Goal: Information Seeking & Learning: Learn about a topic

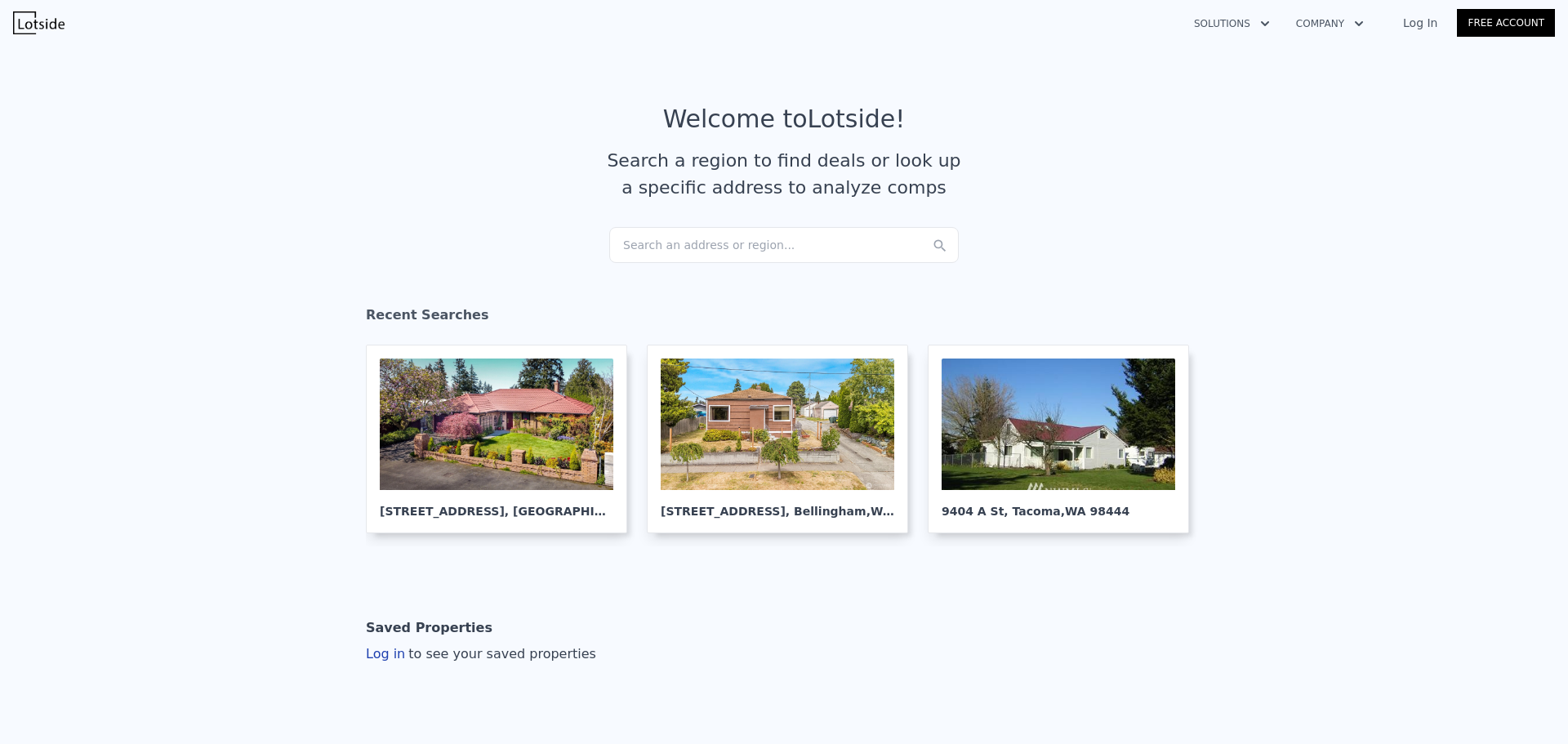
click at [693, 248] on div "Search an address or region..." at bounding box center [784, 244] width 349 height 36
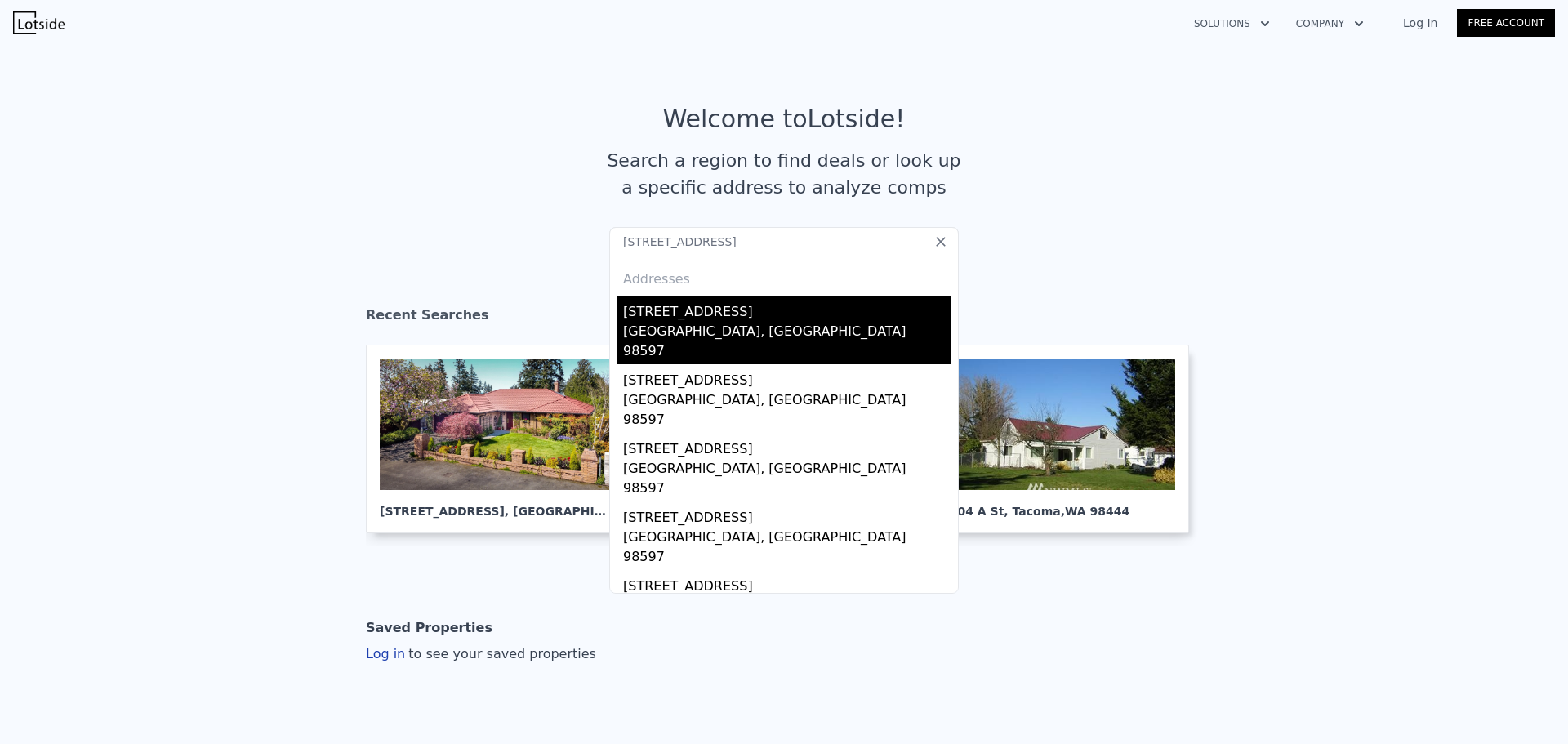
type input "15418 107th Loop SE Yelm, WA 98597"
click at [699, 314] on div "[STREET_ADDRESS]" at bounding box center [786, 308] width 329 height 26
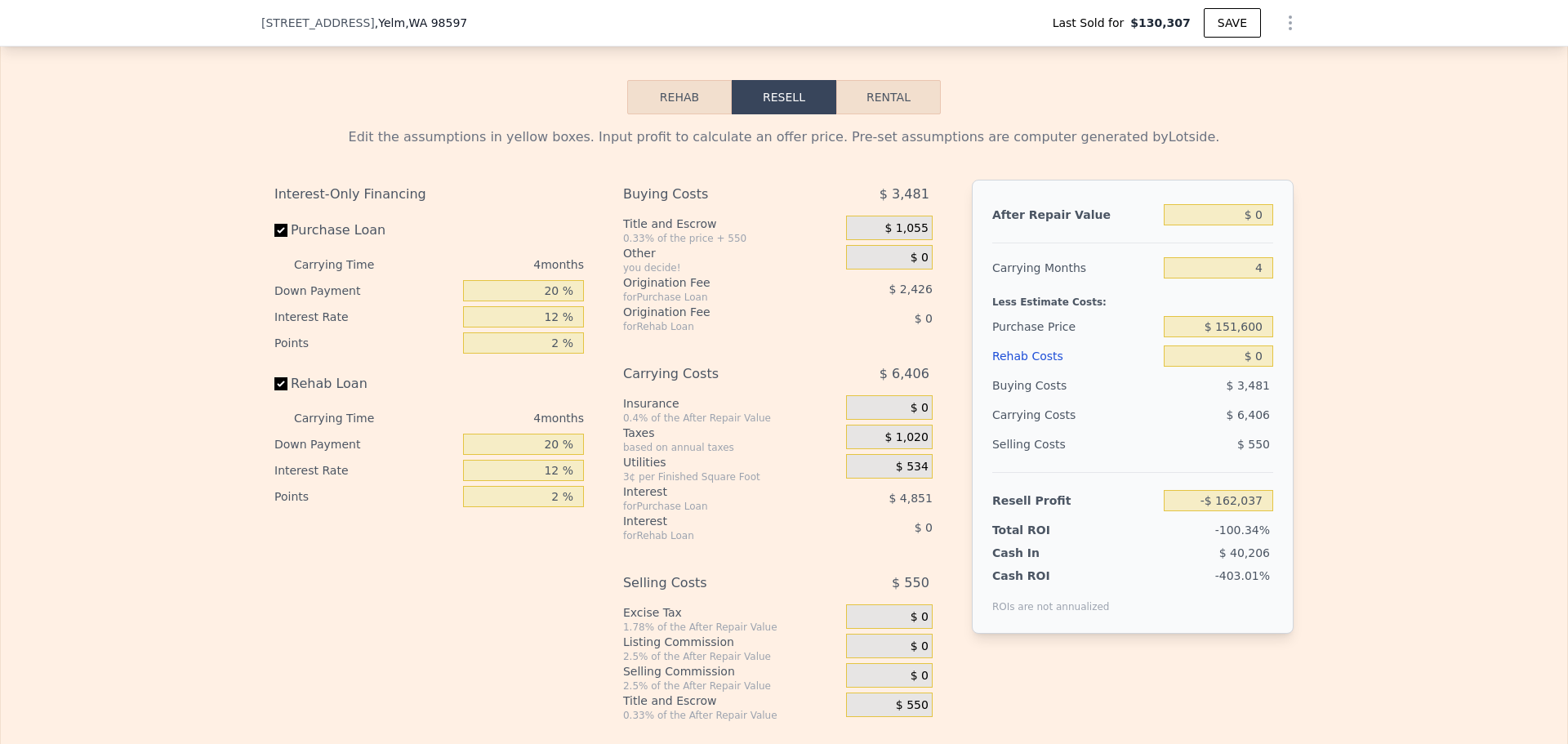
scroll to position [2608, 0]
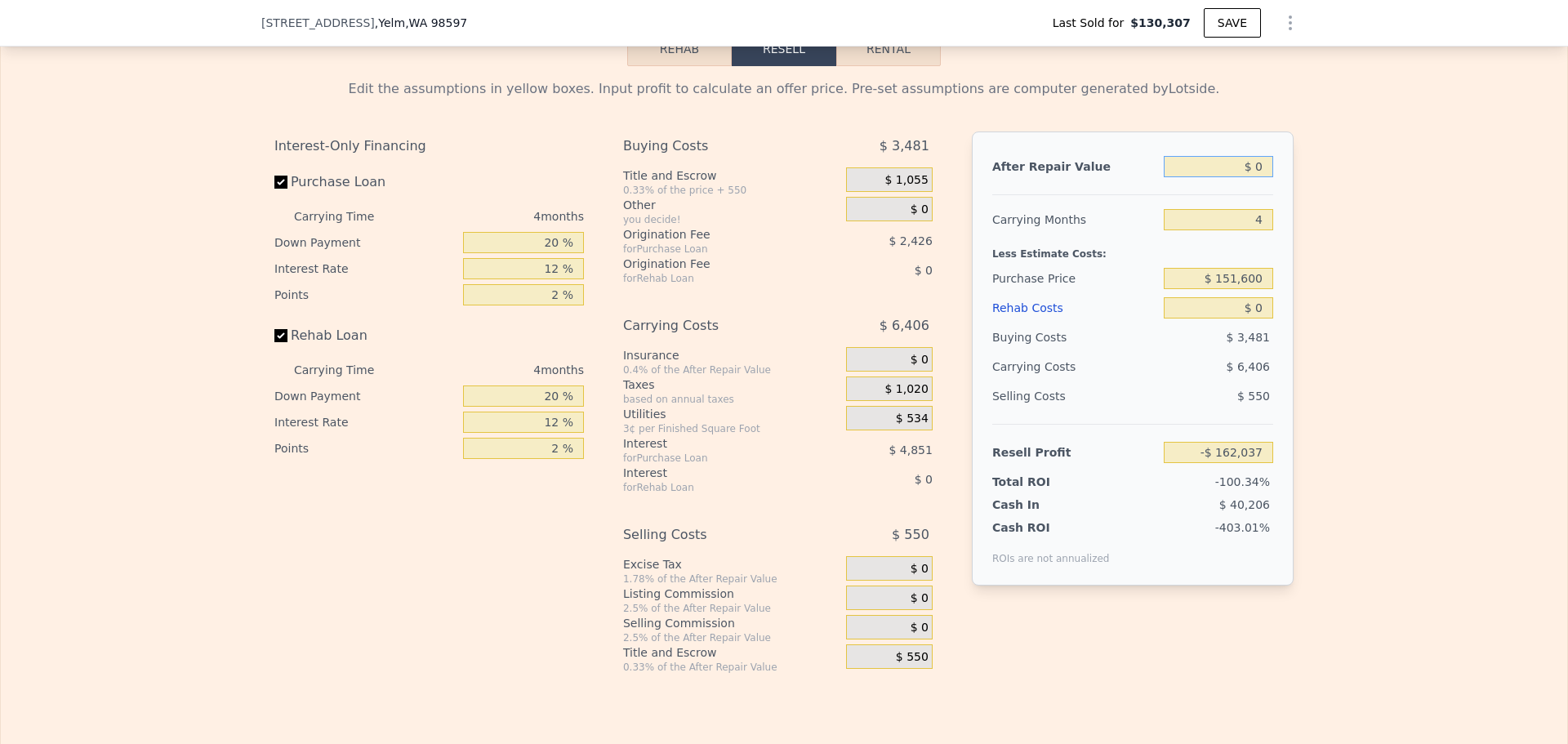
click at [1259, 178] on input "$ 0" at bounding box center [1218, 167] width 110 height 21
type input "$ 460"
type input "-$ 161,612"
type input "$ 46,000"
type input "-$ 157,770"
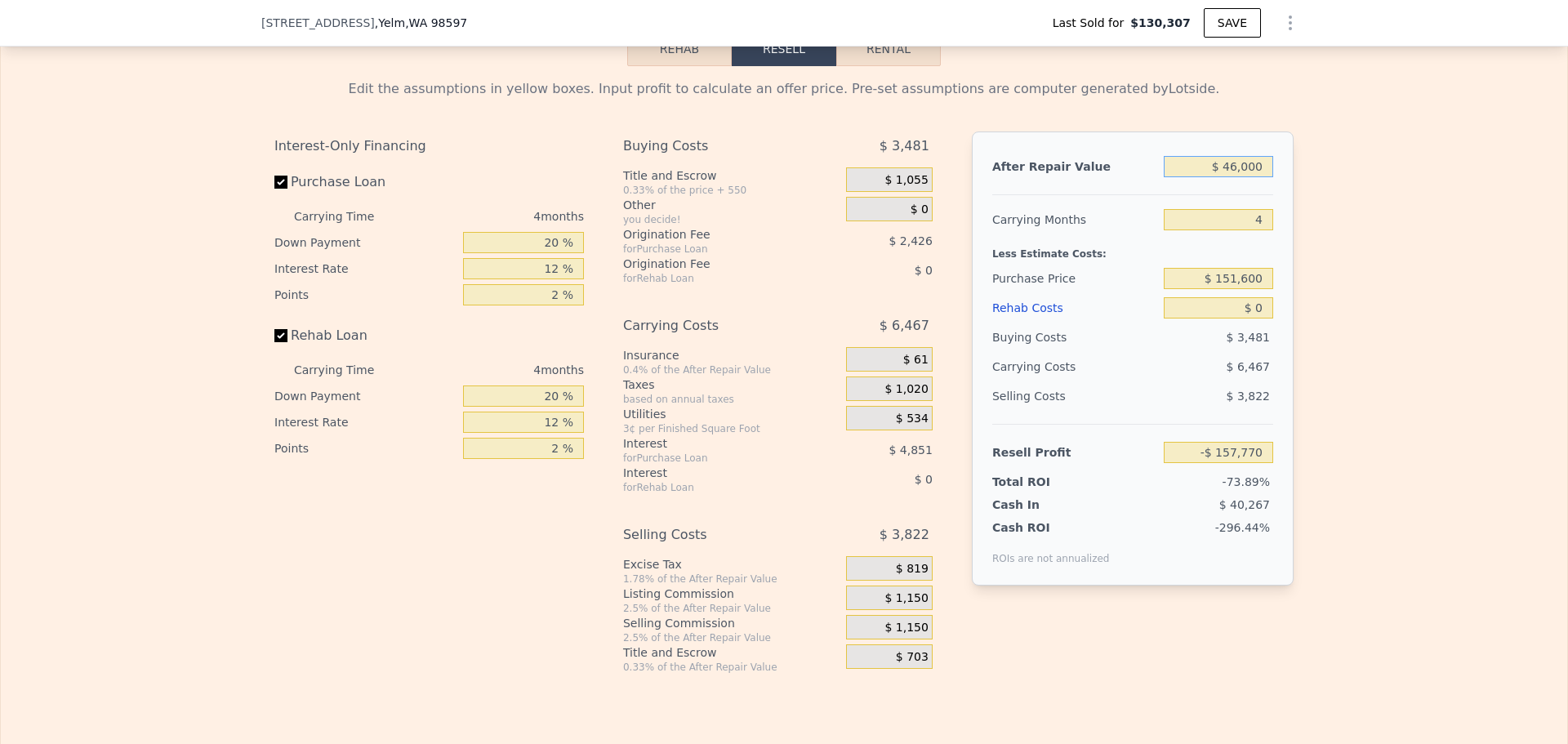
type input "$ 460,000"
type input "$ 264,630"
type input "$ 460,000"
click at [1232, 289] on input "$ 151,600" at bounding box center [1218, 278] width 110 height 21
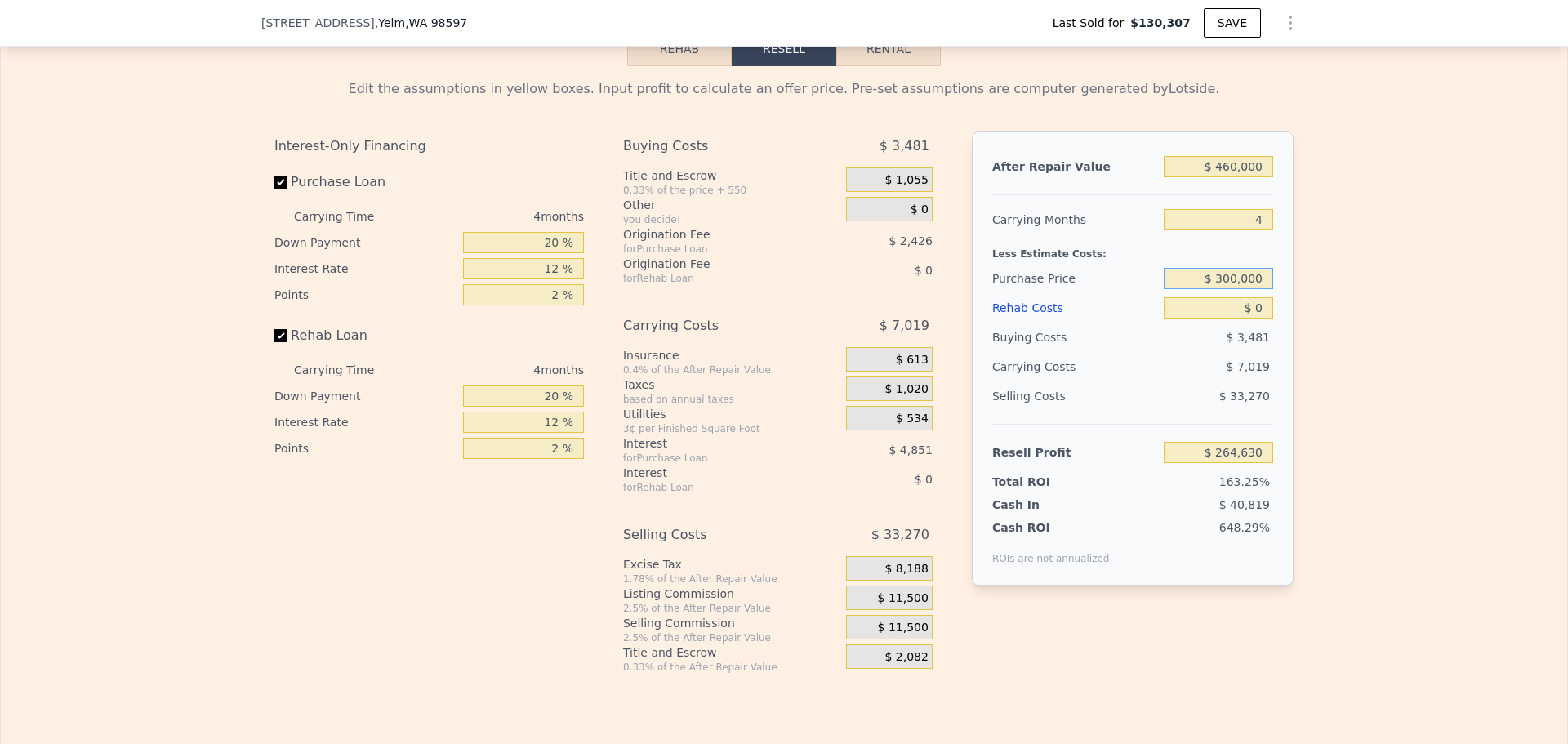
type input "$ 300,000"
click at [1359, 268] on div "Edit the assumptions in yellow boxes. Input profit to calculate an offer price.…" at bounding box center [784, 370] width 1566 height 607
type input "$ 108,614"
click at [545, 253] on input "20 %" at bounding box center [523, 243] width 121 height 21
click at [547, 253] on input "20 %" at bounding box center [523, 243] width 121 height 21
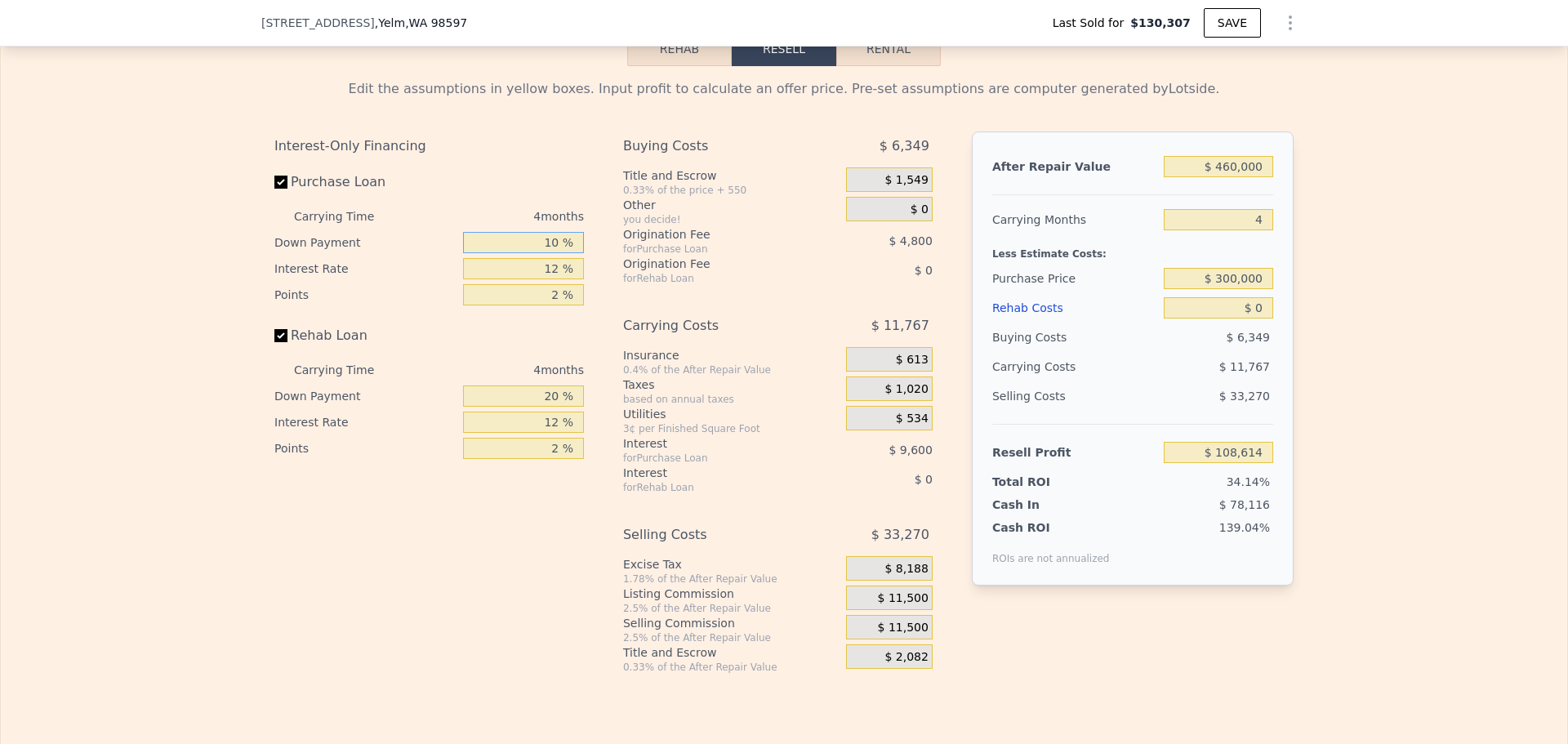
type input "10 %"
type input "$ 106,814"
type input "10 %"
type input "1 %"
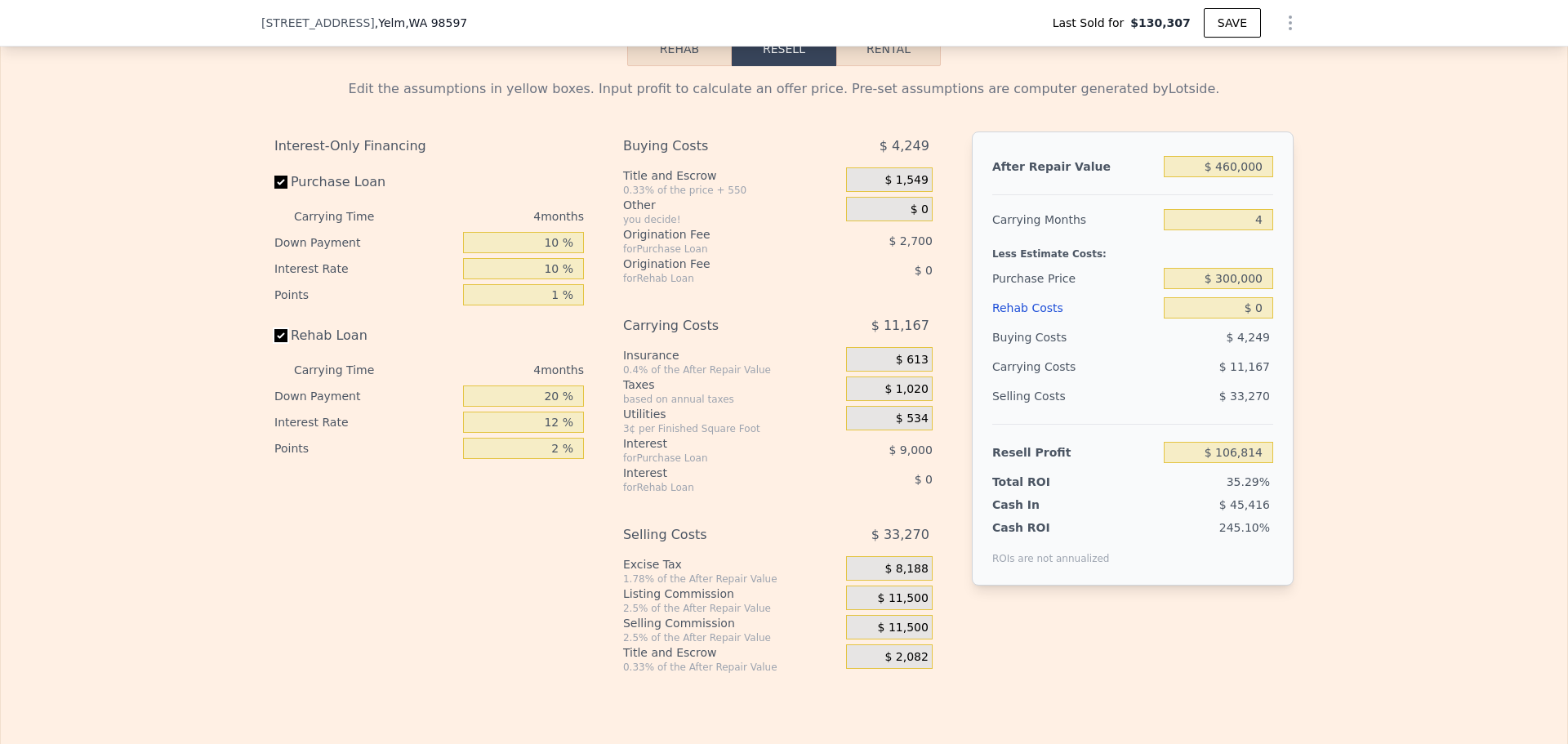
type input "$ 111,314"
type input "10 %"
type input "1 %"
click at [911, 606] on span "$ 11,500" at bounding box center [903, 598] width 50 height 15
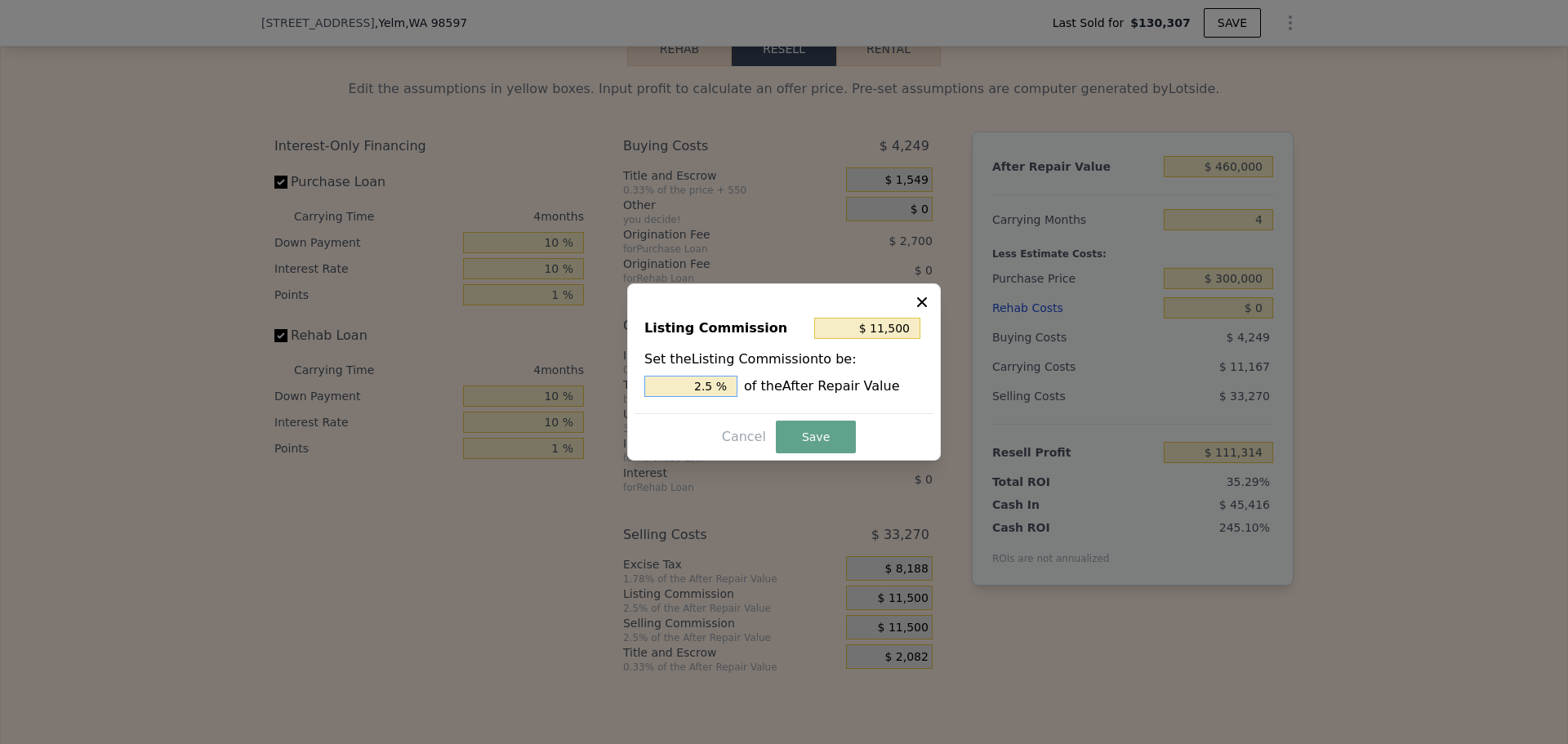
drag, startPoint x: 705, startPoint y: 386, endPoint x: 713, endPoint y: 381, distance: 9.4
click at [717, 384] on input "2.5 %" at bounding box center [690, 386] width 93 height 21
type input "$ 9,200"
type input "2 %"
click at [839, 431] on button "Save" at bounding box center [816, 437] width 80 height 33
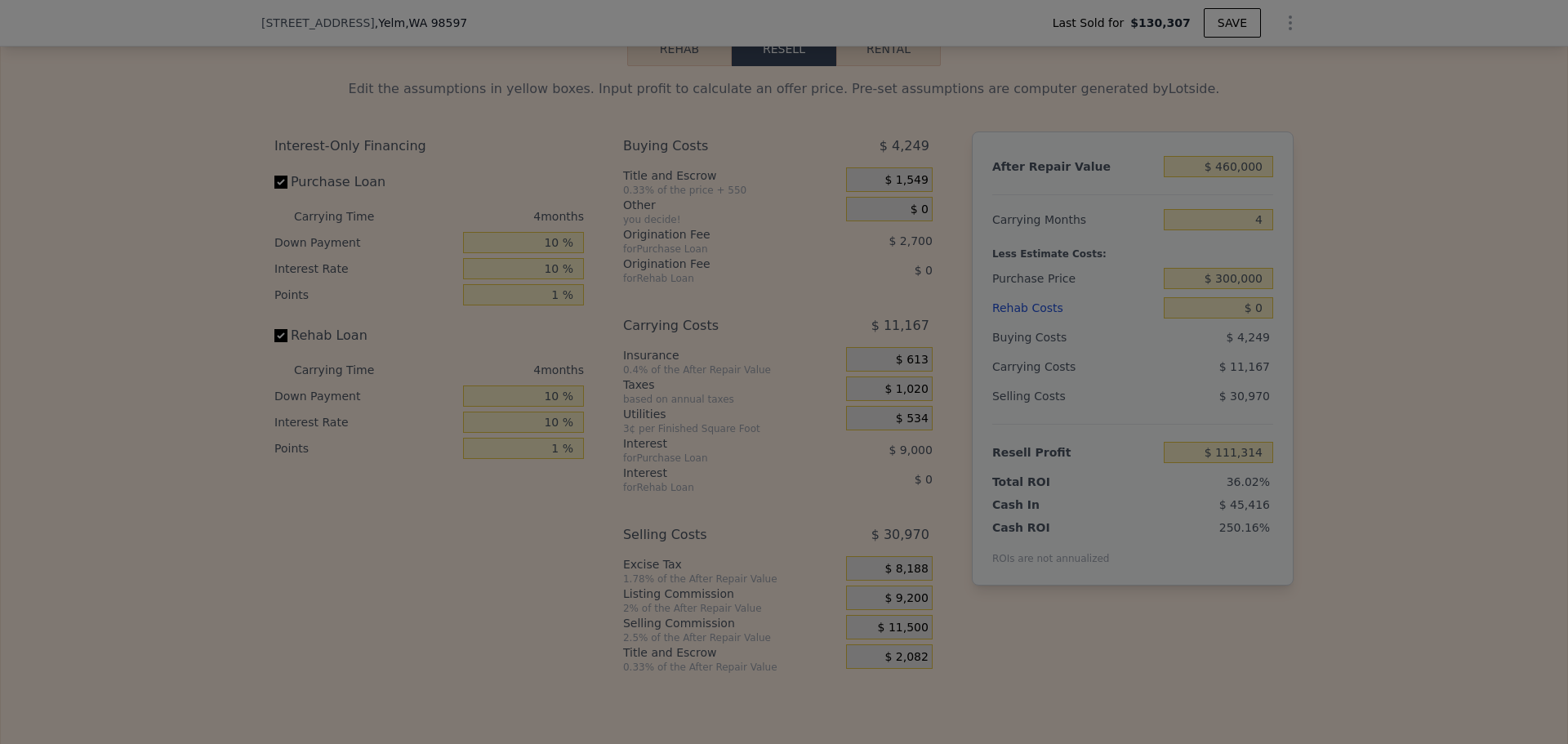
type input "$ 113,614"
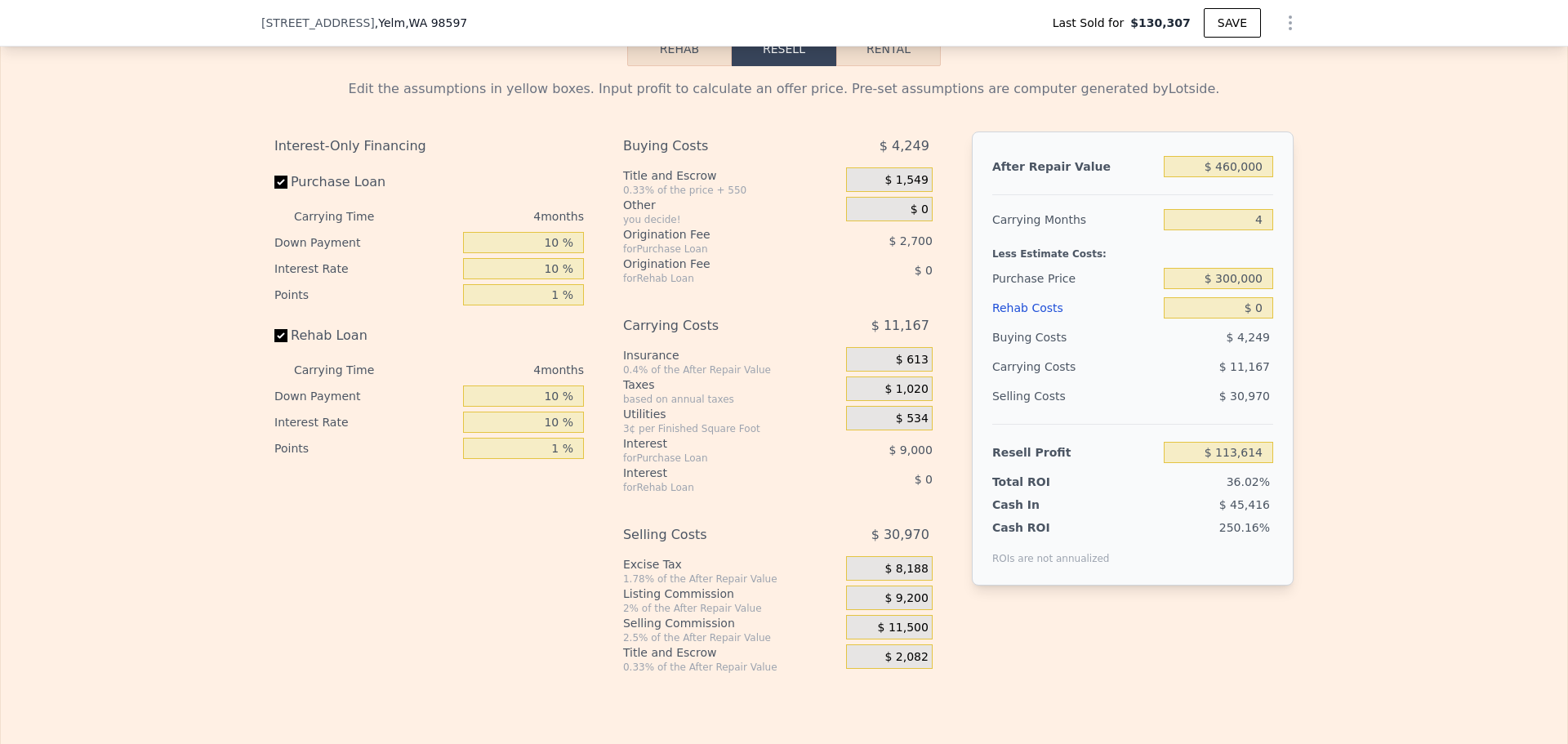
type input "$ 405,000"
type input "$ 213,615"
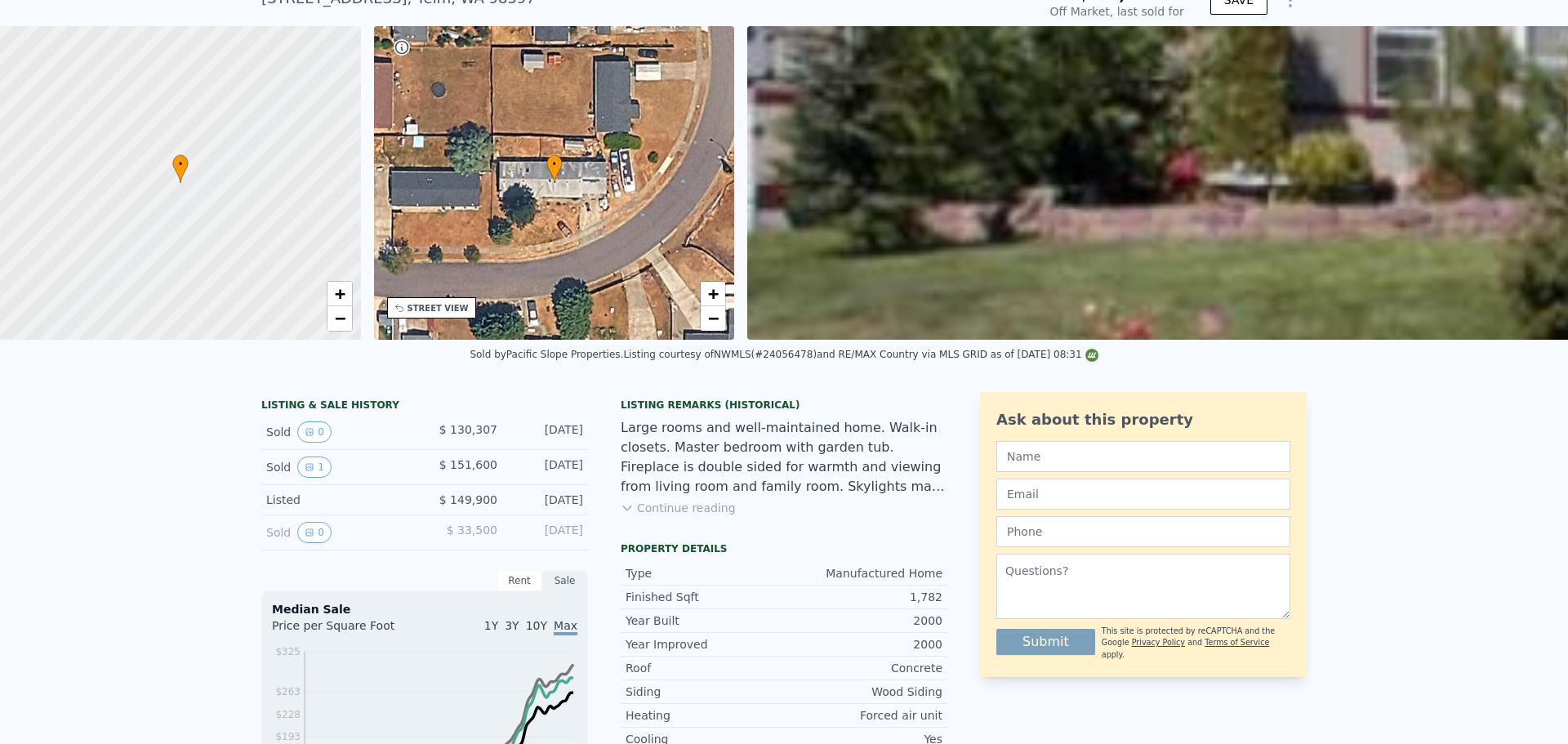
scroll to position [6, 0]
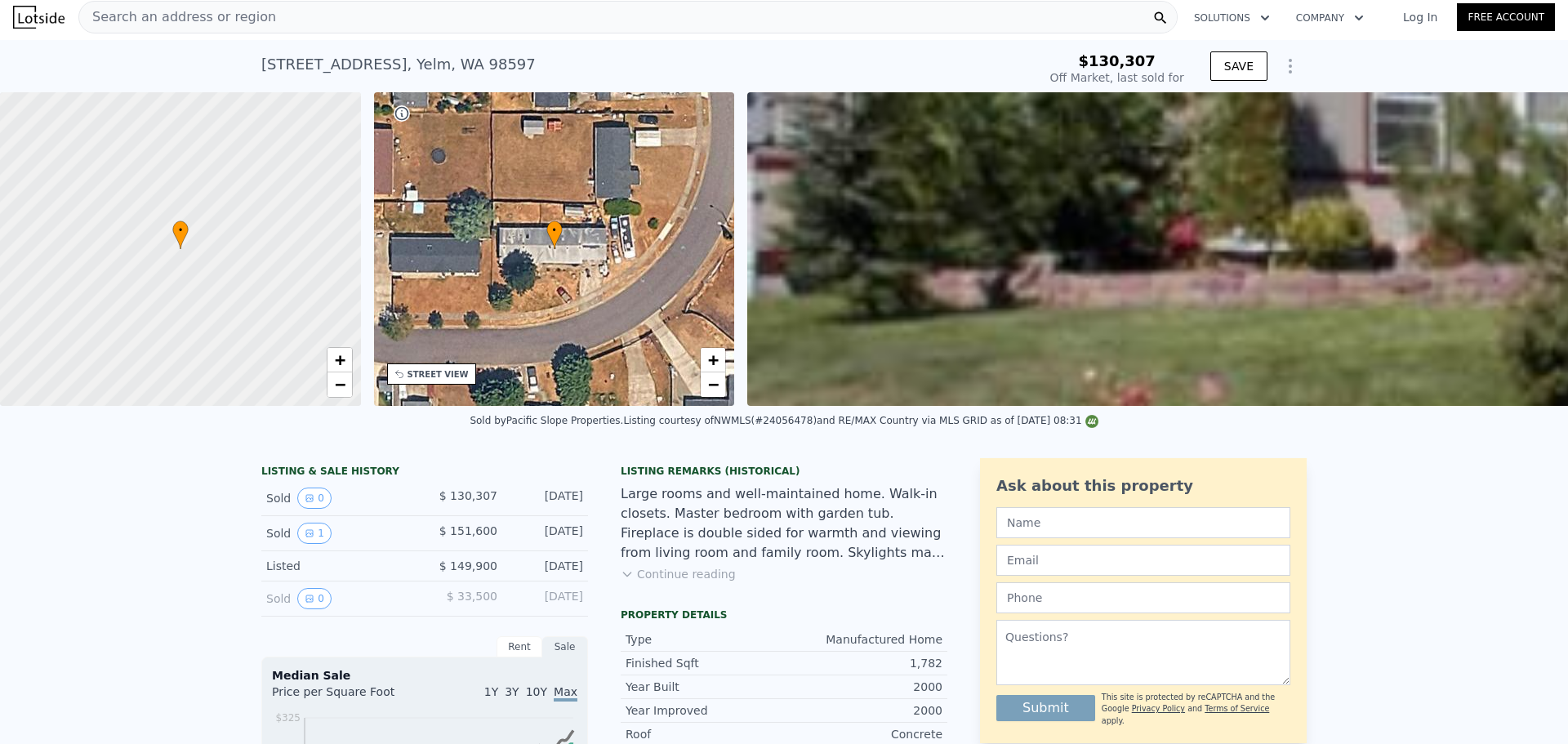
click at [152, 11] on span "Search an address or region" at bounding box center [177, 17] width 197 height 19
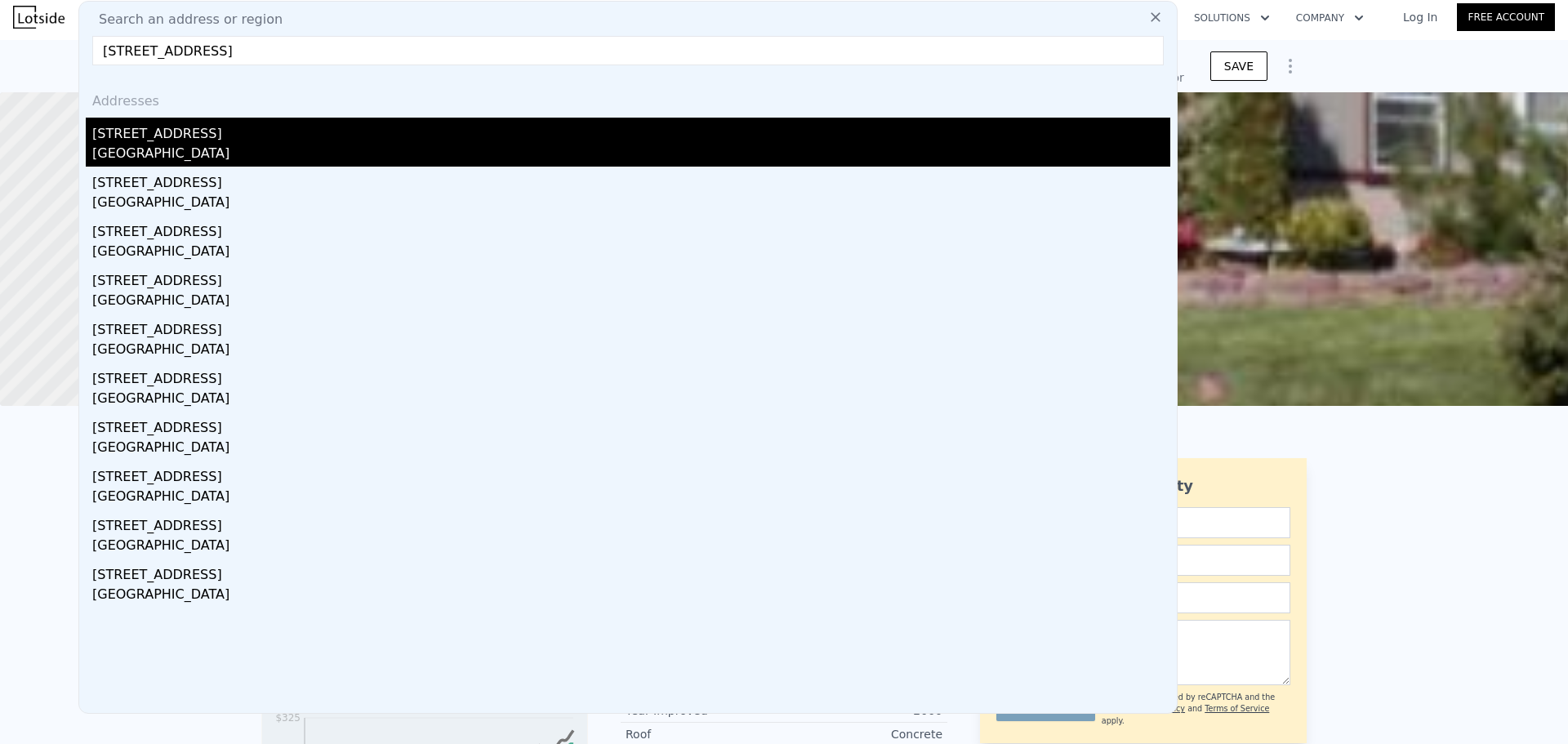
type input "12715 Palatine Ave N, Seattle, WA 98133"
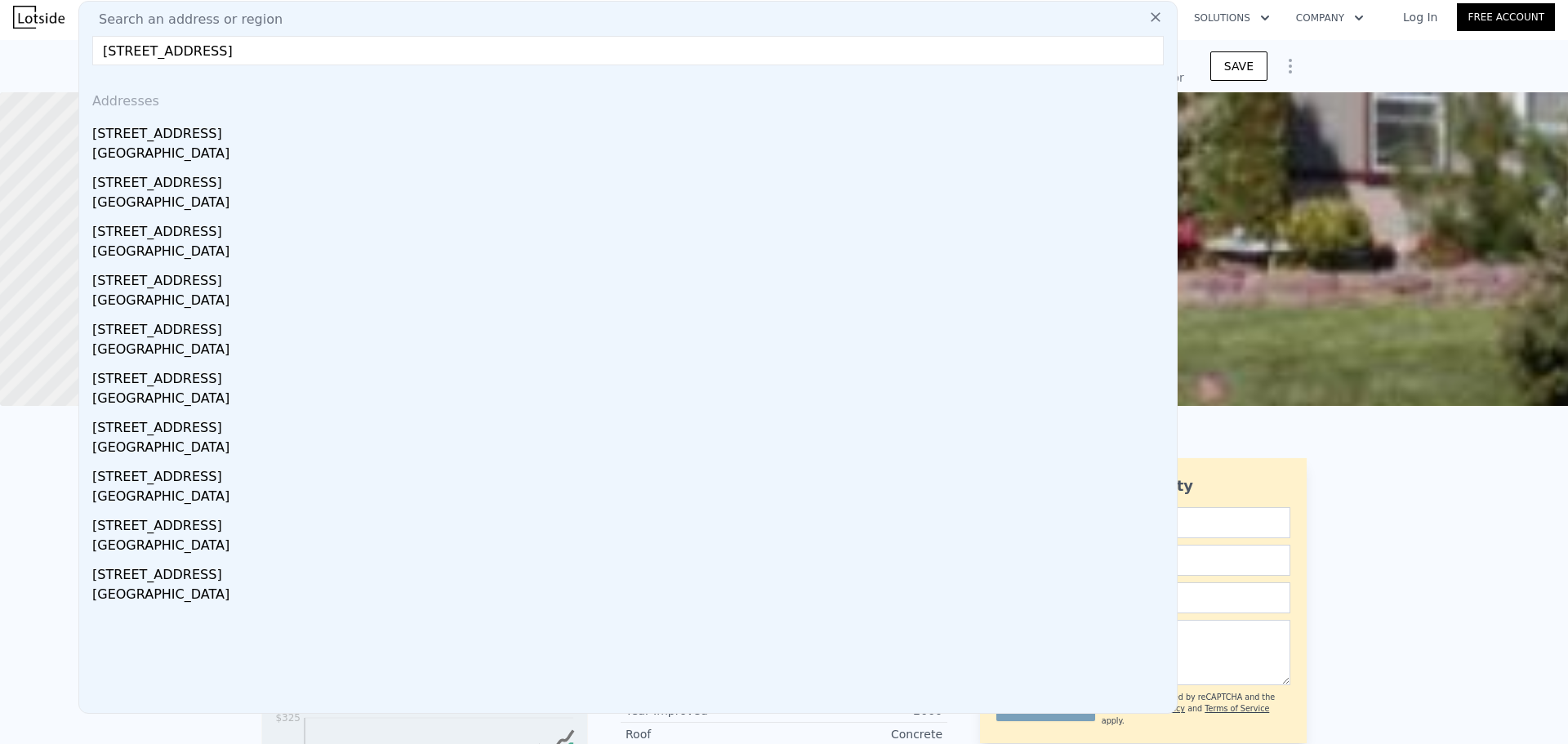
drag, startPoint x: 183, startPoint y: 146, endPoint x: 491, endPoint y: 146, distance: 308.0
click at [183, 146] on div "Seattle, WA 98133" at bounding box center [630, 155] width 1077 height 23
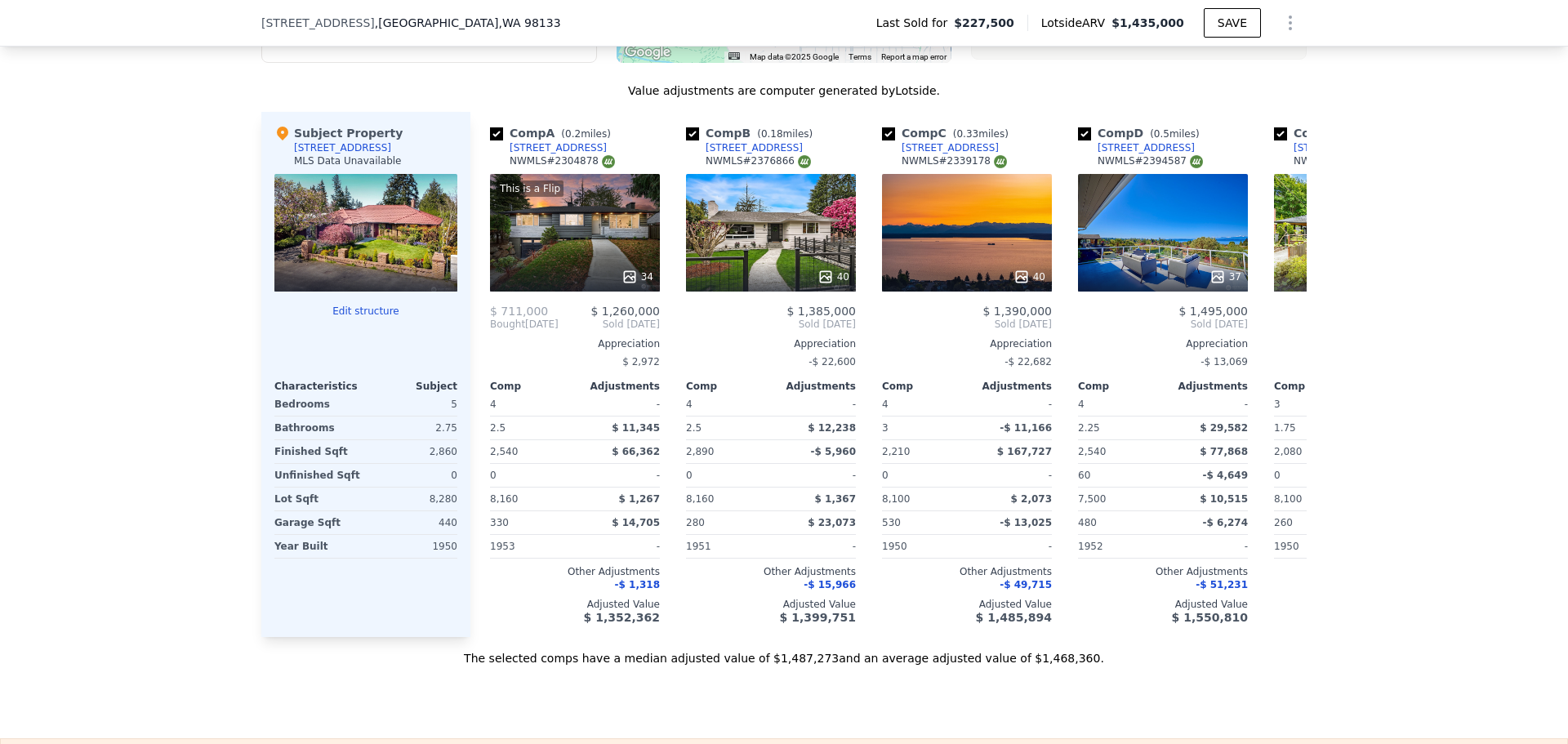
scroll to position [1715, 0]
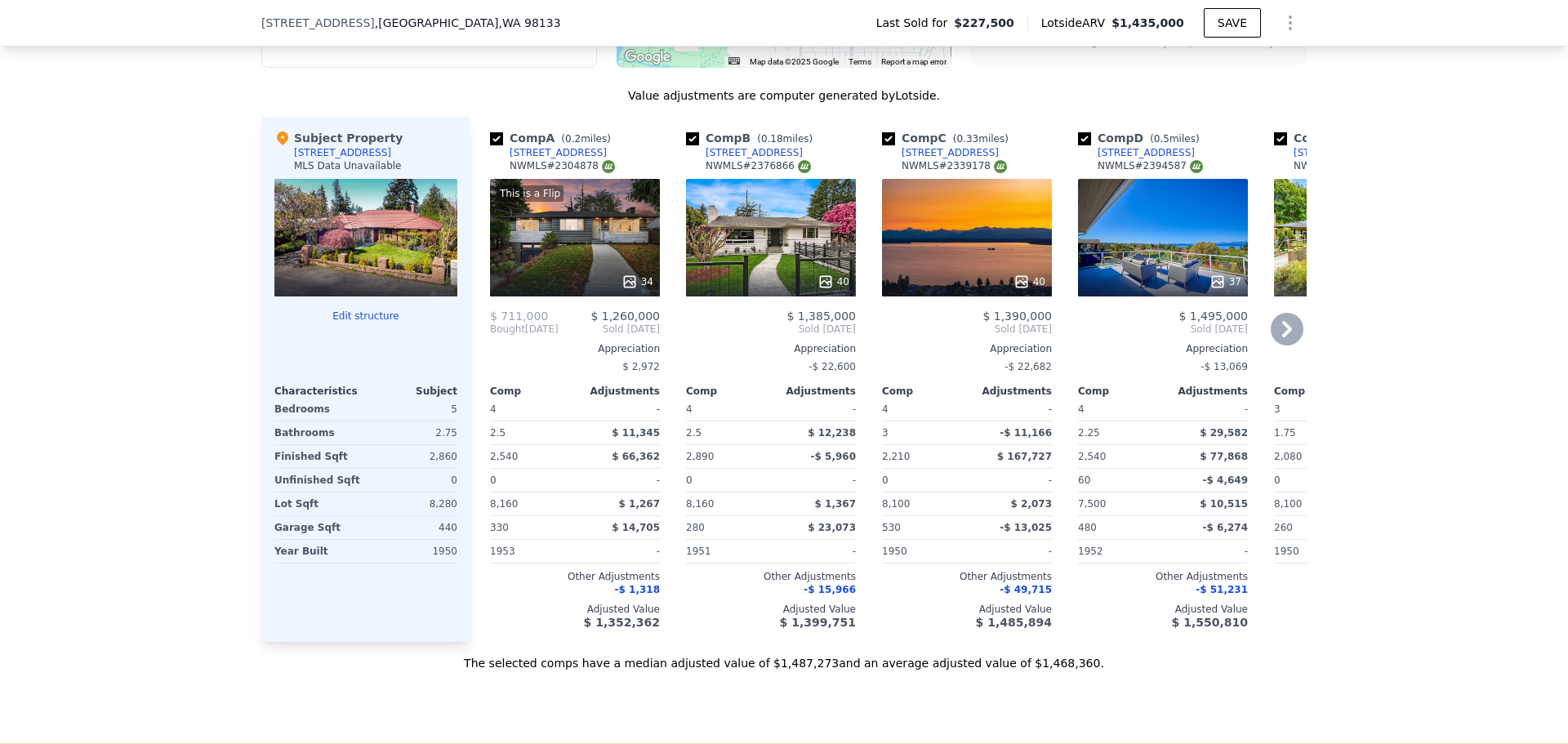
click at [1014, 290] on icon at bounding box center [1021, 281] width 16 height 16
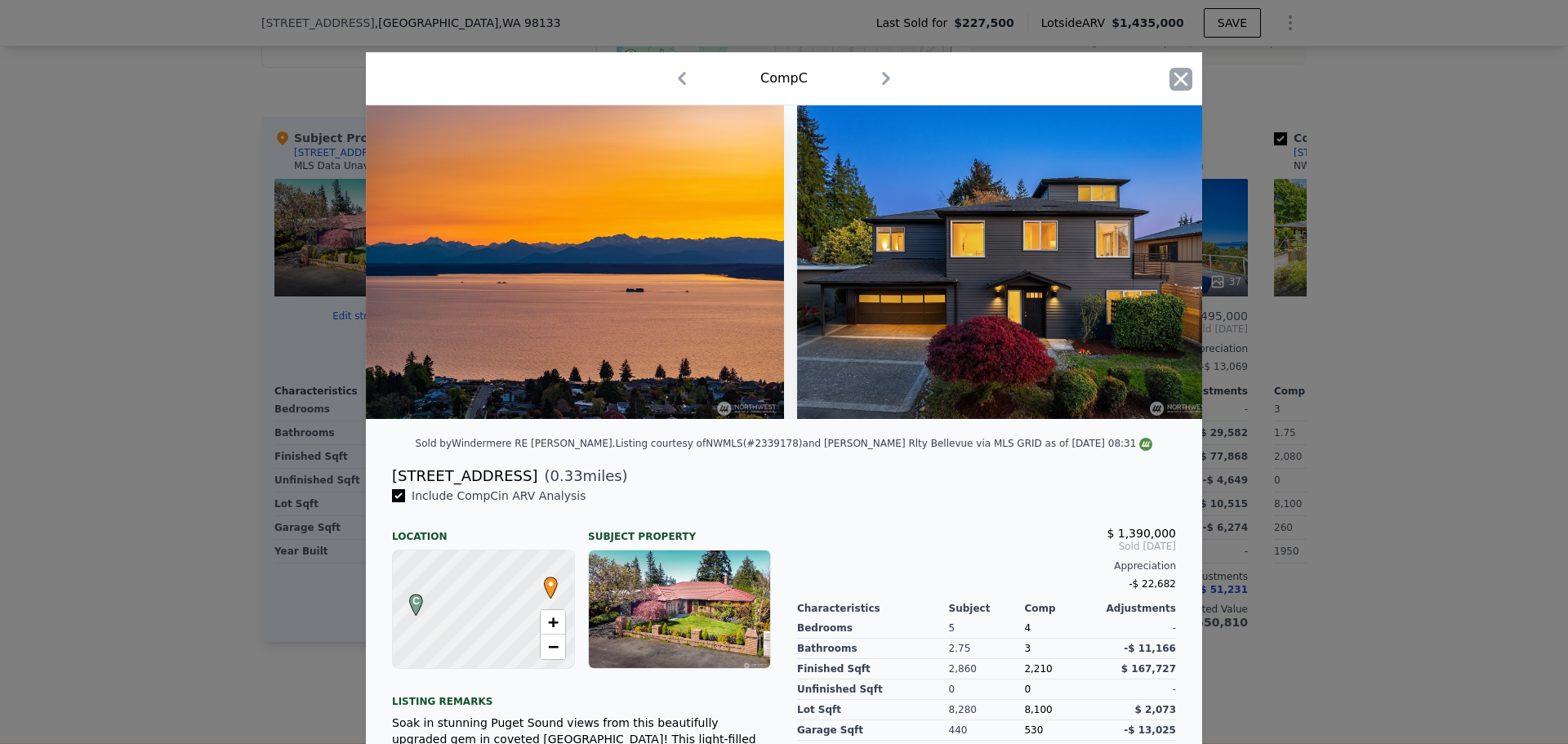
click at [1173, 75] on icon "button" at bounding box center [1181, 80] width 23 height 23
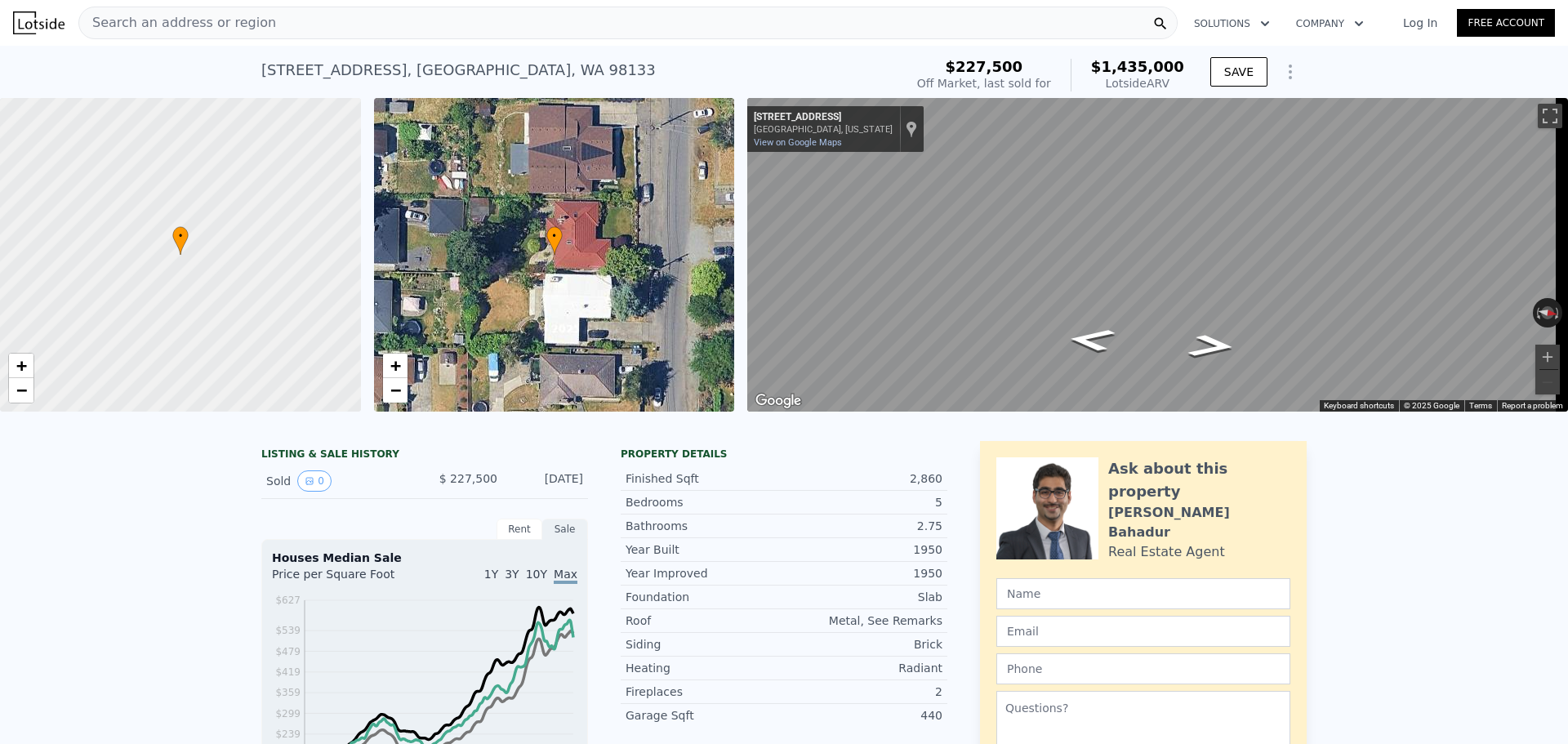
click at [260, 19] on div "Search an address or region" at bounding box center [627, 23] width 1099 height 33
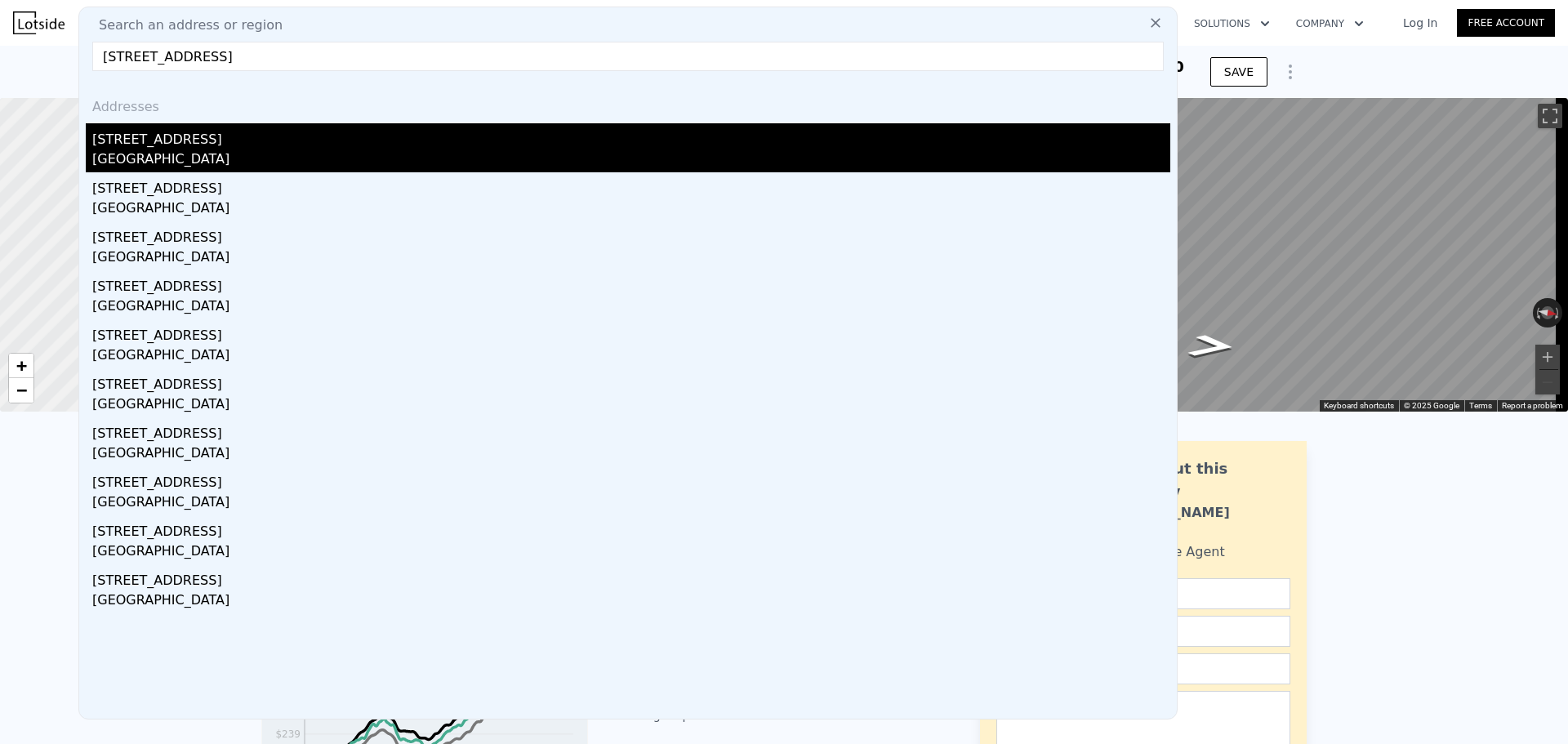
type input "12725 Palatine Ave N Seattle, WA 98133"
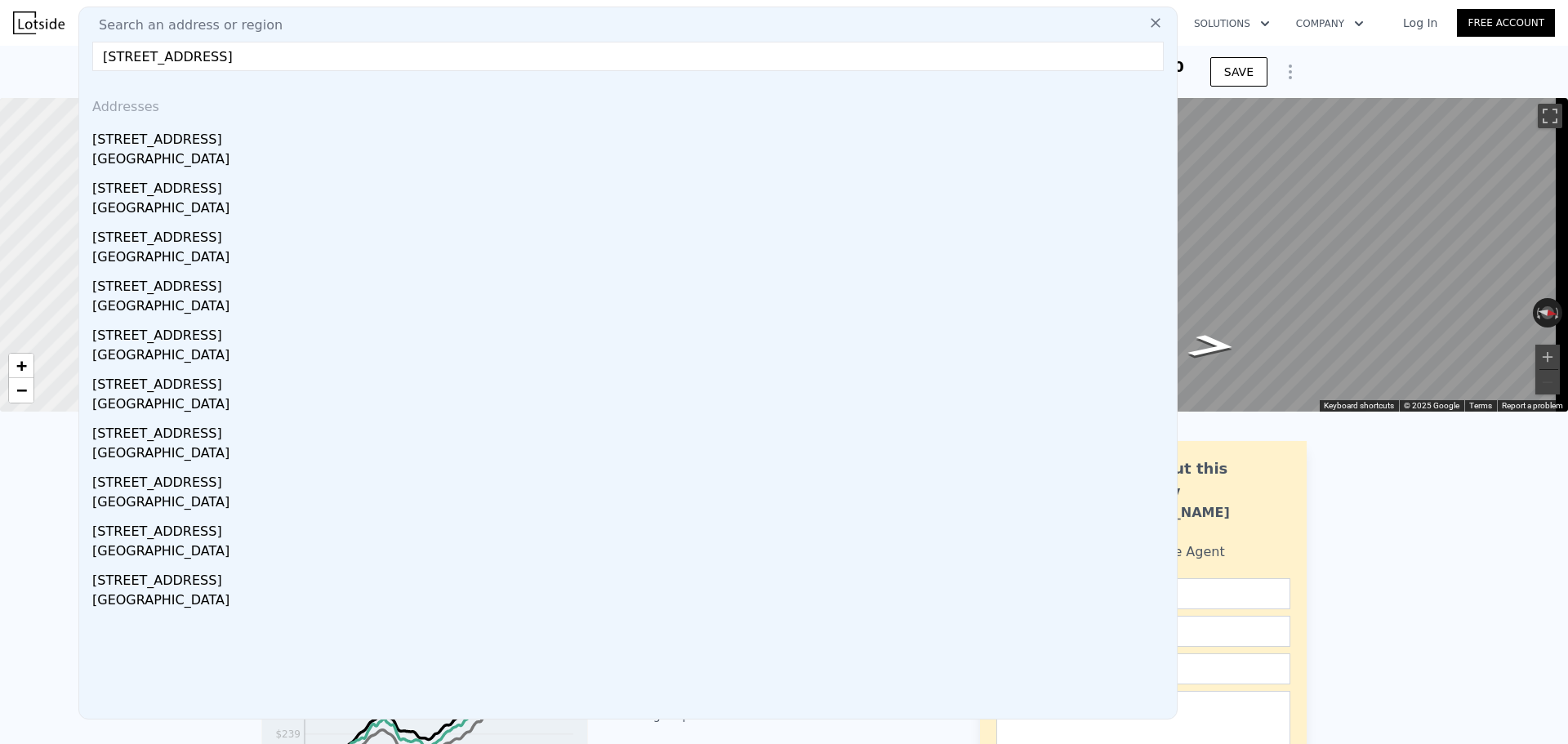
drag, startPoint x: 212, startPoint y: 145, endPoint x: 236, endPoint y: 152, distance: 25.0
click at [212, 145] on div "[STREET_ADDRESS]" at bounding box center [630, 136] width 1077 height 26
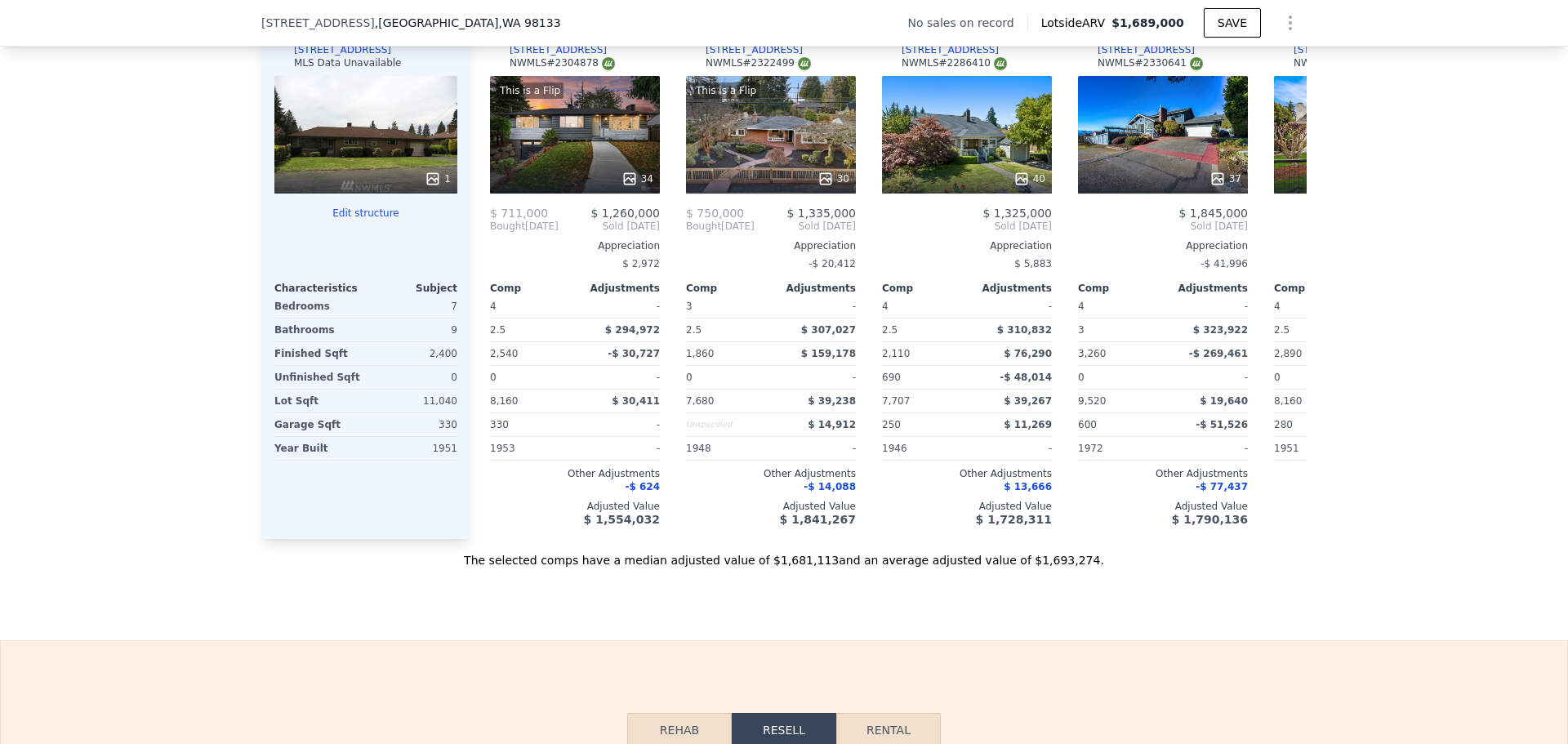
scroll to position [1792, 0]
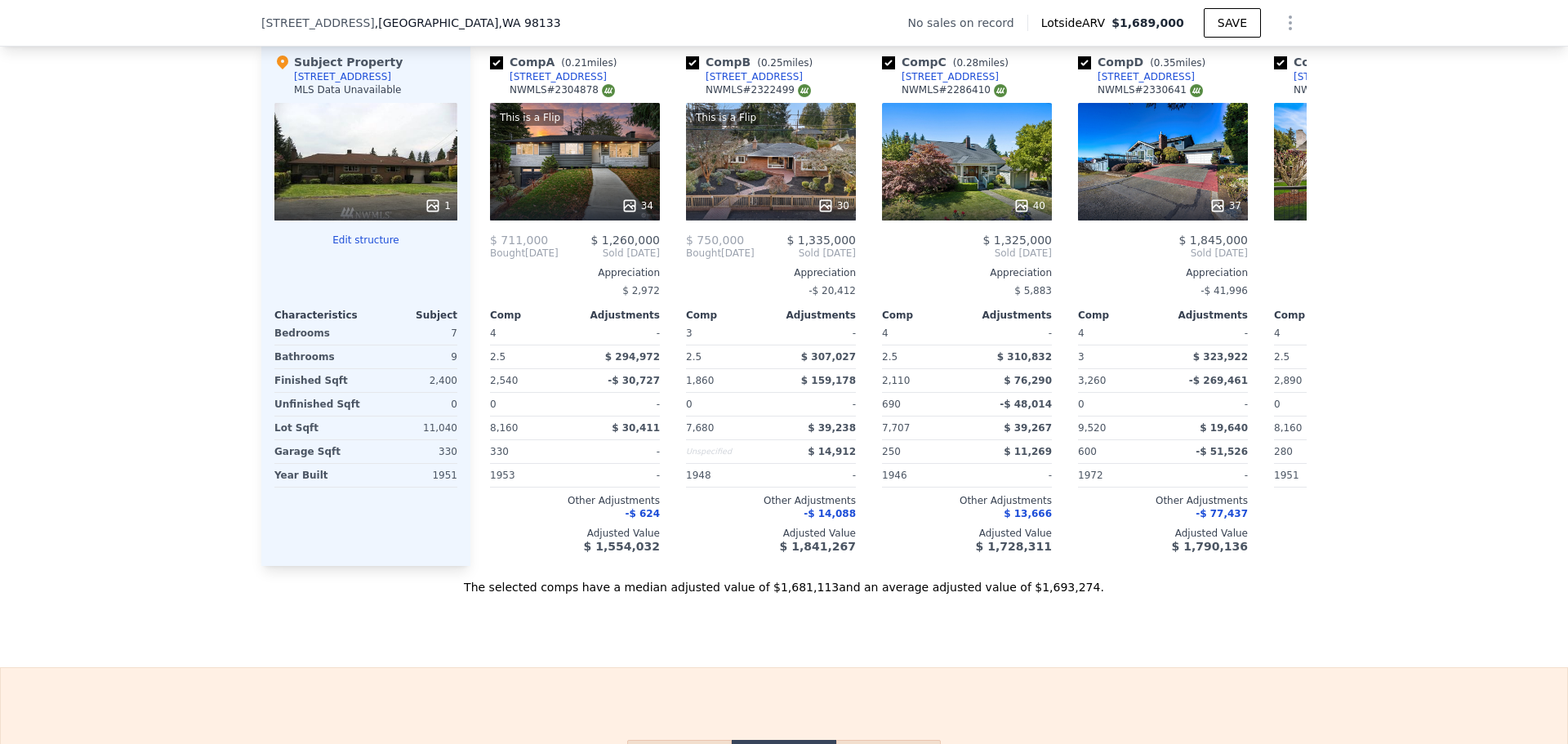
click at [427, 214] on icon at bounding box center [432, 206] width 16 height 16
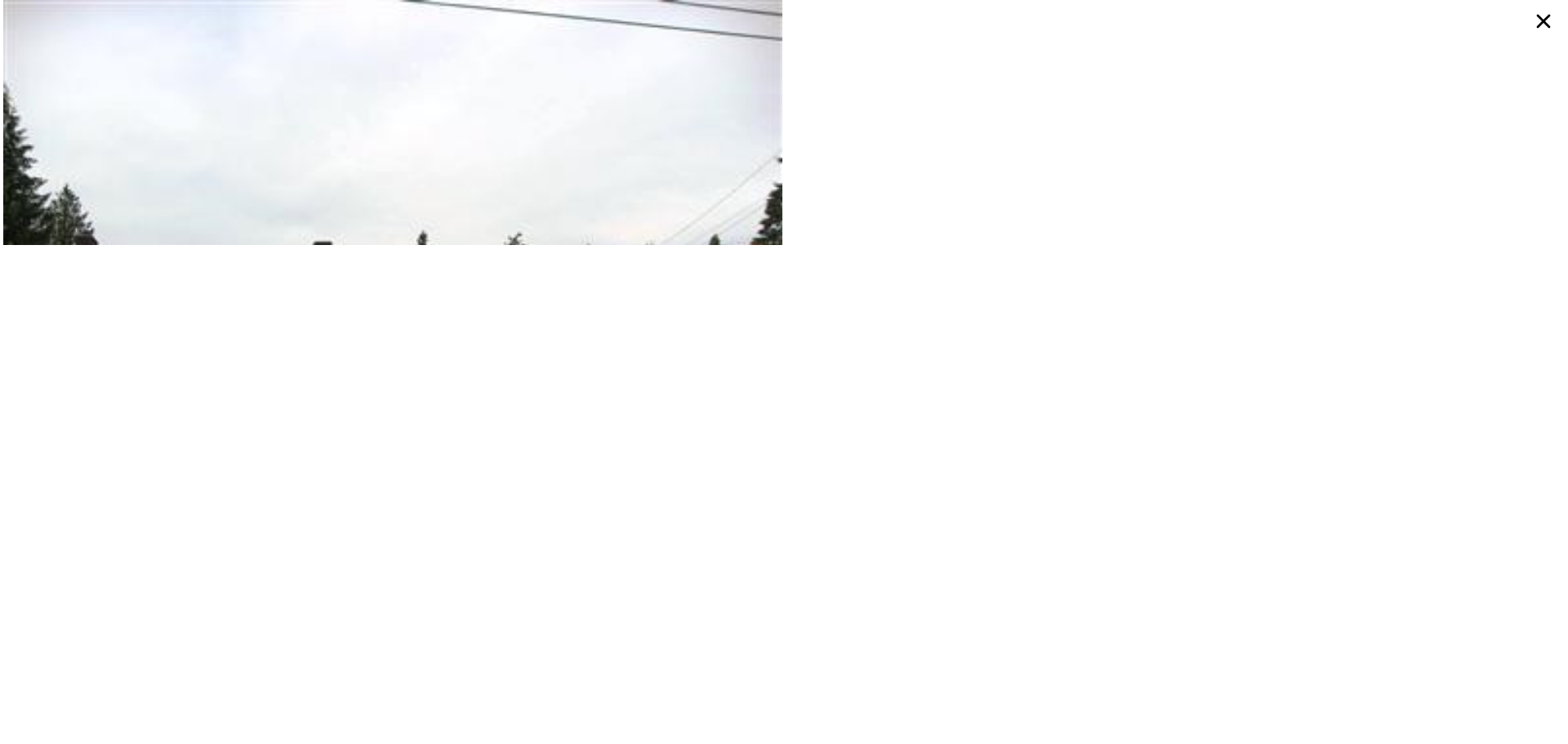
click at [1541, 18] on icon at bounding box center [1544, 21] width 14 height 14
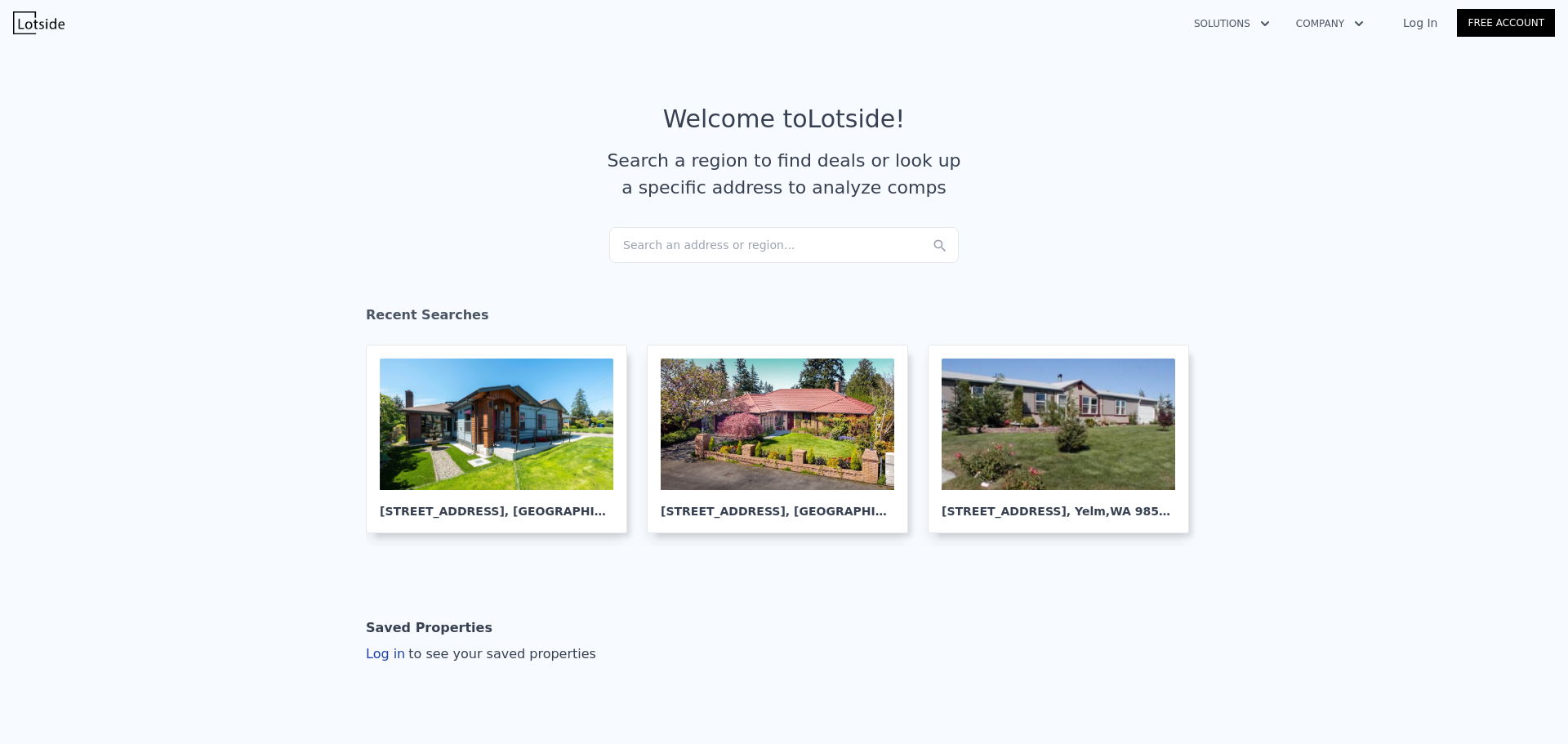
click at [626, 251] on div "Search an address or region..." at bounding box center [784, 244] width 349 height 36
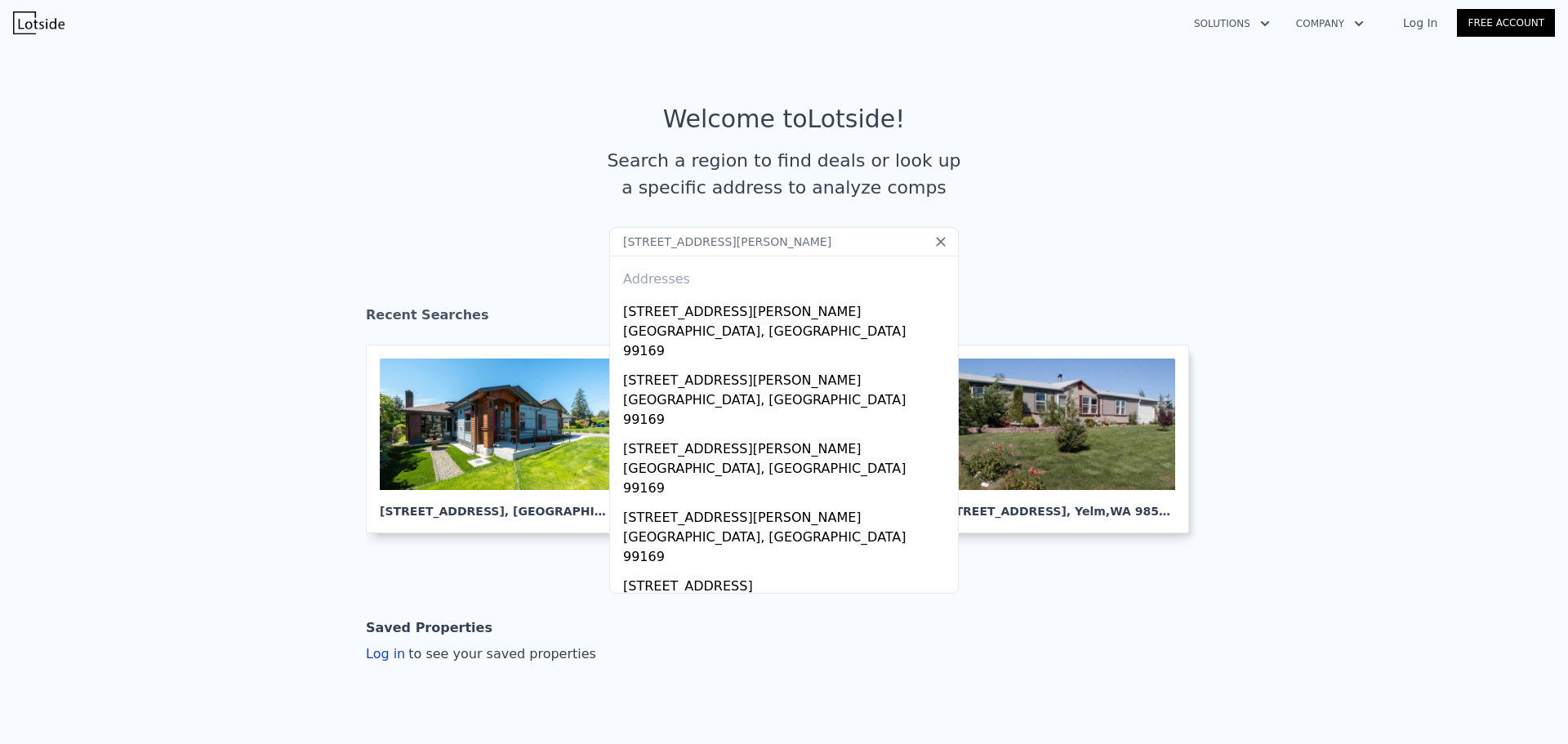
drag, startPoint x: 706, startPoint y: 241, endPoint x: 839, endPoint y: 243, distance: 133.0
click at [838, 243] on input "[STREET_ADDRESS][PERSON_NAME]" at bounding box center [784, 242] width 349 height 29
type input "1287 [GEOGRAPHIC_DATA][PERSON_NAME],"
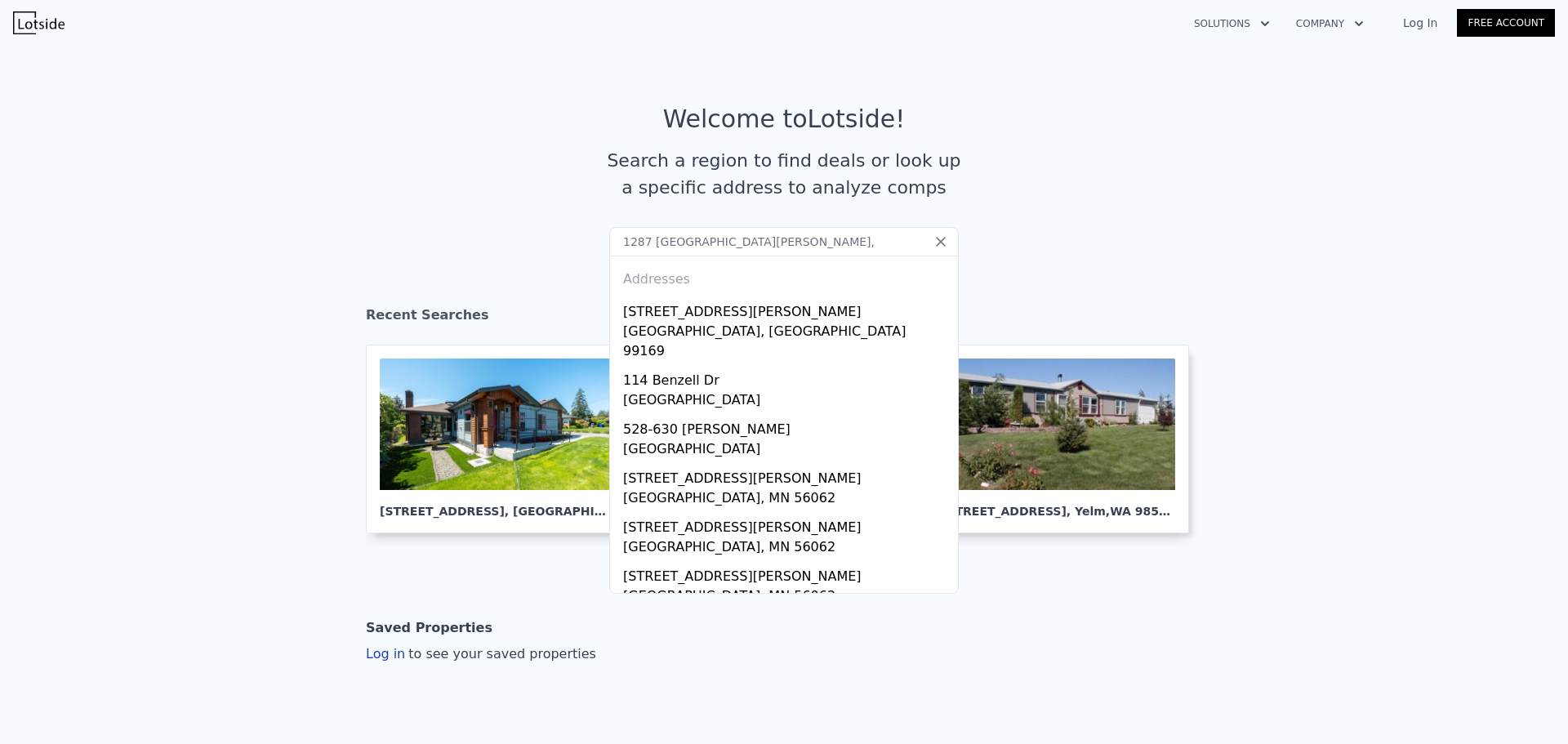
drag, startPoint x: 743, startPoint y: 242, endPoint x: 439, endPoint y: 241, distance: 304.0
click at [434, 243] on section "Welcome to Lotside ! Search a region to find deals or look up a specific addres…" at bounding box center [784, 165] width 1568 height 253
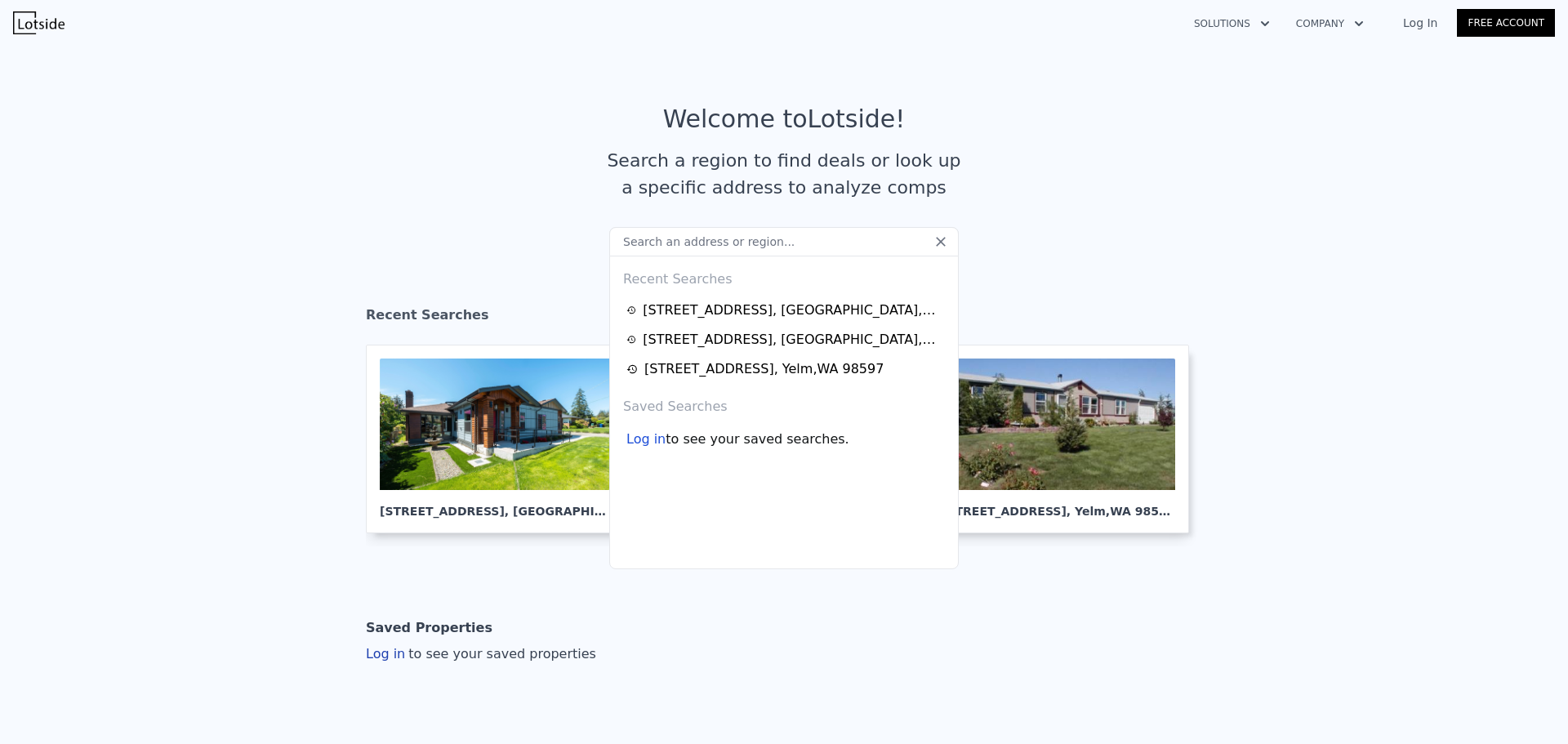
paste input "[STREET_ADDRESS]"
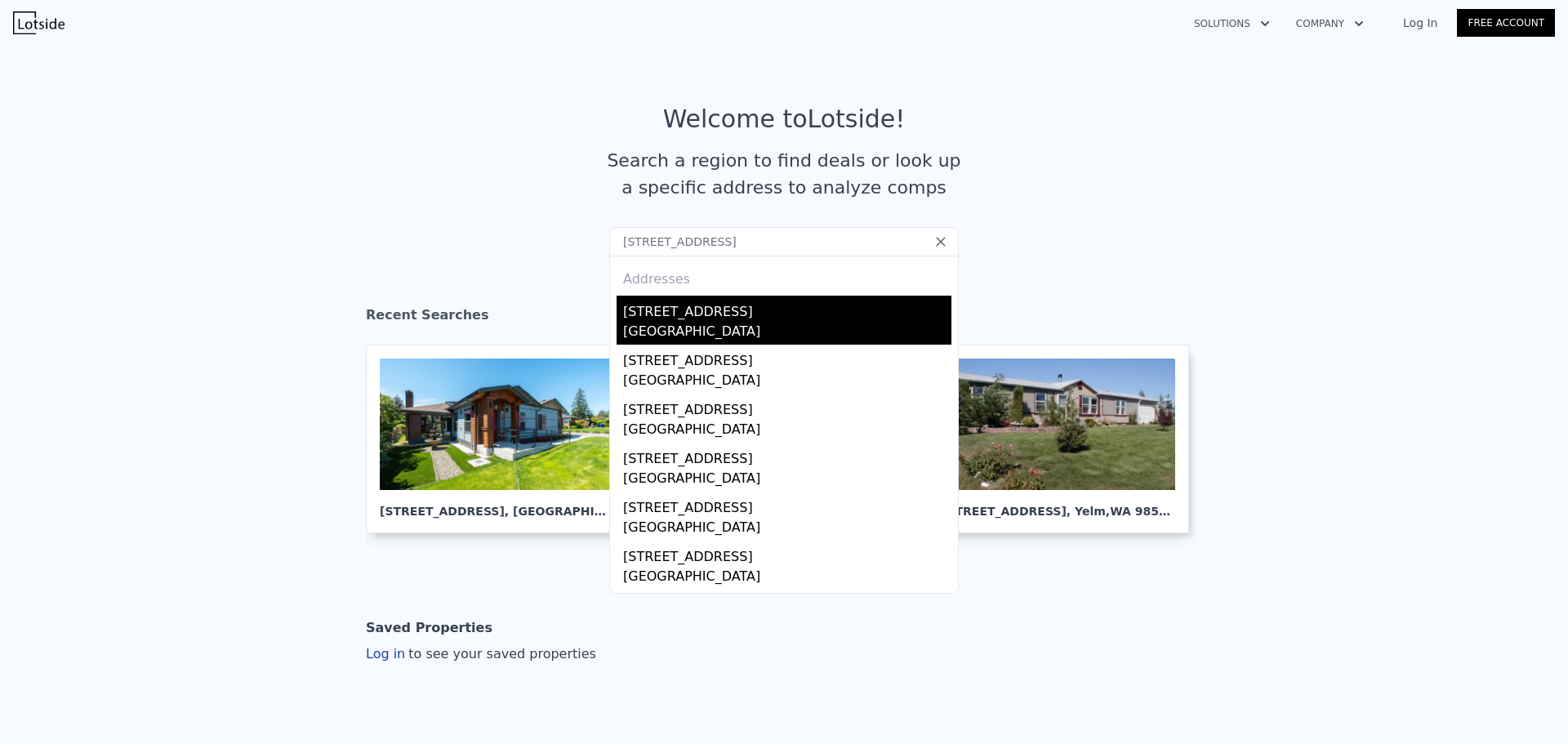
type input "[STREET_ADDRESS]"
click at [711, 320] on div "[STREET_ADDRESS]" at bounding box center [786, 308] width 329 height 26
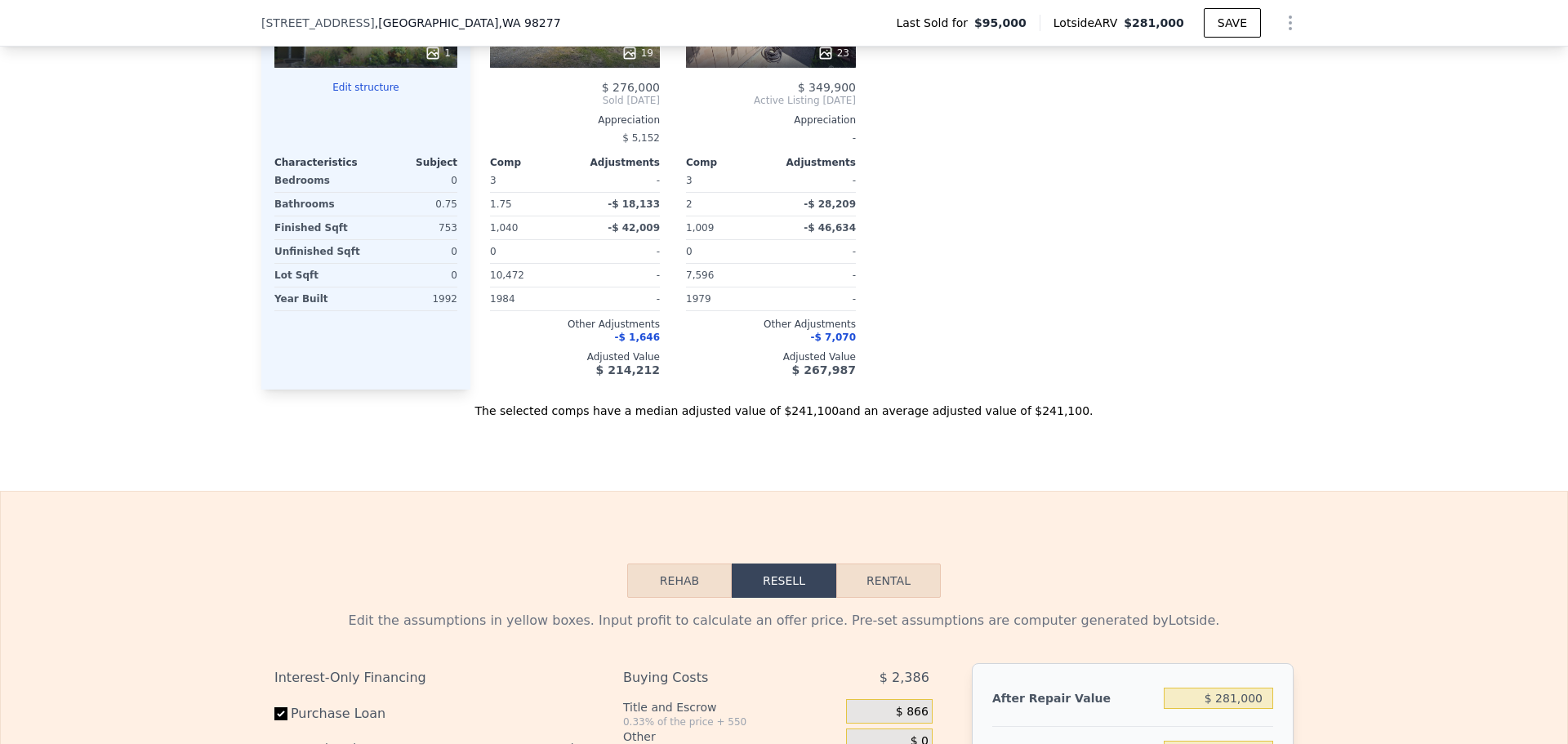
scroll to position [1465, 0]
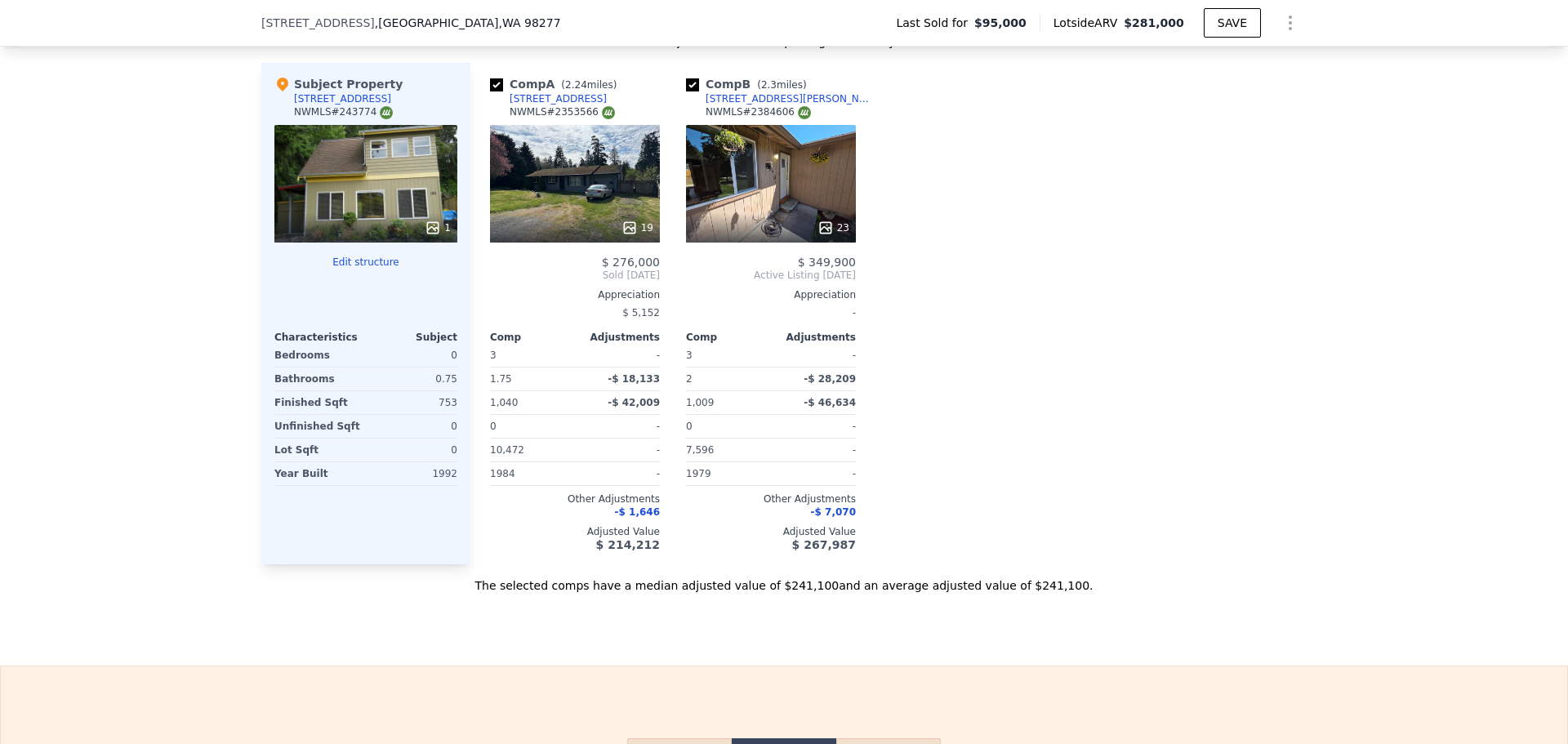
type input "$ 279,000"
type input "$ 156,817"
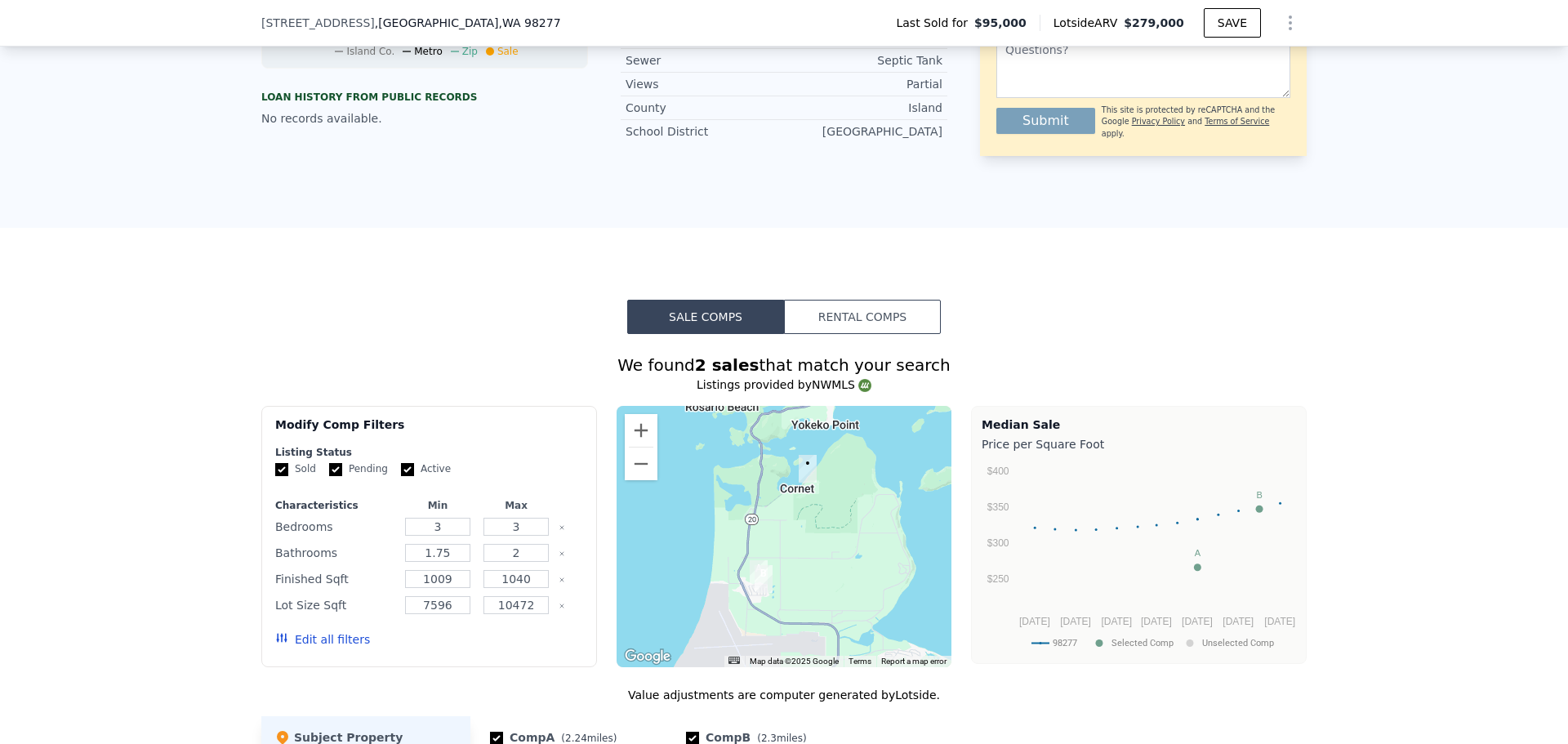
scroll to position [76, 0]
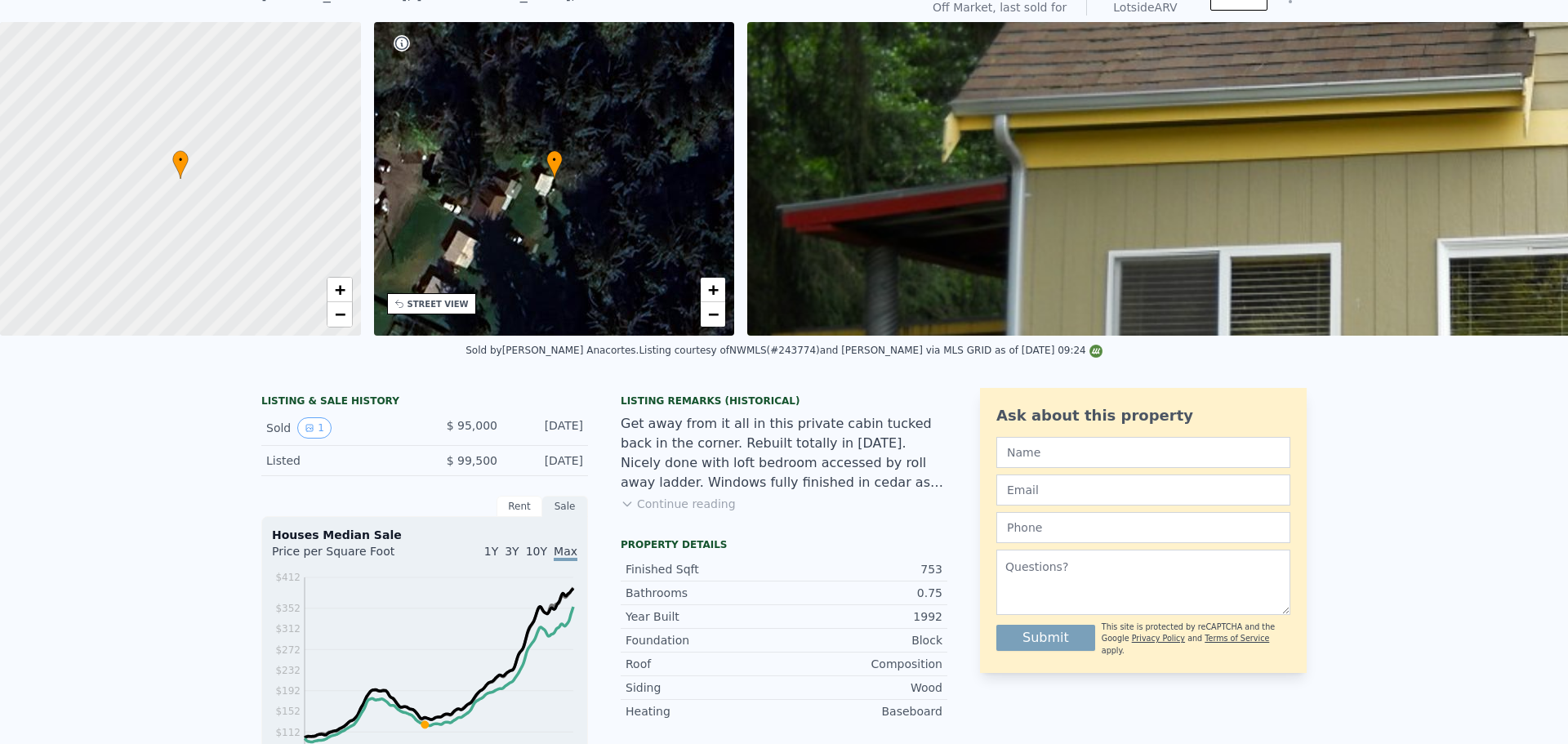
type input "$ 281,000"
type input "$ 158,675"
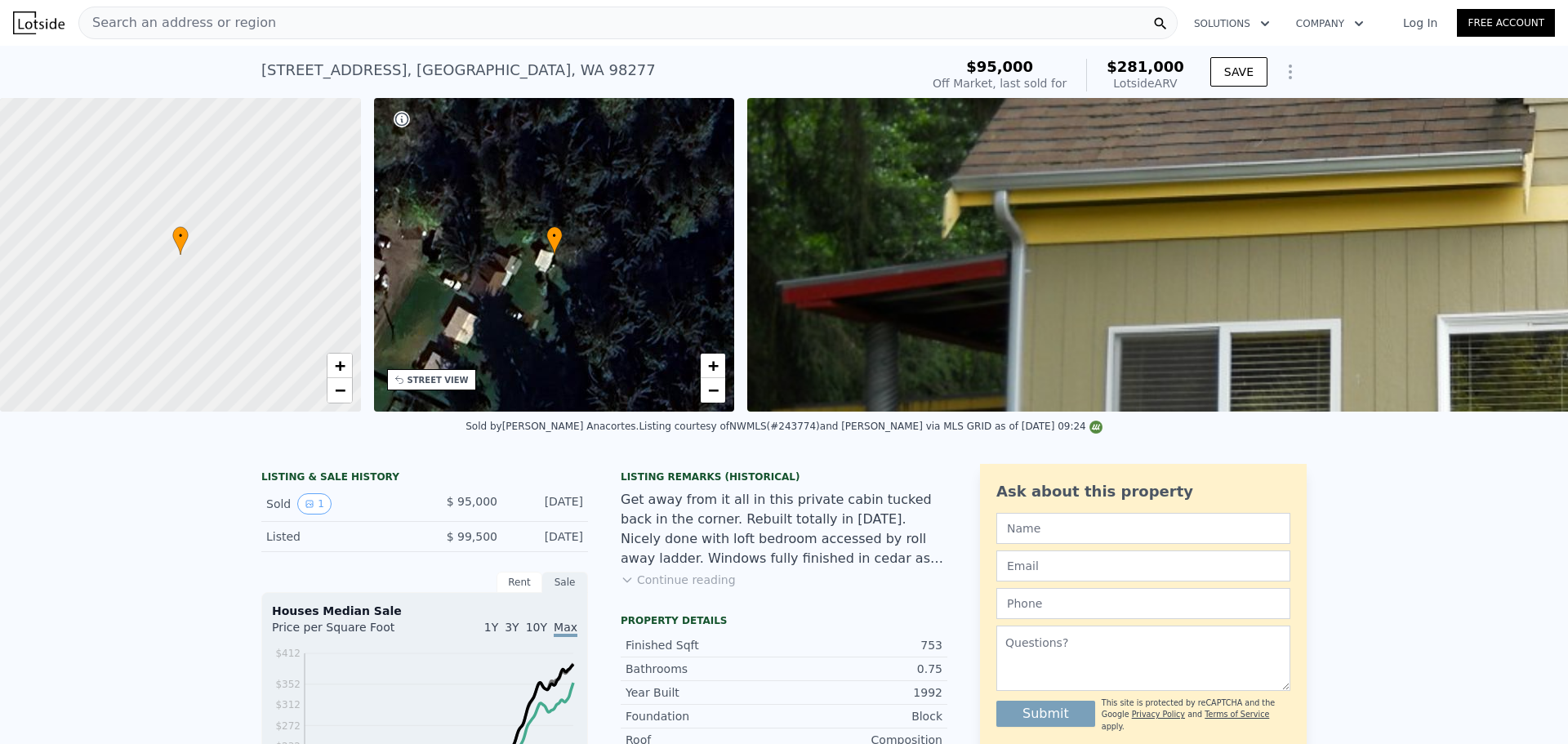
click at [177, 21] on span "Search an address or region" at bounding box center [177, 22] width 197 height 19
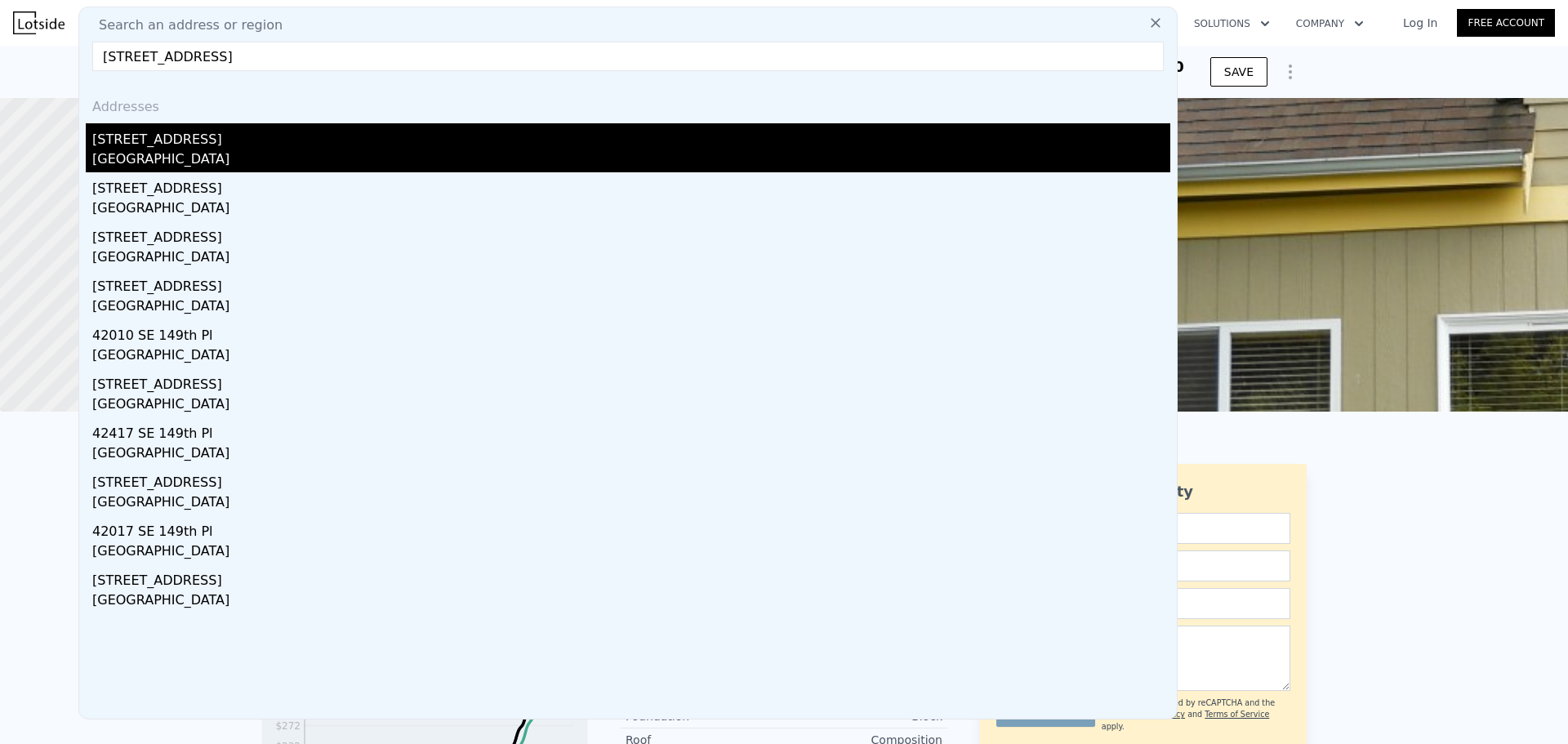
type input "[STREET_ADDRESS]"
click at [220, 165] on div "[GEOGRAPHIC_DATA]" at bounding box center [630, 161] width 1077 height 23
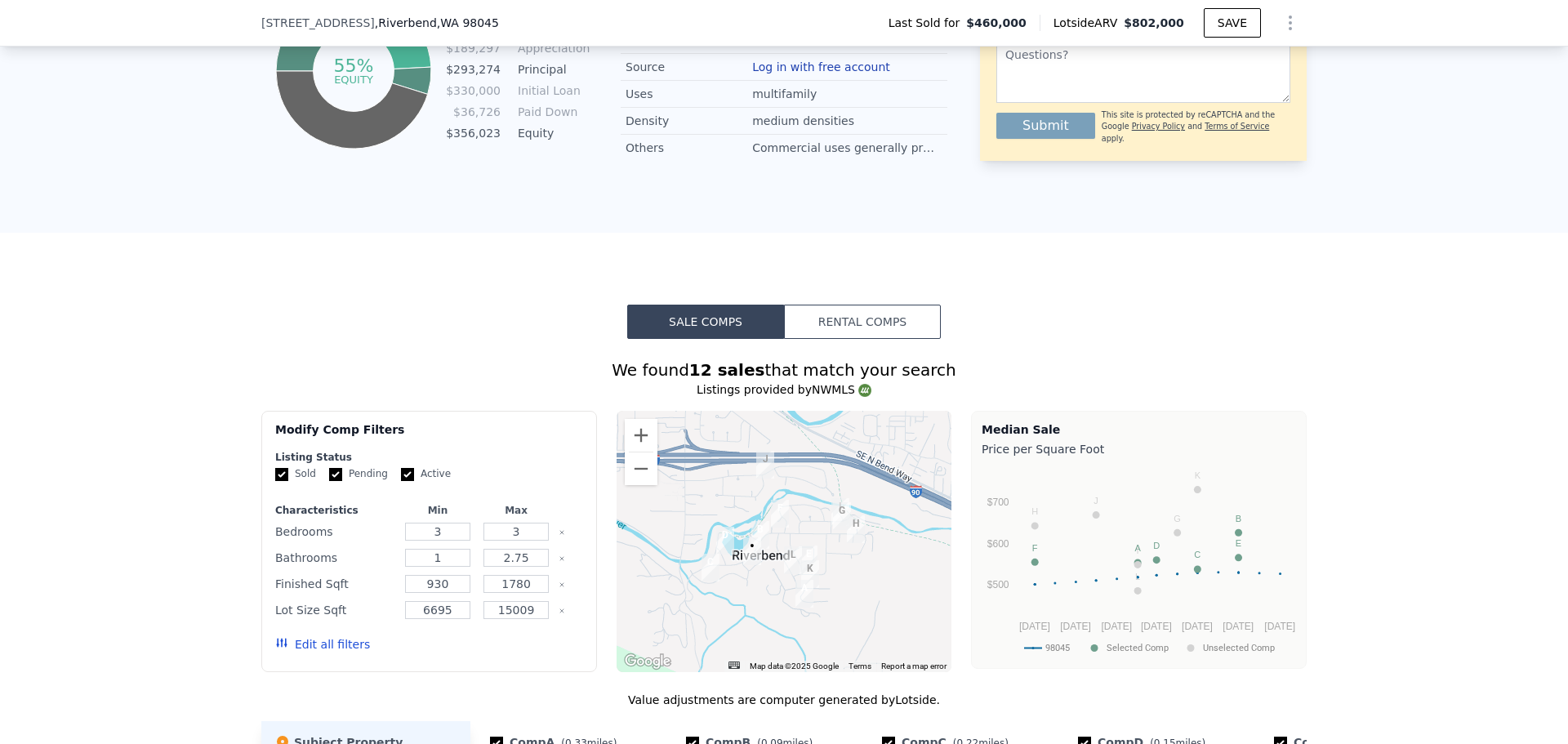
scroll to position [1709, 0]
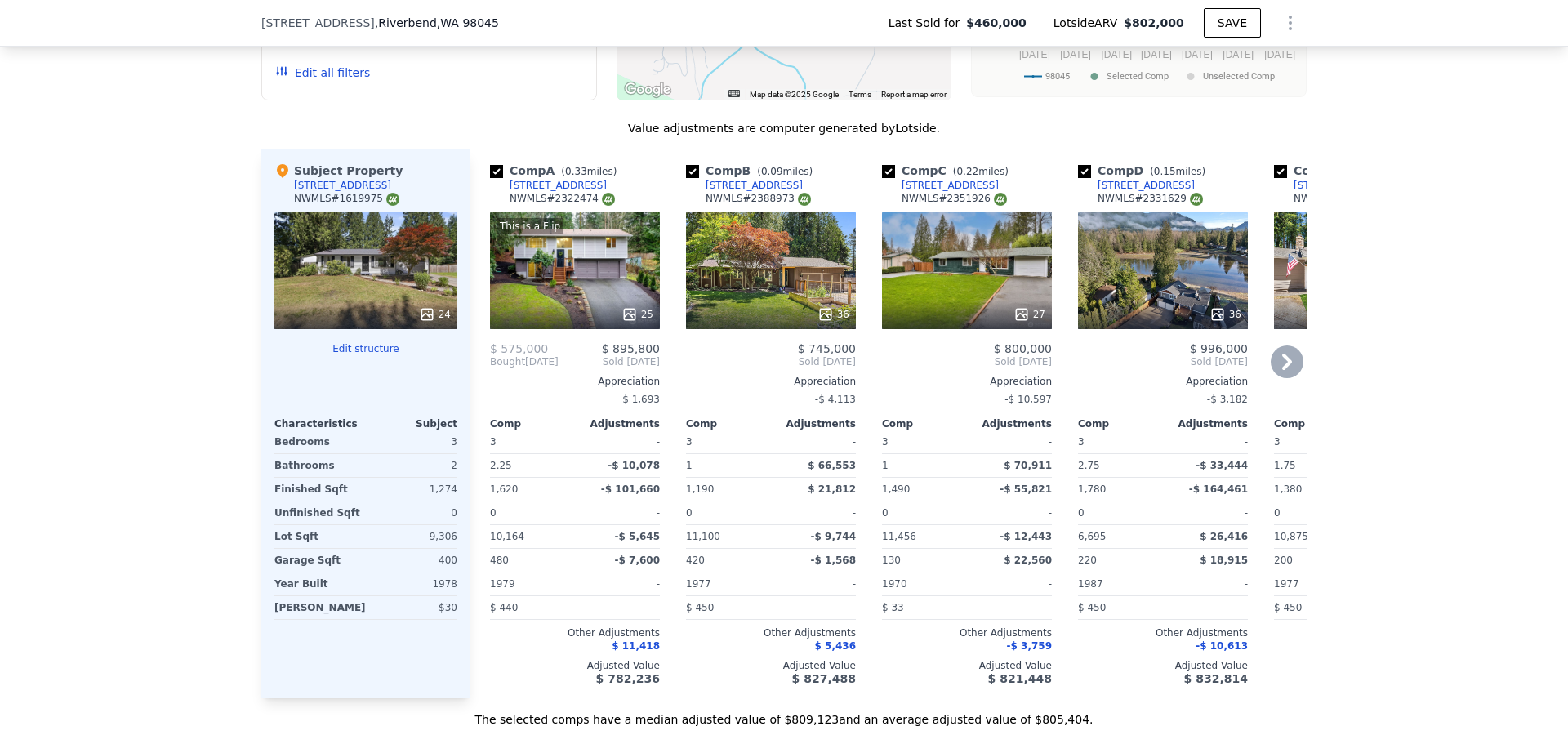
click at [822, 319] on icon at bounding box center [824, 313] width 11 height 11
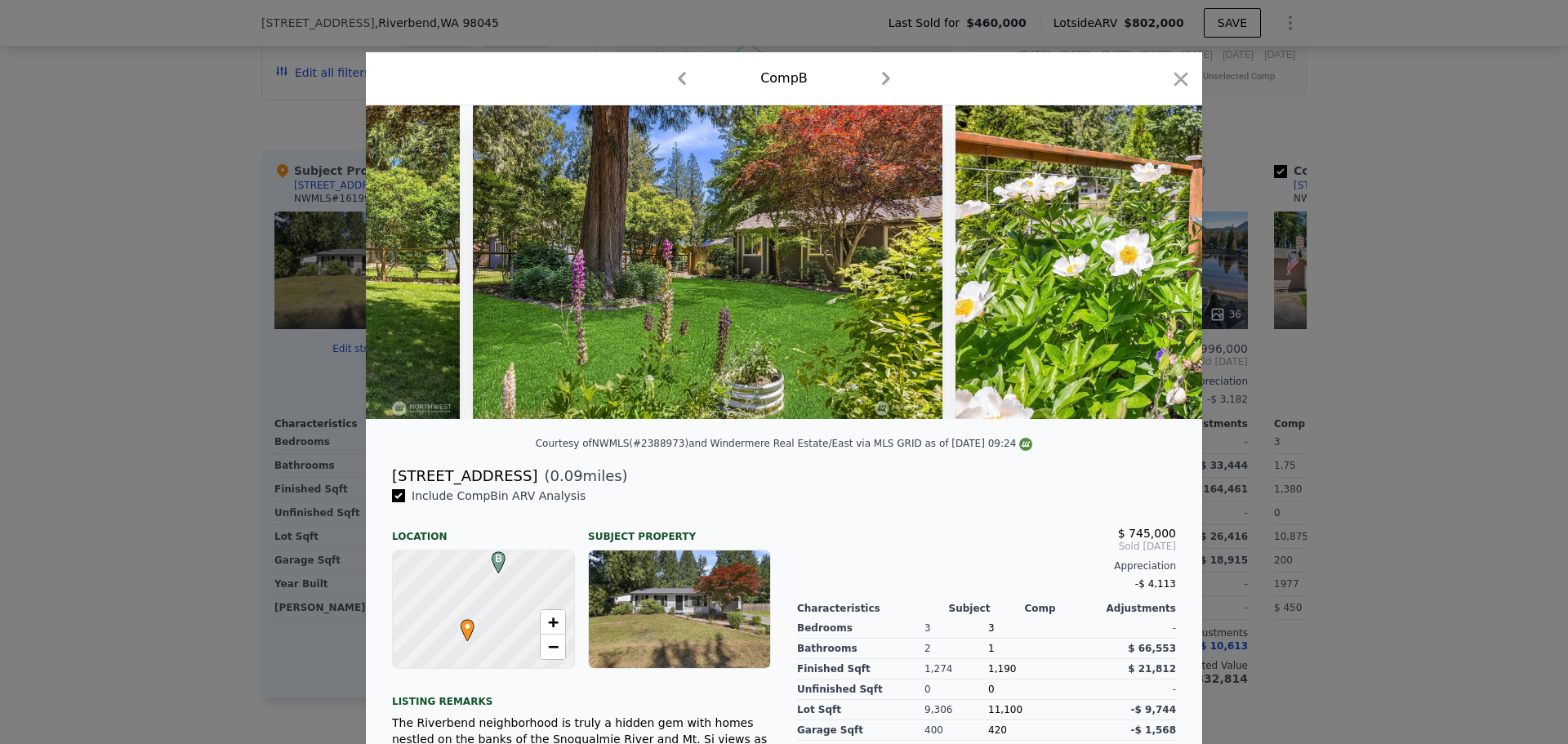
scroll to position [0, 14328]
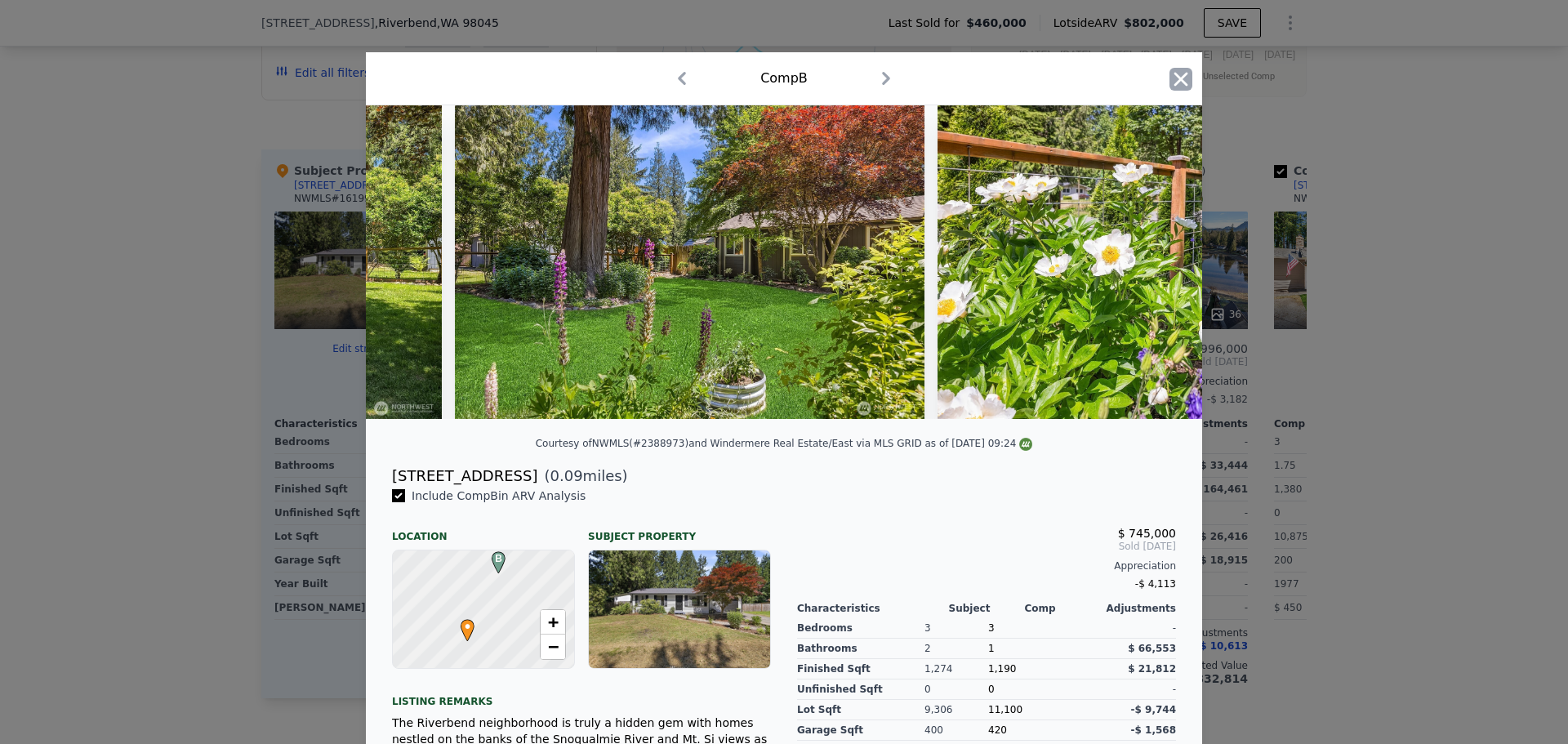
click at [1179, 75] on icon "button" at bounding box center [1181, 79] width 14 height 14
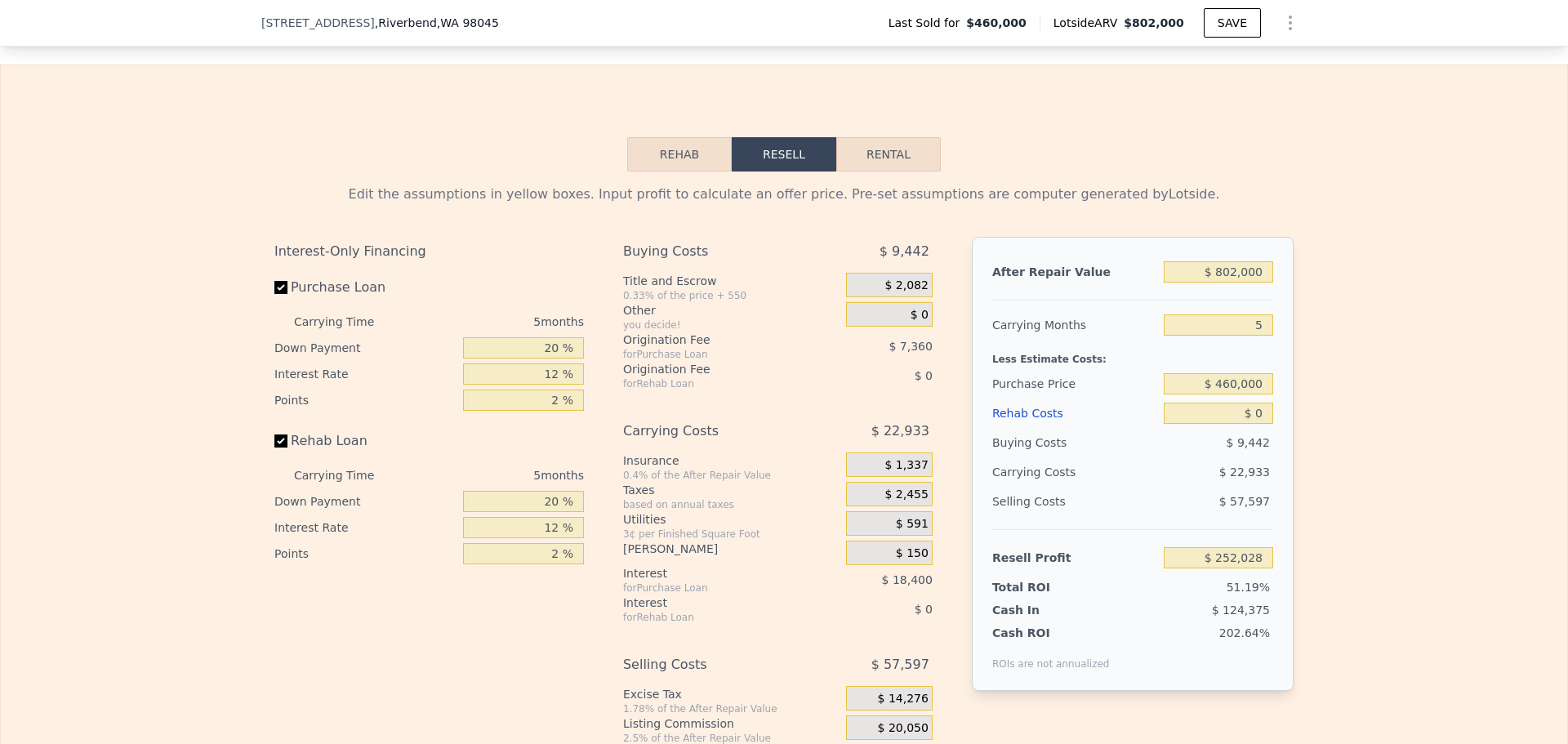
scroll to position [2526, 0]
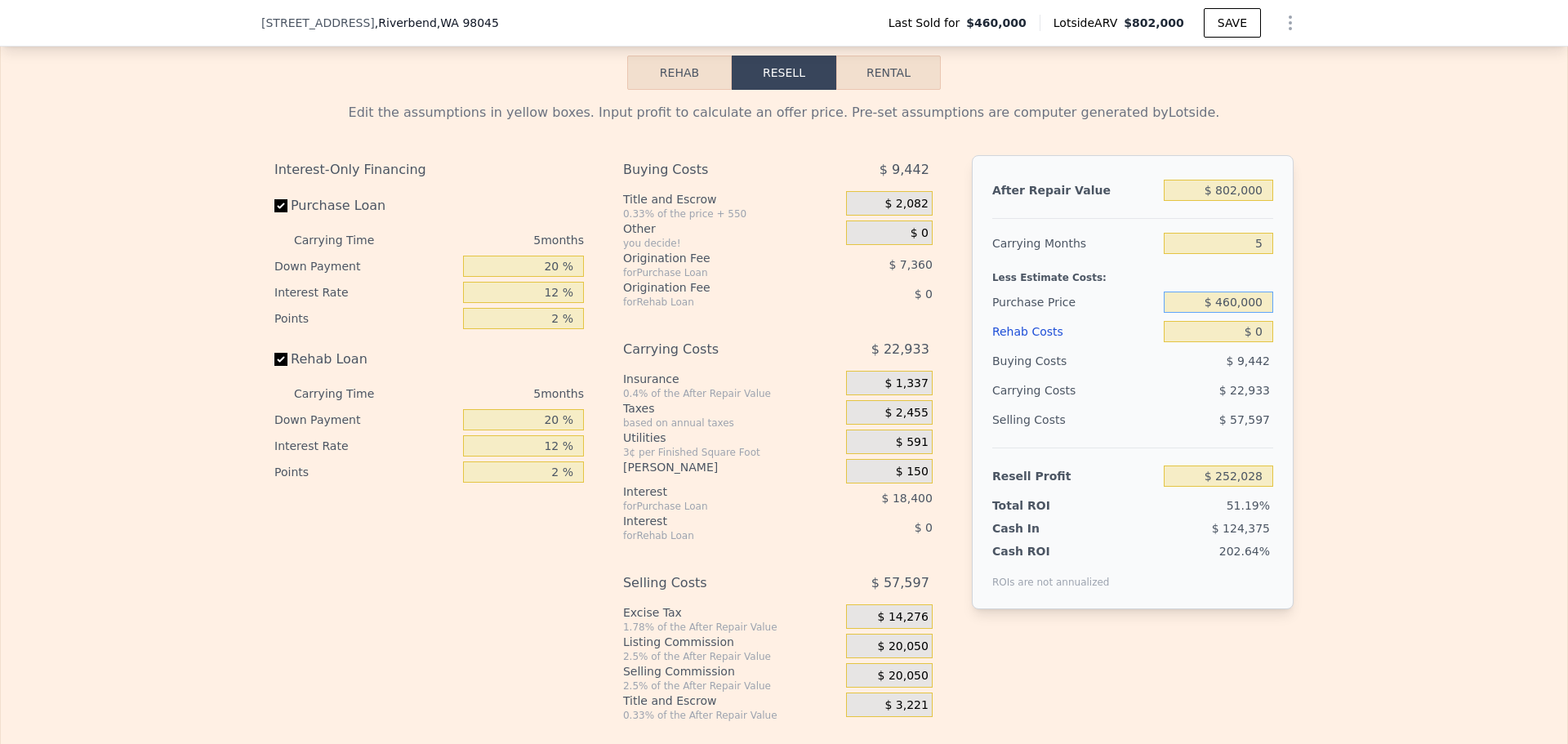
click at [1238, 313] on input "$ 460,000" at bounding box center [1218, 303] width 110 height 21
click at [1258, 342] on input "$ 0" at bounding box center [1218, 332] width 110 height 21
click at [1308, 337] on div "Edit the assumptions in yellow boxes. Input profit to calculate an offer price.…" at bounding box center [784, 406] width 1566 height 632
click at [548, 276] on input "20 %" at bounding box center [523, 267] width 121 height 21
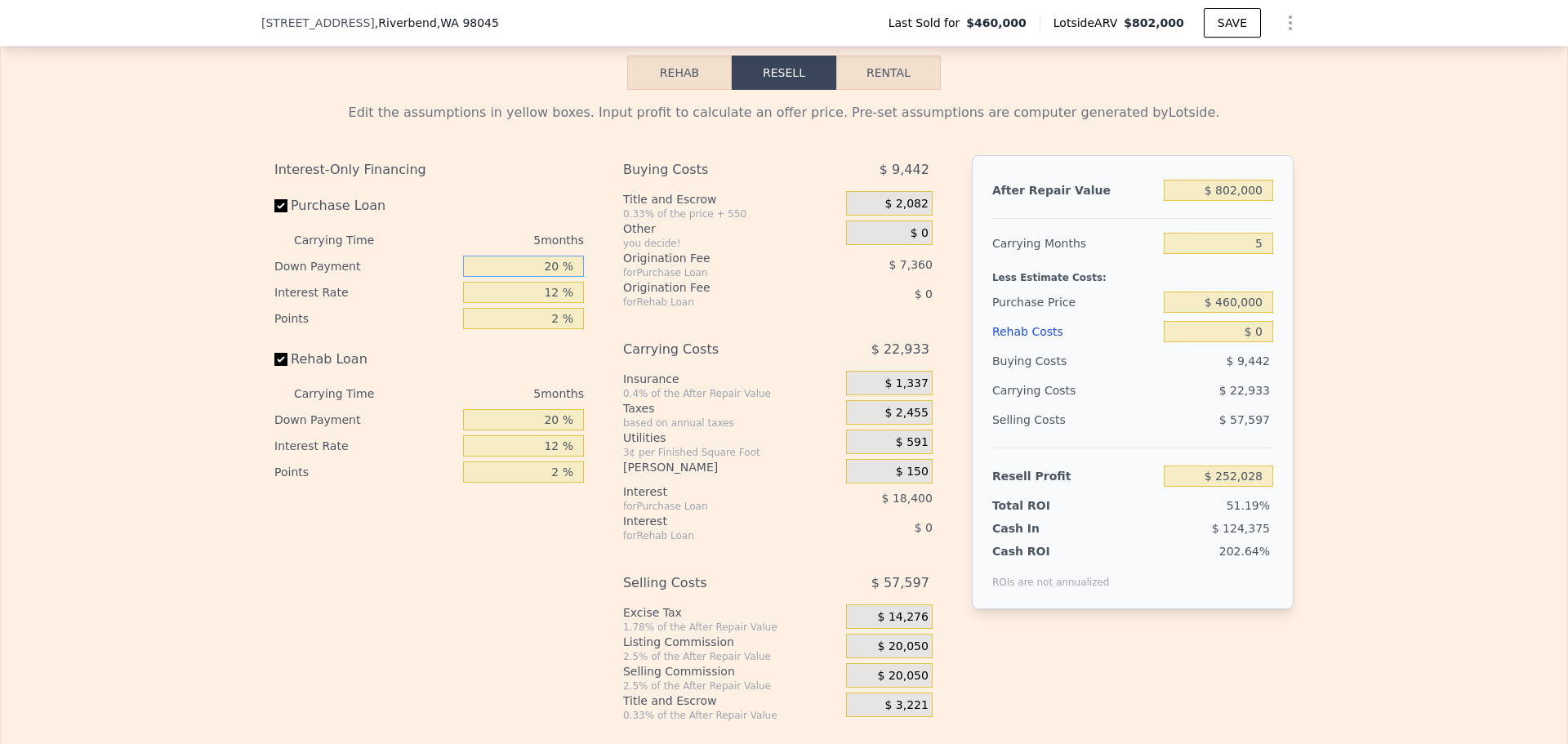
click at [546, 276] on input "20 %" at bounding box center [523, 267] width 121 height 21
click at [547, 276] on input "20 %" at bounding box center [523, 267] width 121 height 21
type input "10 %"
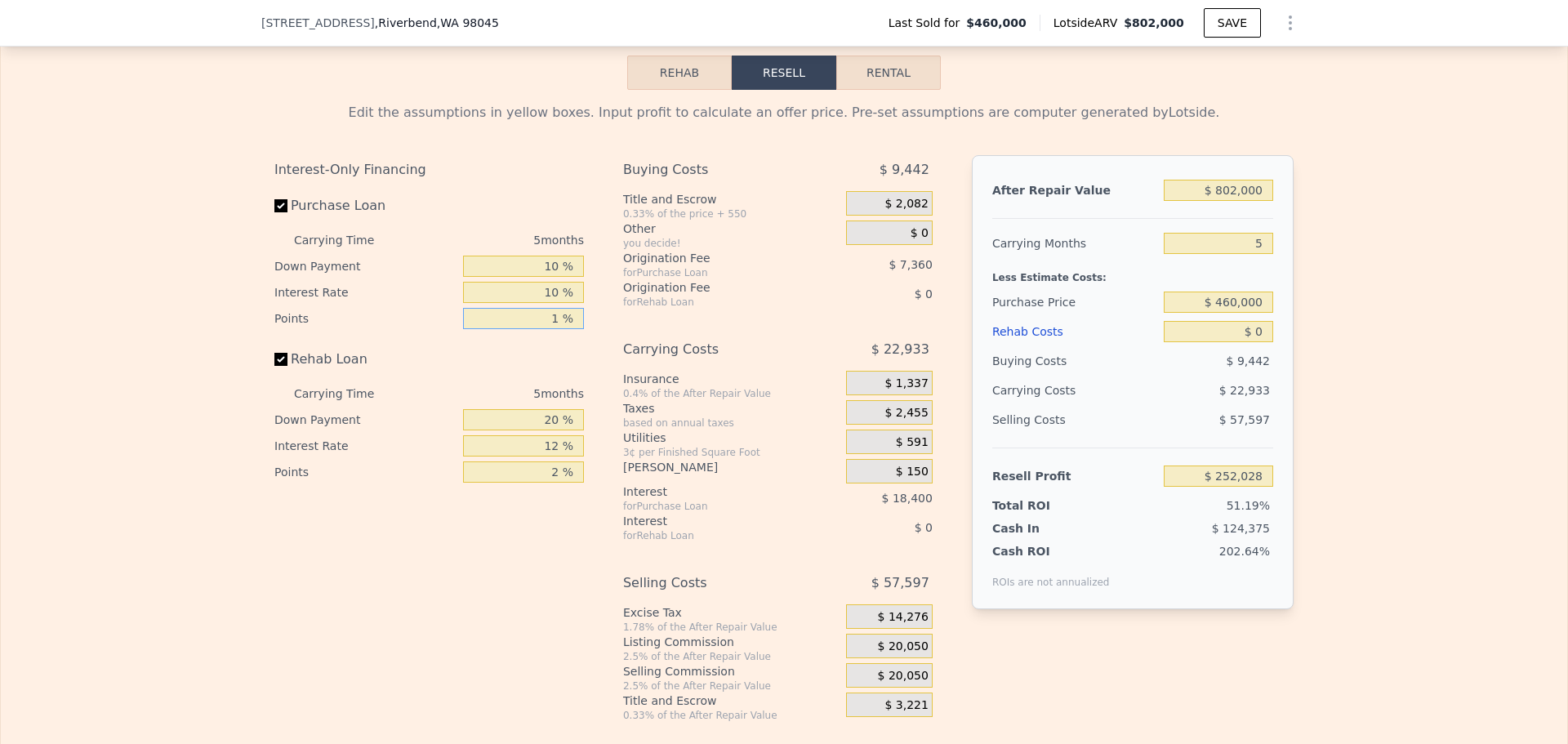
type input "1 %"
type input "$ 256,398"
type input "10 %"
type input "1 %"
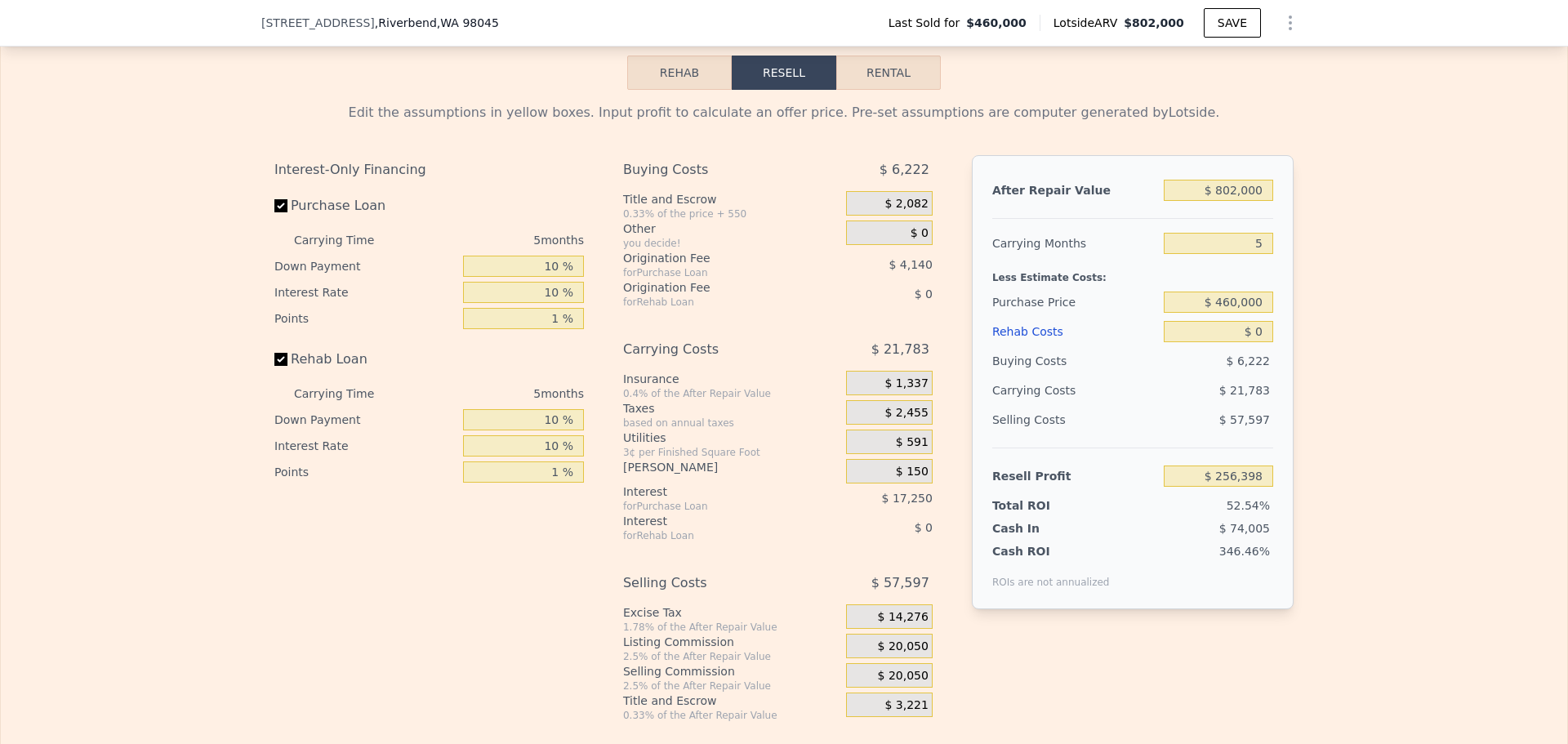
click at [899, 654] on span "$ 20,050" at bounding box center [903, 646] width 50 height 15
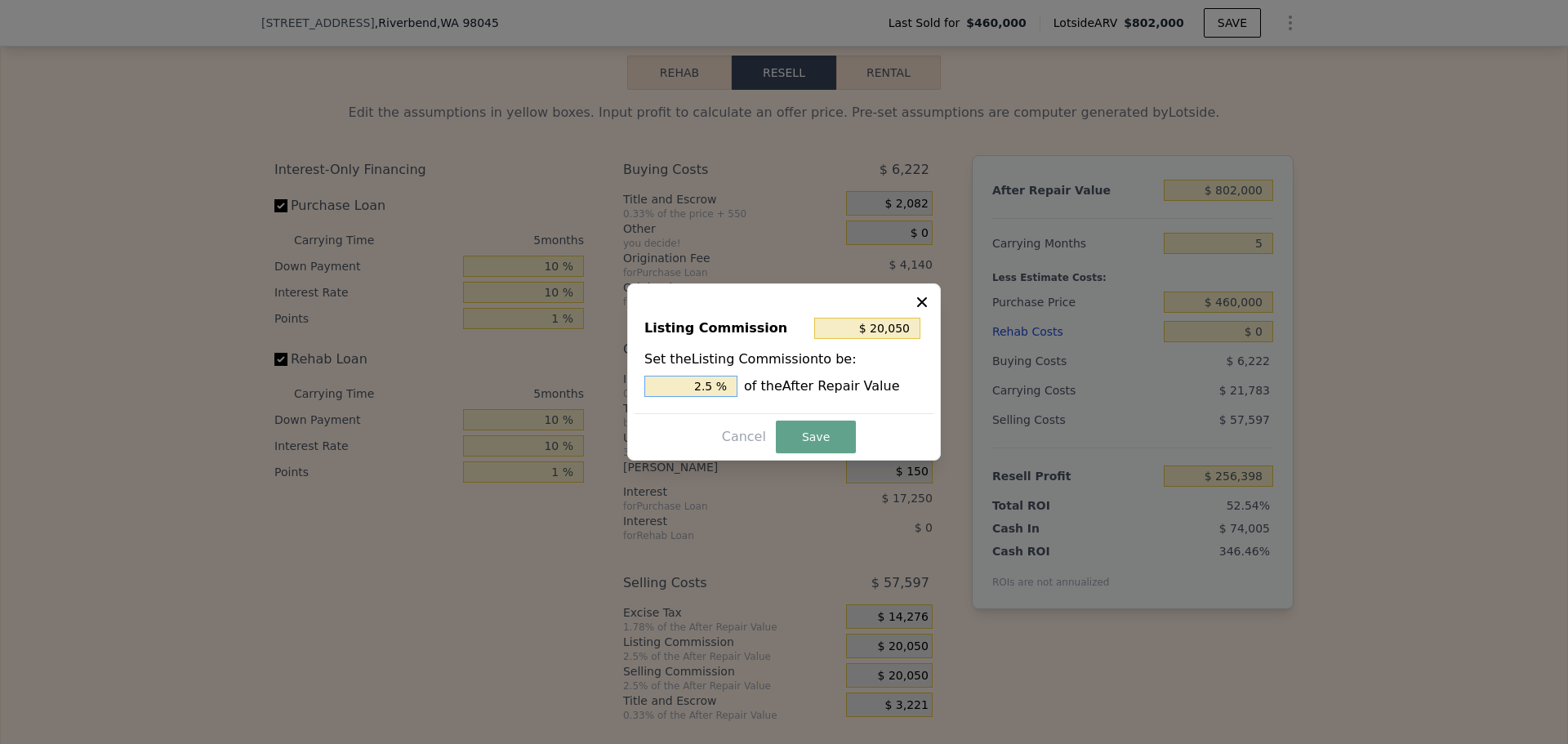
drag, startPoint x: 705, startPoint y: 387, endPoint x: 715, endPoint y: 386, distance: 10.0
click at [715, 386] on input "2.5 %" at bounding box center [690, 386] width 93 height 21
type input "$ 16,040"
type input "2 %"
click at [794, 435] on button "Save" at bounding box center [816, 437] width 80 height 33
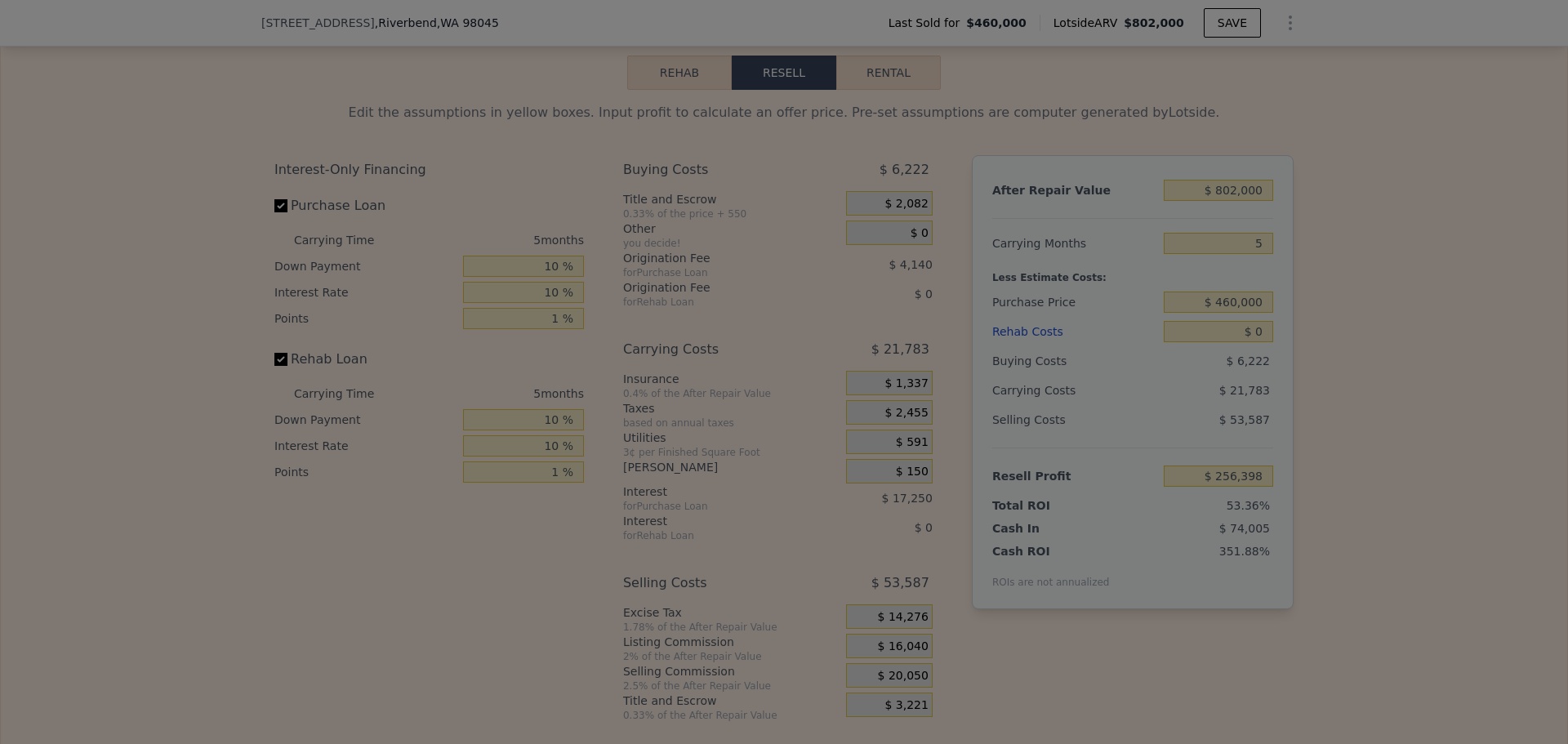
type input "$ 260,408"
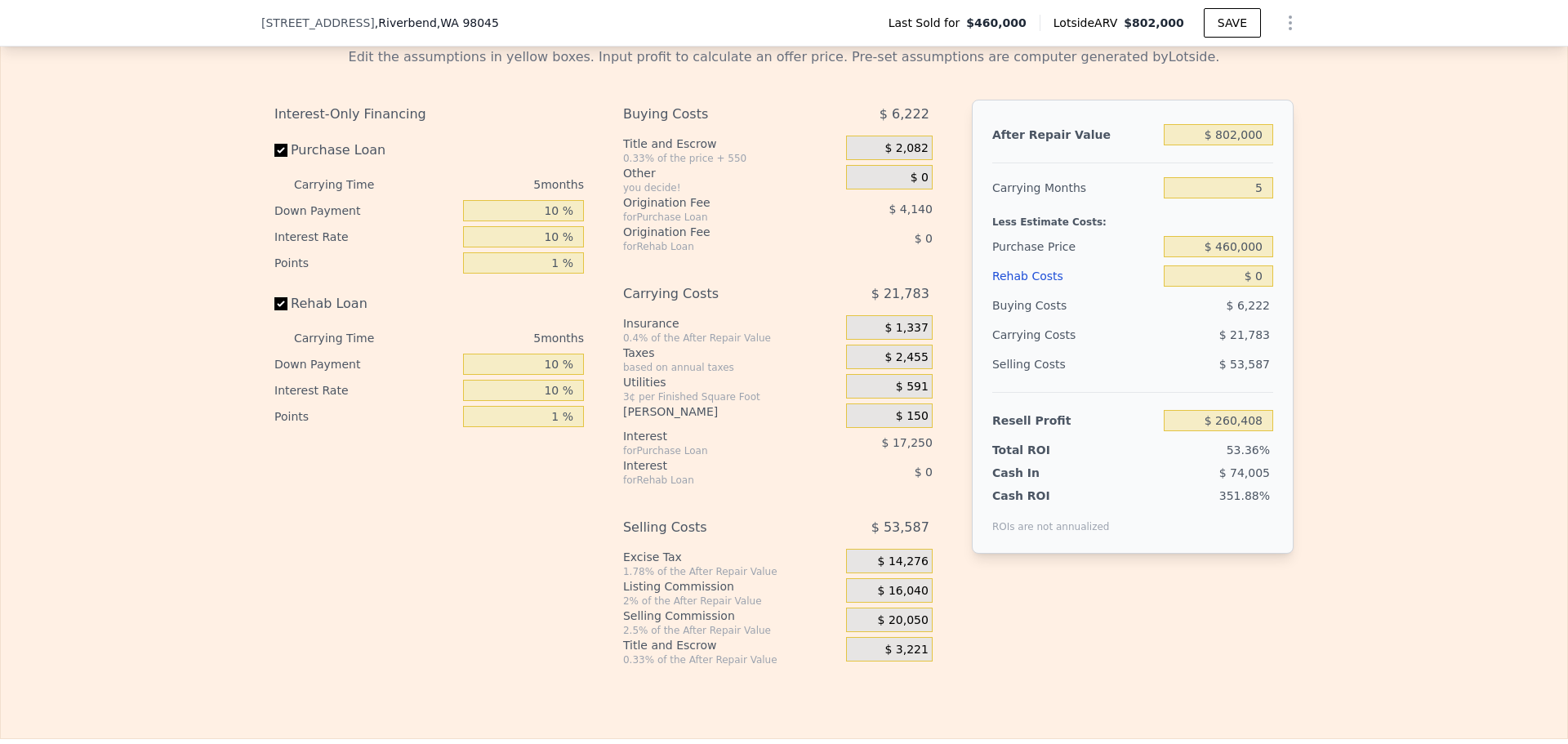
scroll to position [2608, 0]
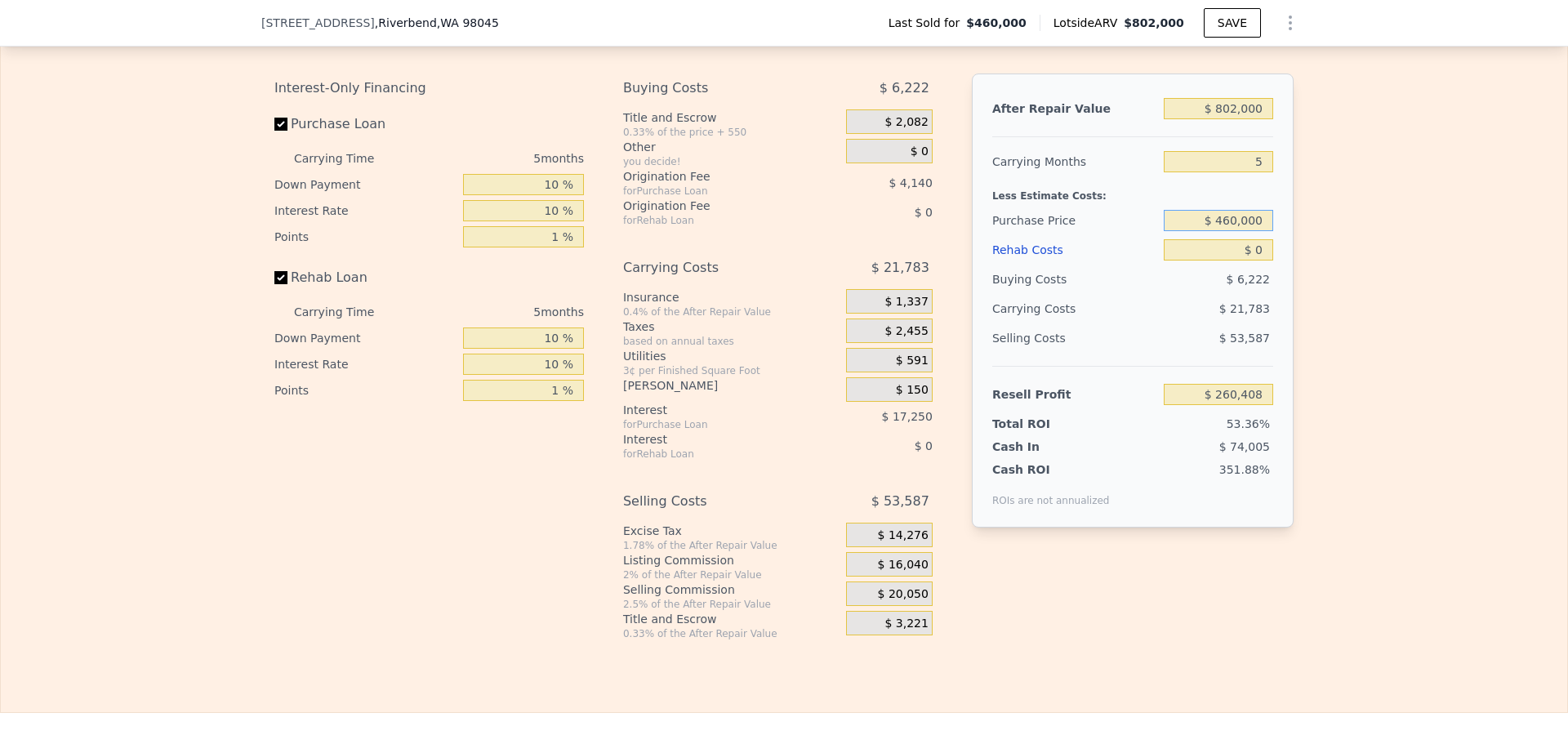
drag, startPoint x: 1217, startPoint y: 242, endPoint x: 1238, endPoint y: 242, distance: 21.0
click at [1238, 231] on input "$ 460,000" at bounding box center [1218, 220] width 110 height 21
type input "$ 550,000"
click at [1331, 251] on div "Edit the assumptions in yellow boxes. Input profit to calculate an offer price.…" at bounding box center [784, 324] width 1566 height 632
type input "$ 165,923"
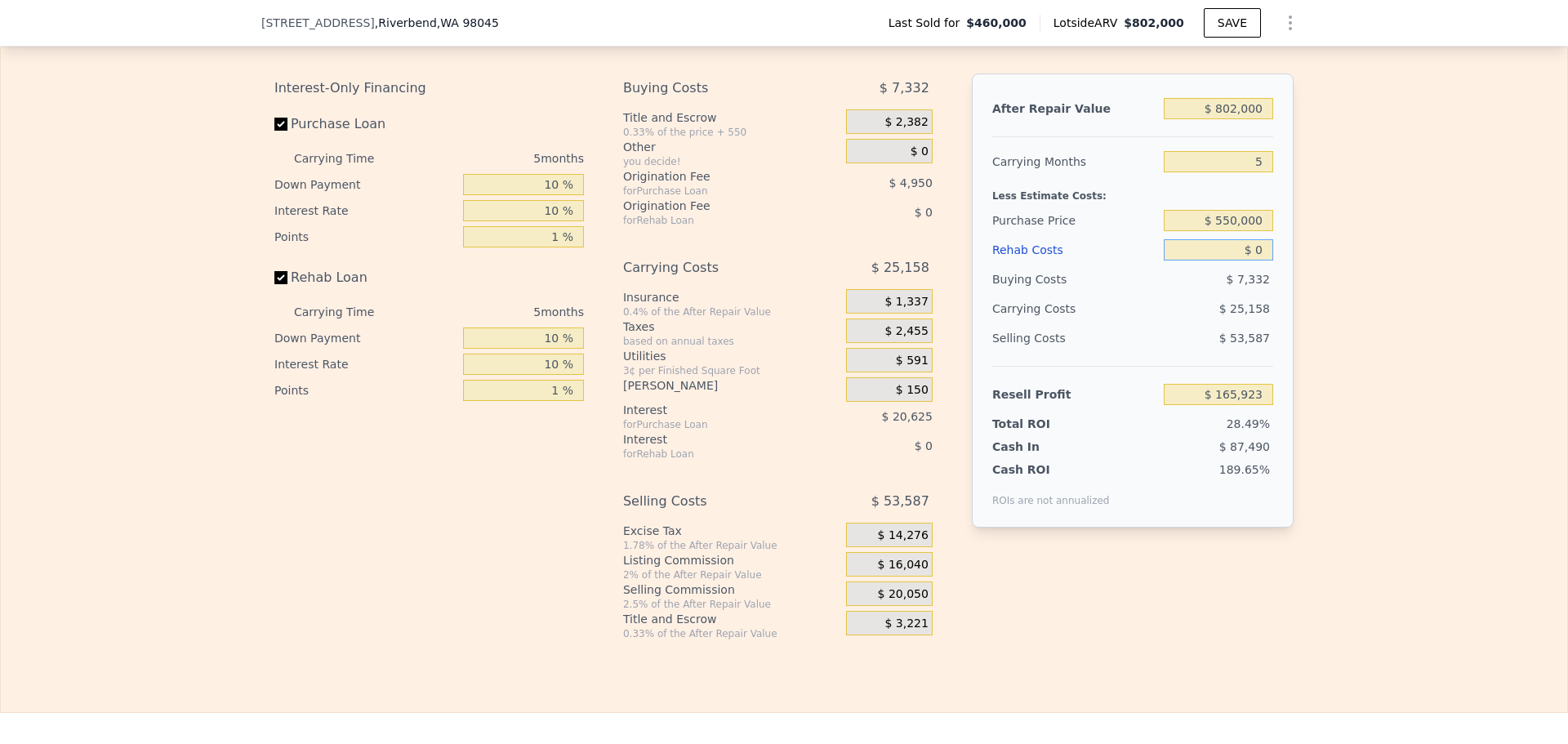
click at [1256, 261] on input "$ 0" at bounding box center [1218, 250] width 110 height 21
type input "$ 30,000"
type input "$ 134,528"
click at [1348, 286] on div "Edit the assumptions in yellow boxes. Input profit to calculate an offer price.…" at bounding box center [784, 324] width 1566 height 632
click at [1243, 231] on input "$ 550,000" at bounding box center [1218, 220] width 110 height 21
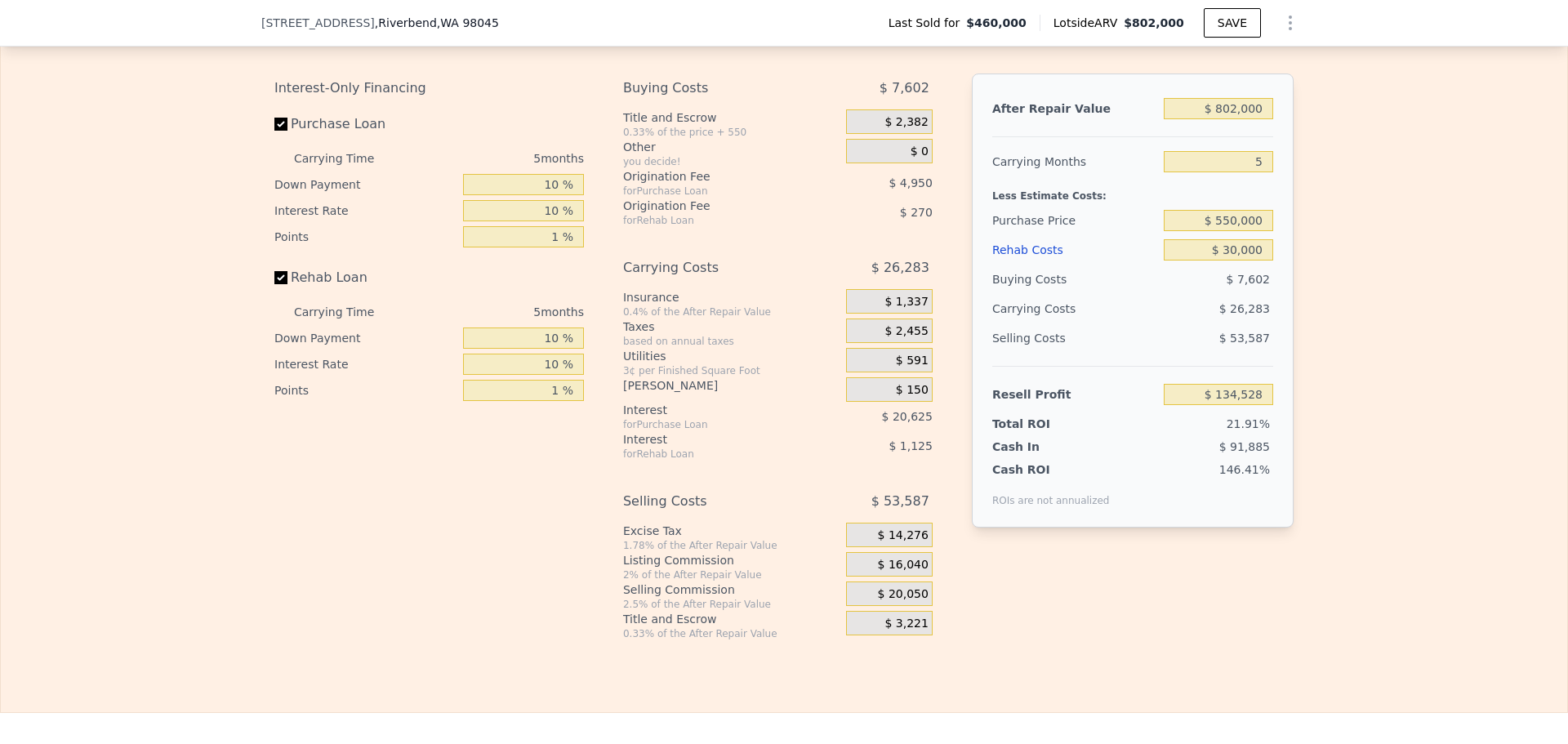
click at [1326, 243] on div "Edit the assumptions in yellow boxes. Input profit to calculate an offer price.…" at bounding box center [784, 324] width 1566 height 632
click at [1231, 119] on input "$ 802,000" at bounding box center [1218, 109] width 110 height 21
drag, startPoint x: 1220, startPoint y: 131, endPoint x: 1232, endPoint y: 131, distance: 12.0
click at [1232, 119] on input "$ 802,000" at bounding box center [1218, 109] width 110 height 21
click at [1216, 119] on input "$ 802,000" at bounding box center [1218, 109] width 110 height 21
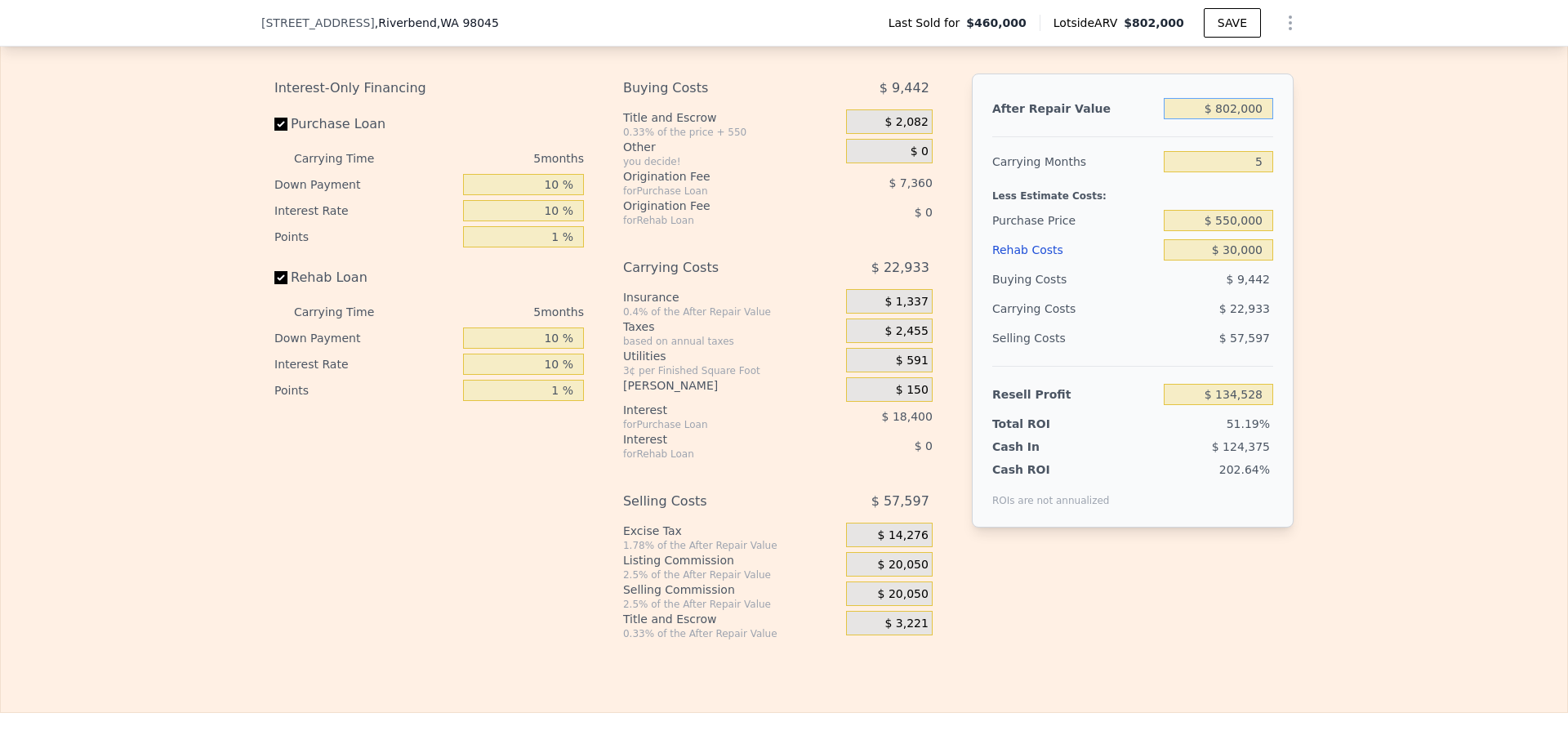
type input "$ 0"
type input "$ 252,028"
drag, startPoint x: 1216, startPoint y: 131, endPoint x: 1236, endPoint y: 129, distance: 20.1
click at [1236, 119] on input "$ 802,000" at bounding box center [1218, 109] width 110 height 21
type input "$ 750,000"
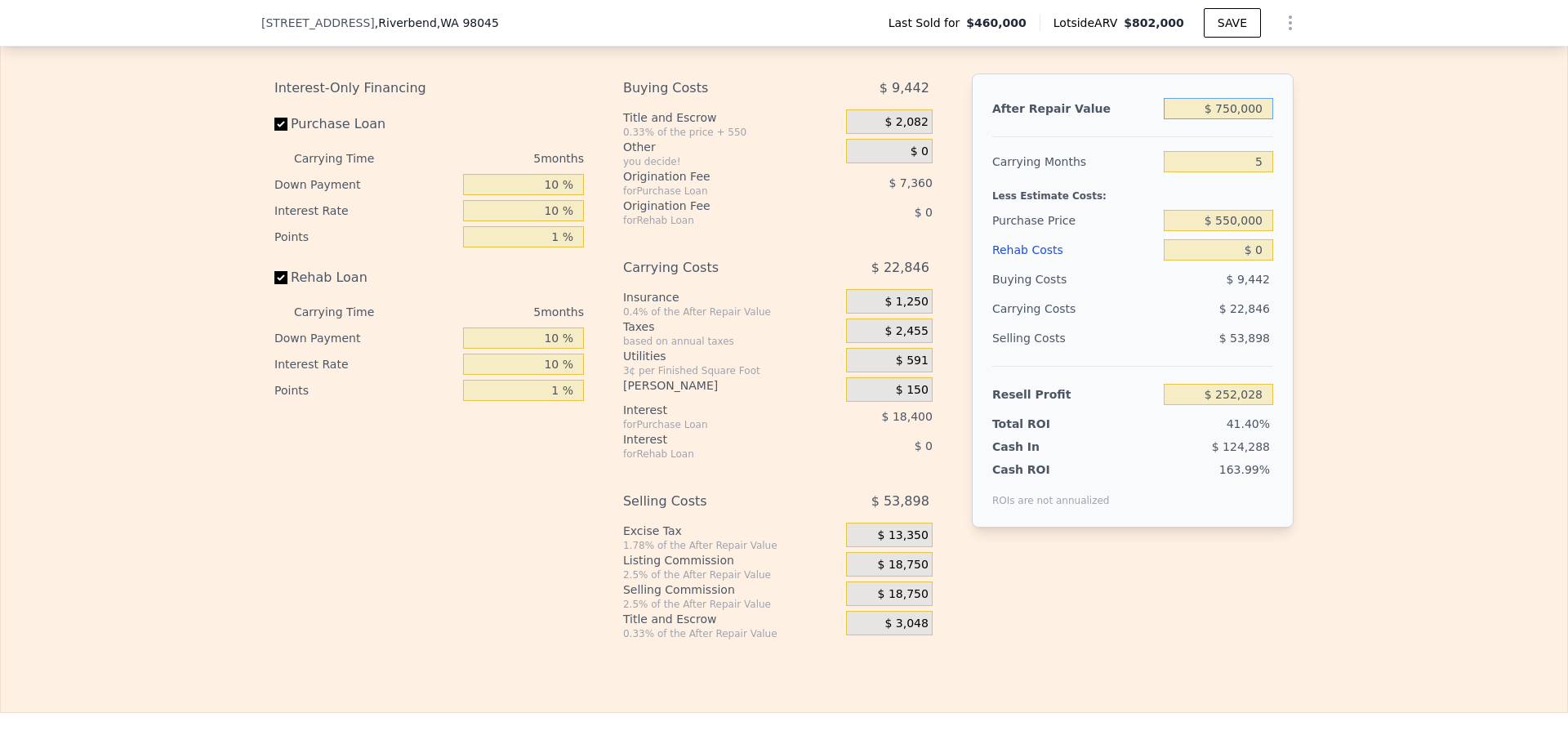
type input "$ 203,814"
type input "$ 750,000"
click at [1318, 186] on div "Edit the assumptions in yellow boxes. Input profit to calculate an offer price.…" at bounding box center [784, 324] width 1566 height 632
click at [1248, 261] on input "$ 0" at bounding box center [1218, 250] width 110 height 21
type input "$ 0"
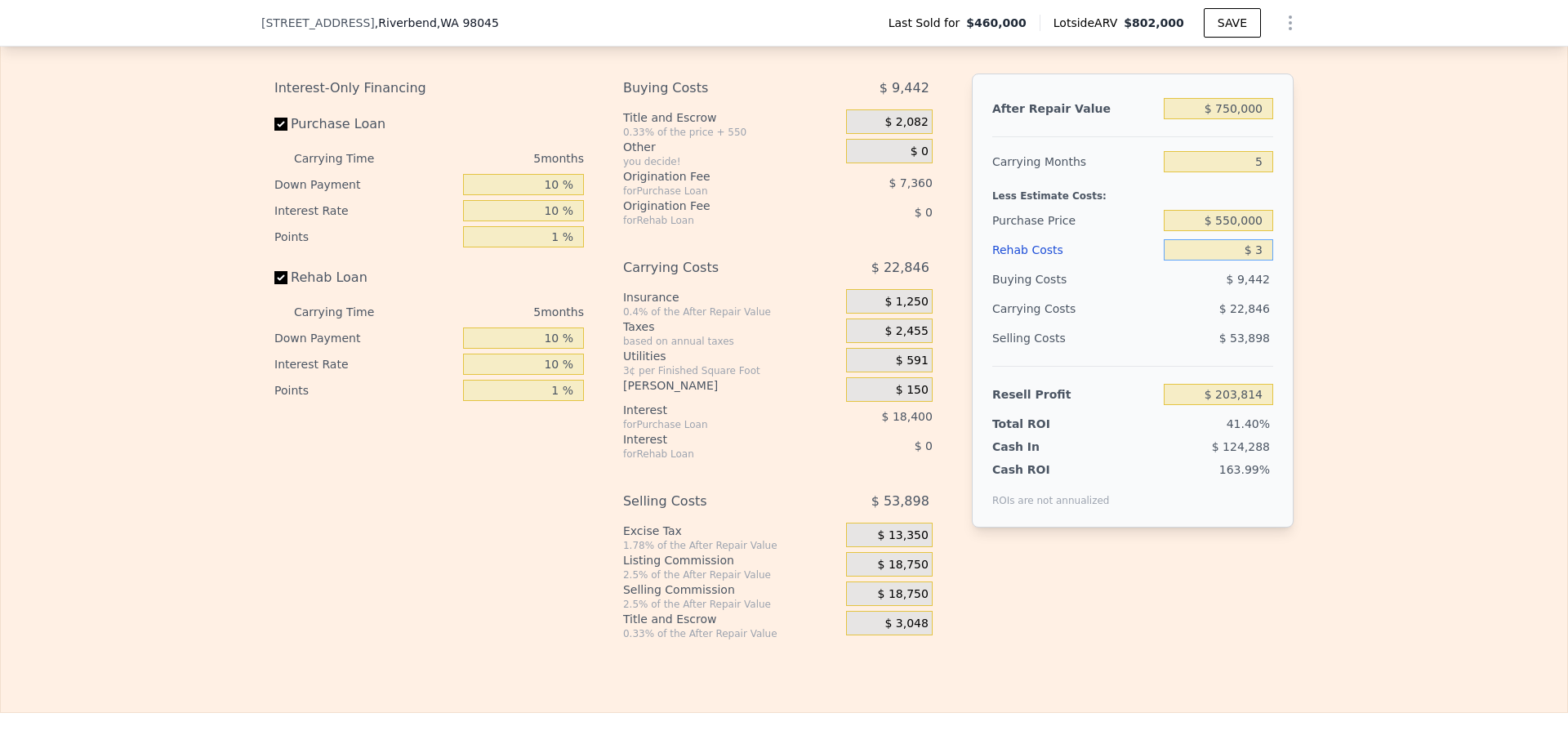
type input "$ 30"
type input "$ 203,784"
type input "$ 30,000"
type input "$ 172,134"
type input "$ 30,000"
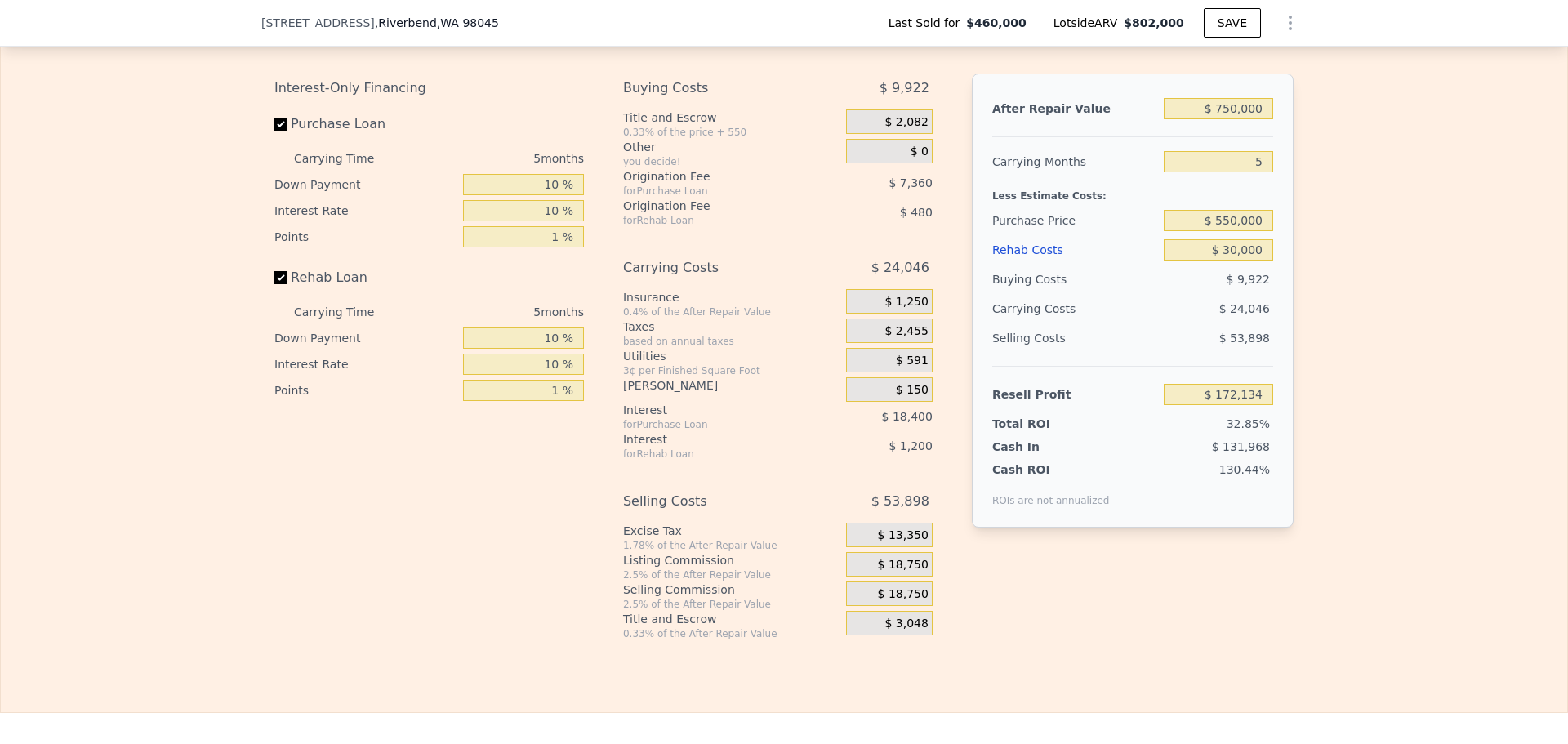
click at [1414, 282] on div "Edit the assumptions in yellow boxes. Input profit to calculate an offer price.…" at bounding box center [784, 324] width 1566 height 632
click at [1223, 231] on input "$ 550,000" at bounding box center [1218, 220] width 110 height 21
click at [1350, 236] on div "Edit the assumptions in yellow boxes. Input profit to calculate an offer price.…" at bounding box center [784, 324] width 1566 height 632
type input "$ 76,794"
click at [1248, 173] on input "5" at bounding box center [1218, 162] width 110 height 21
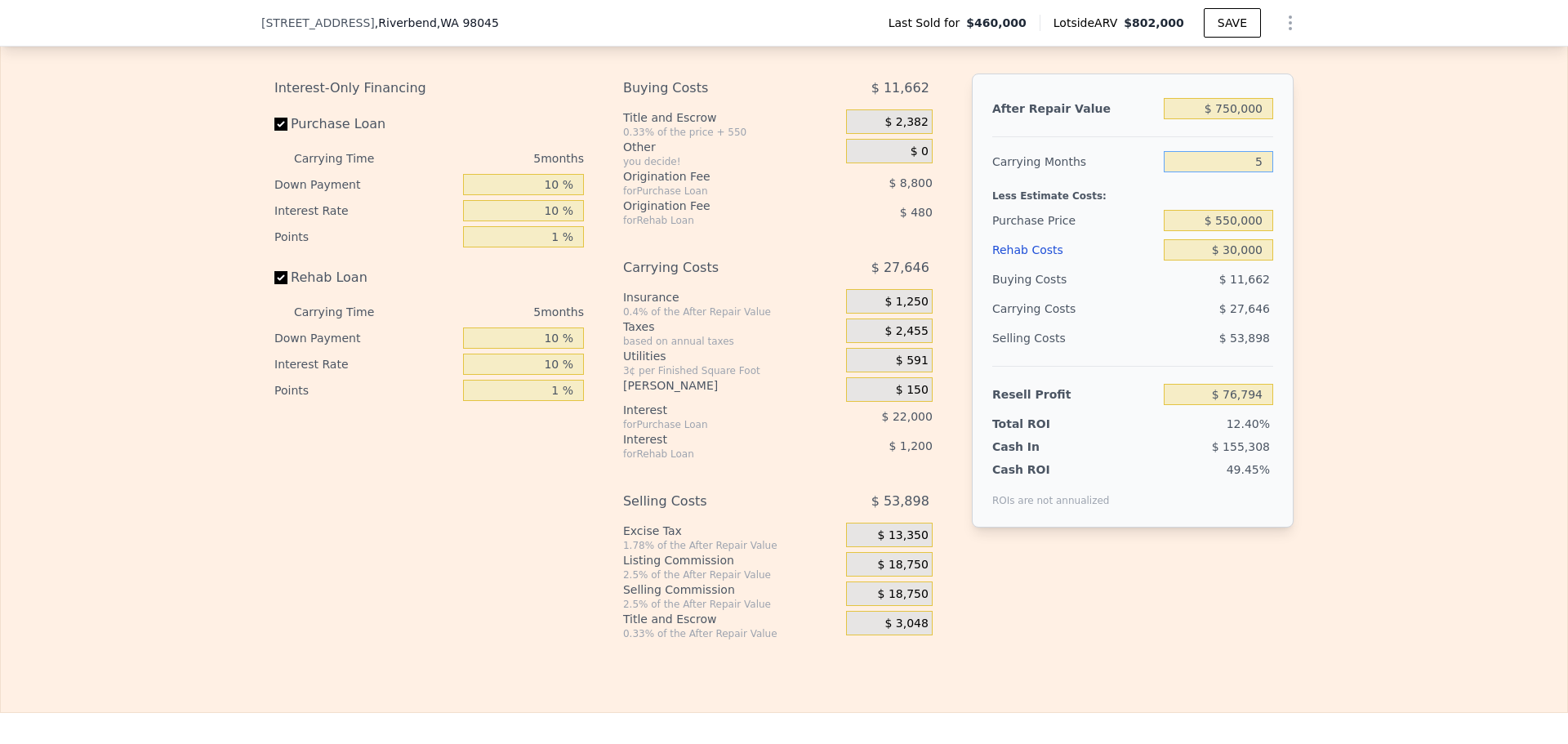
type input "4"
type input "$ 82,323"
type input "4"
click at [1312, 199] on div "Edit the assumptions in yellow boxes. Input profit to calculate an offer price.…" at bounding box center [784, 324] width 1566 height 632
click at [1223, 231] on input "$ 550,000" at bounding box center [1218, 220] width 110 height 21
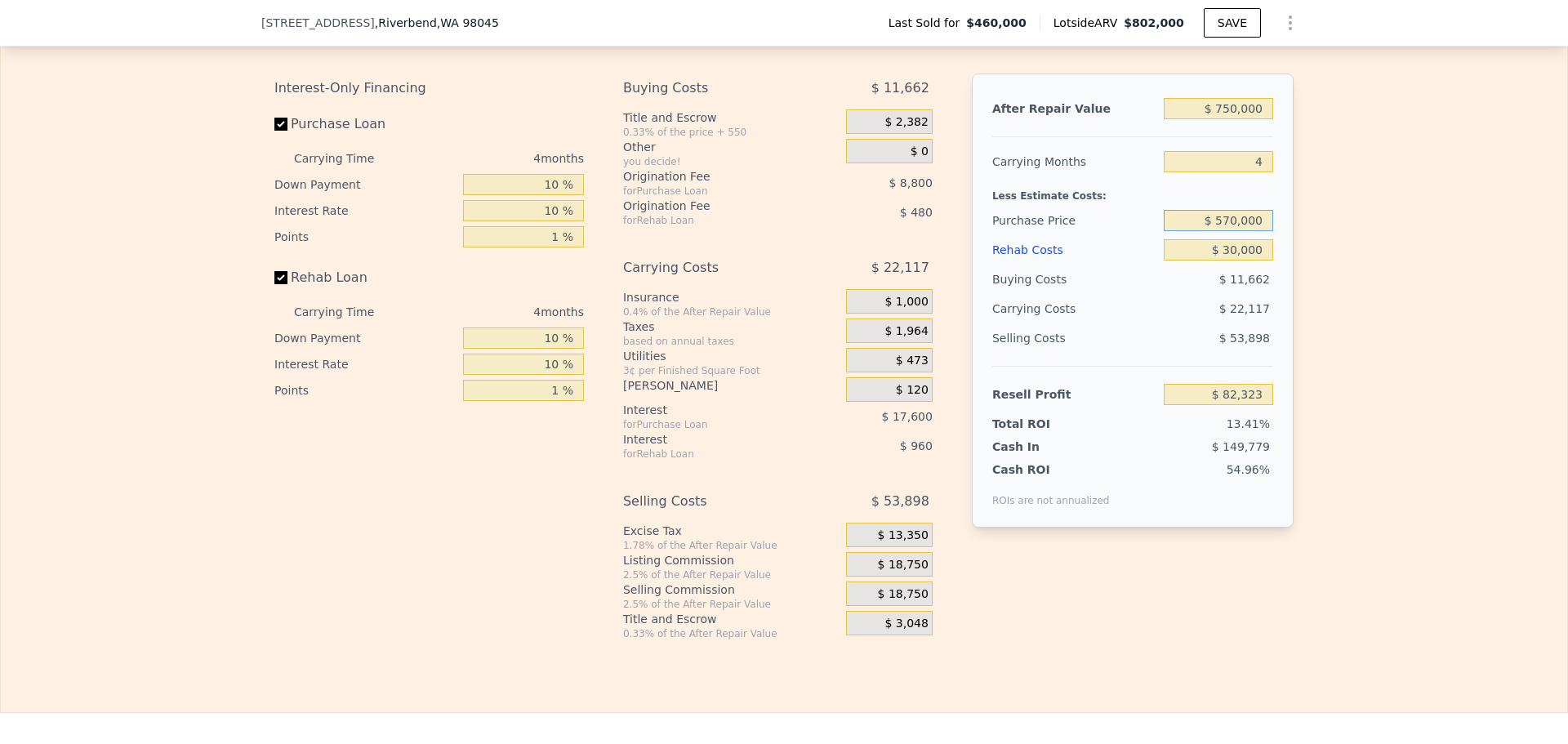
type input "$ 570,000"
click at [1396, 210] on div "Edit the assumptions in yellow boxes. Input profit to calculate an offer price.…" at bounding box center [784, 324] width 1566 height 632
type input "$ 61,297"
click at [1224, 231] on input "$ 570,000" at bounding box center [1218, 220] width 110 height 21
type input "$ 560,000"
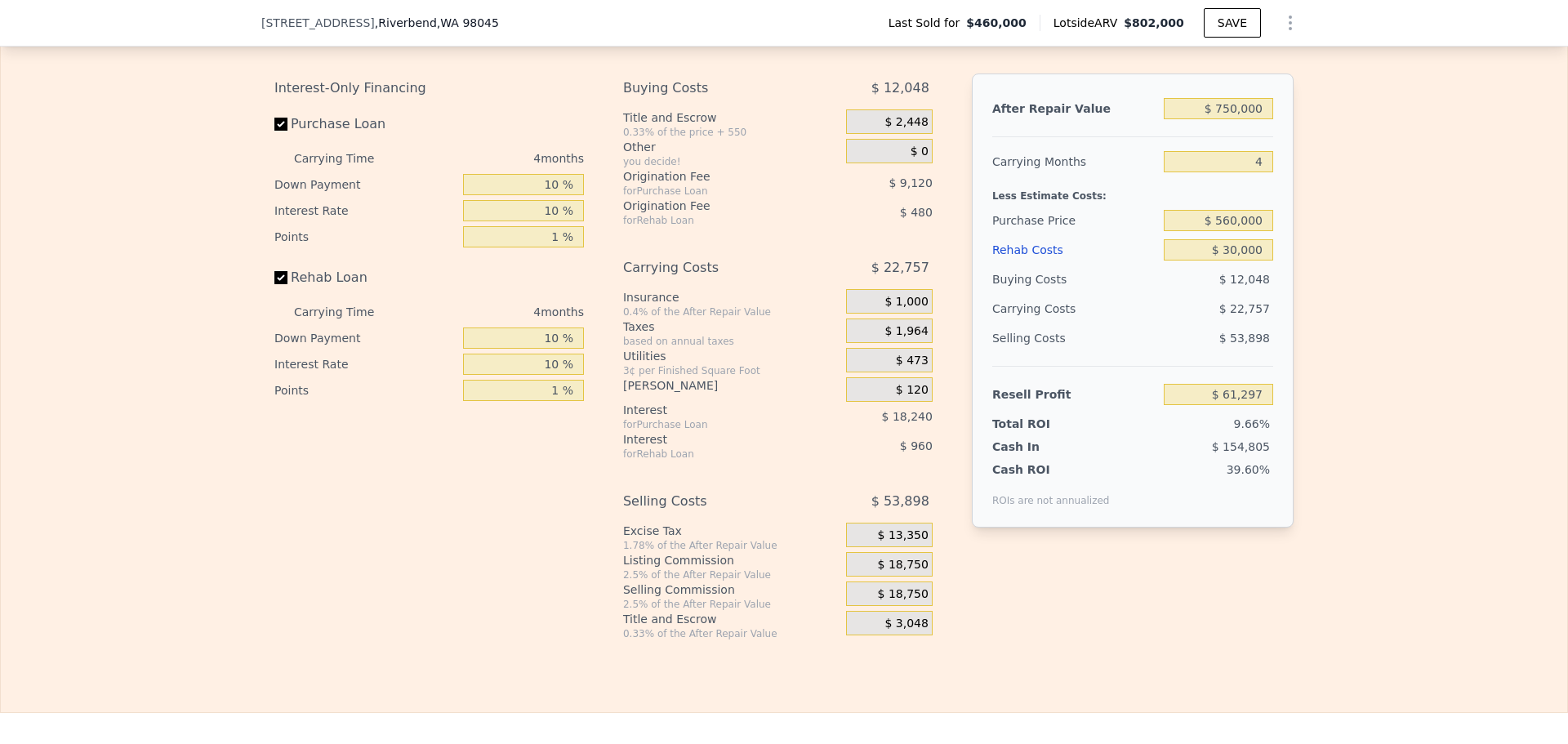
click at [1415, 256] on div "Edit the assumptions in yellow boxes. Input profit to calculate an offer price.…" at bounding box center [784, 324] width 1566 height 632
type input "$ 71,810"
click at [1228, 231] on input "$ 560,000" at bounding box center [1218, 220] width 110 height 21
type input "$ 530,000"
click at [1347, 277] on div "Edit the assumptions in yellow boxes. Input profit to calculate an offer price.…" at bounding box center [784, 324] width 1566 height 632
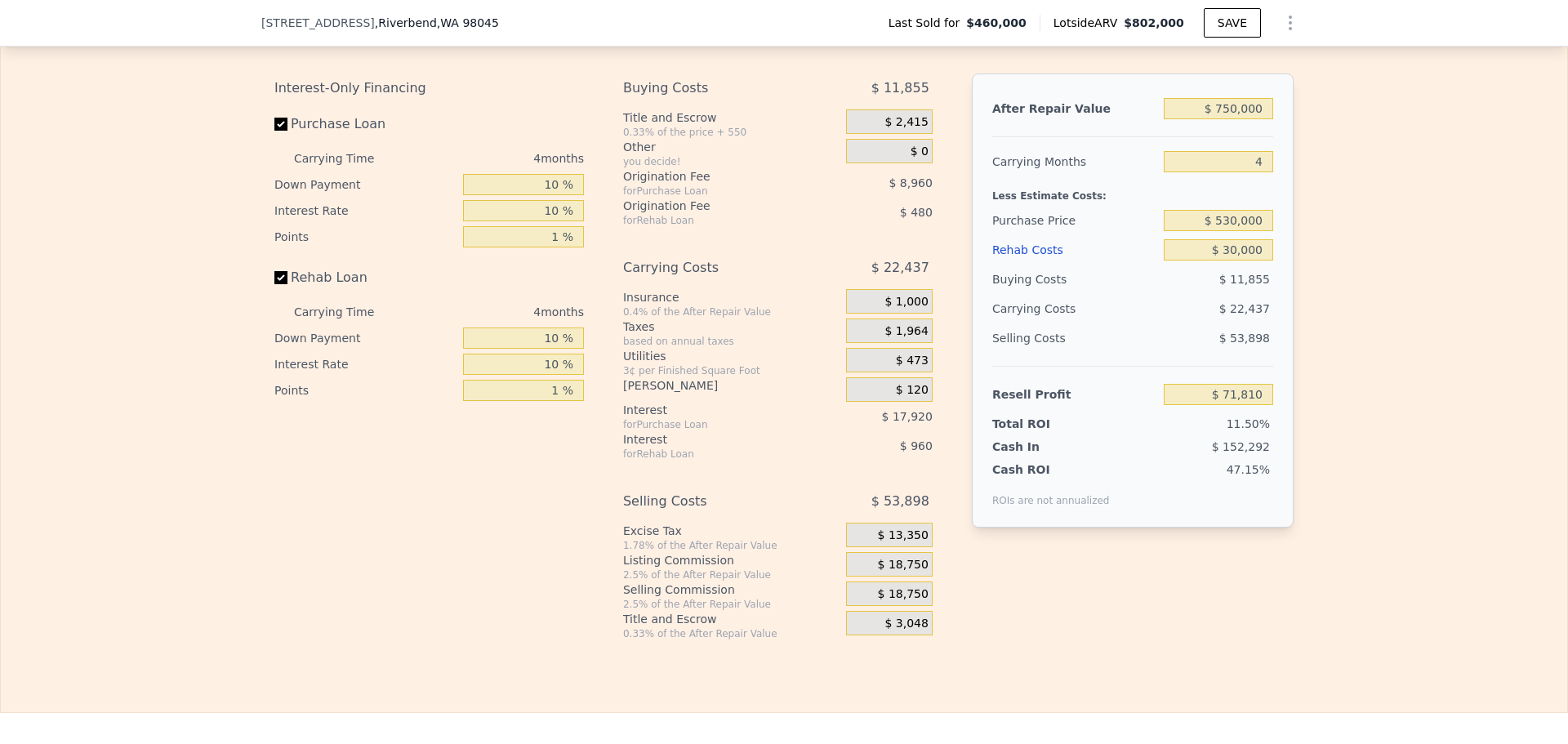
type input "$ 103,350"
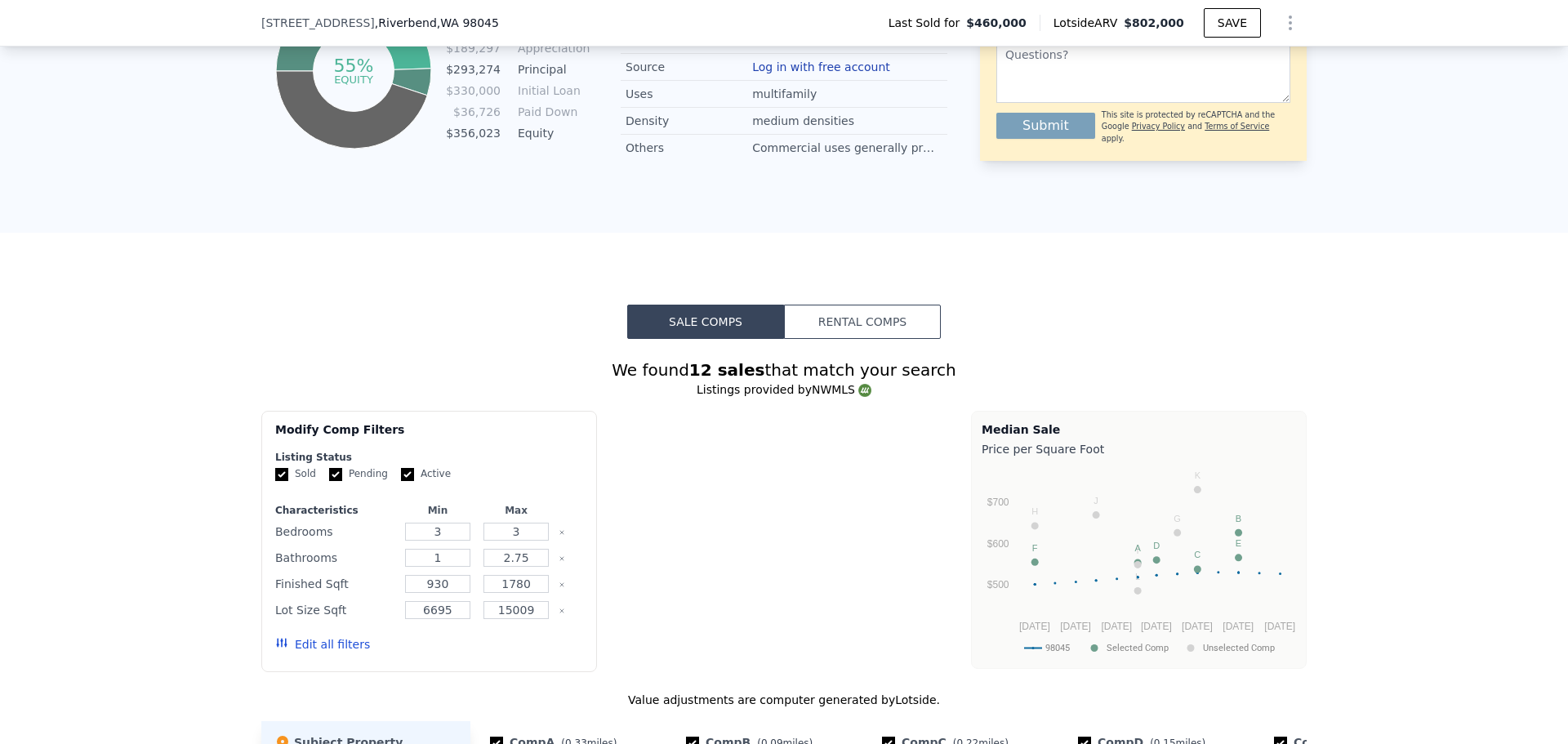
type input "$ 802,000"
type input "5"
type input "$ 0"
type input "$ 252,028"
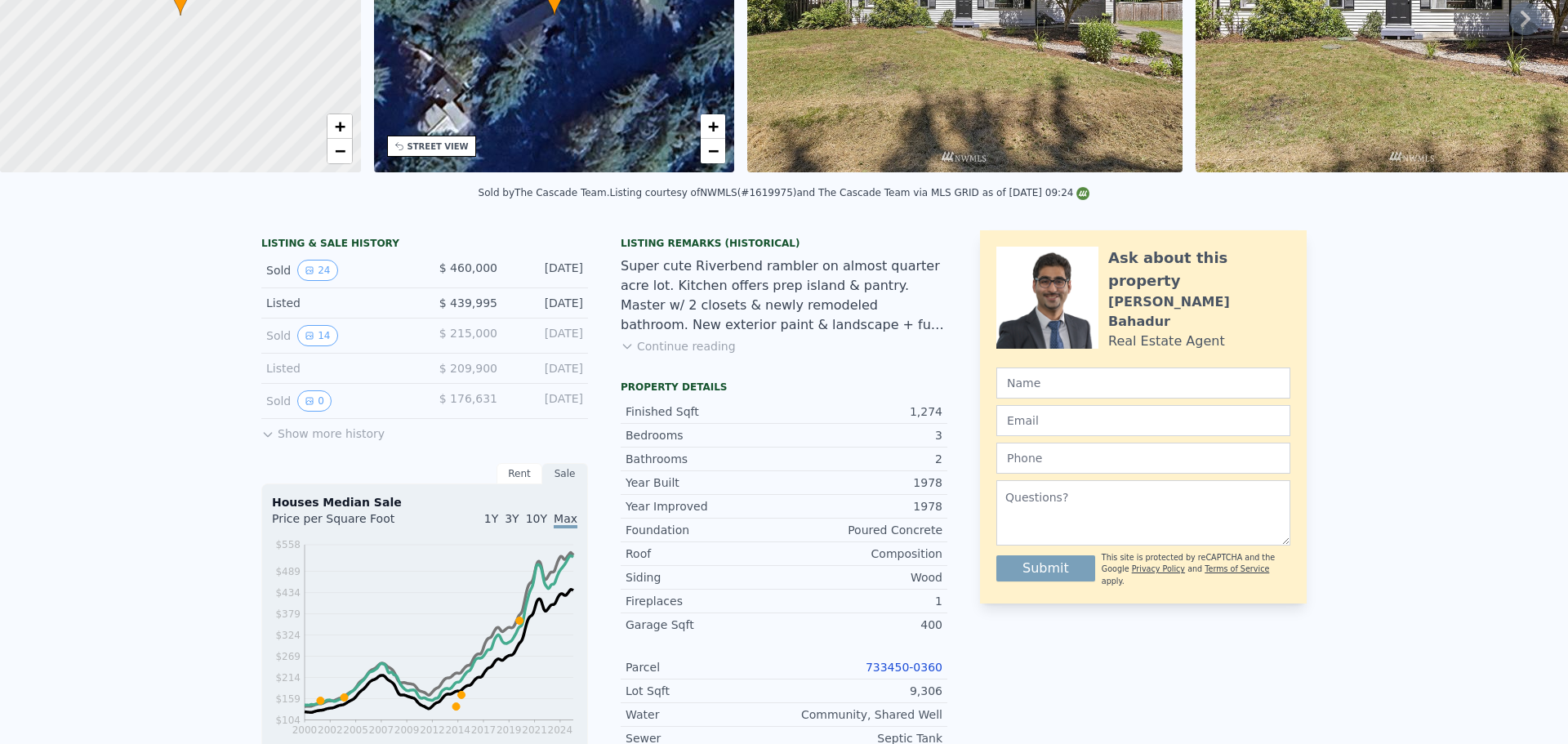
scroll to position [0, 0]
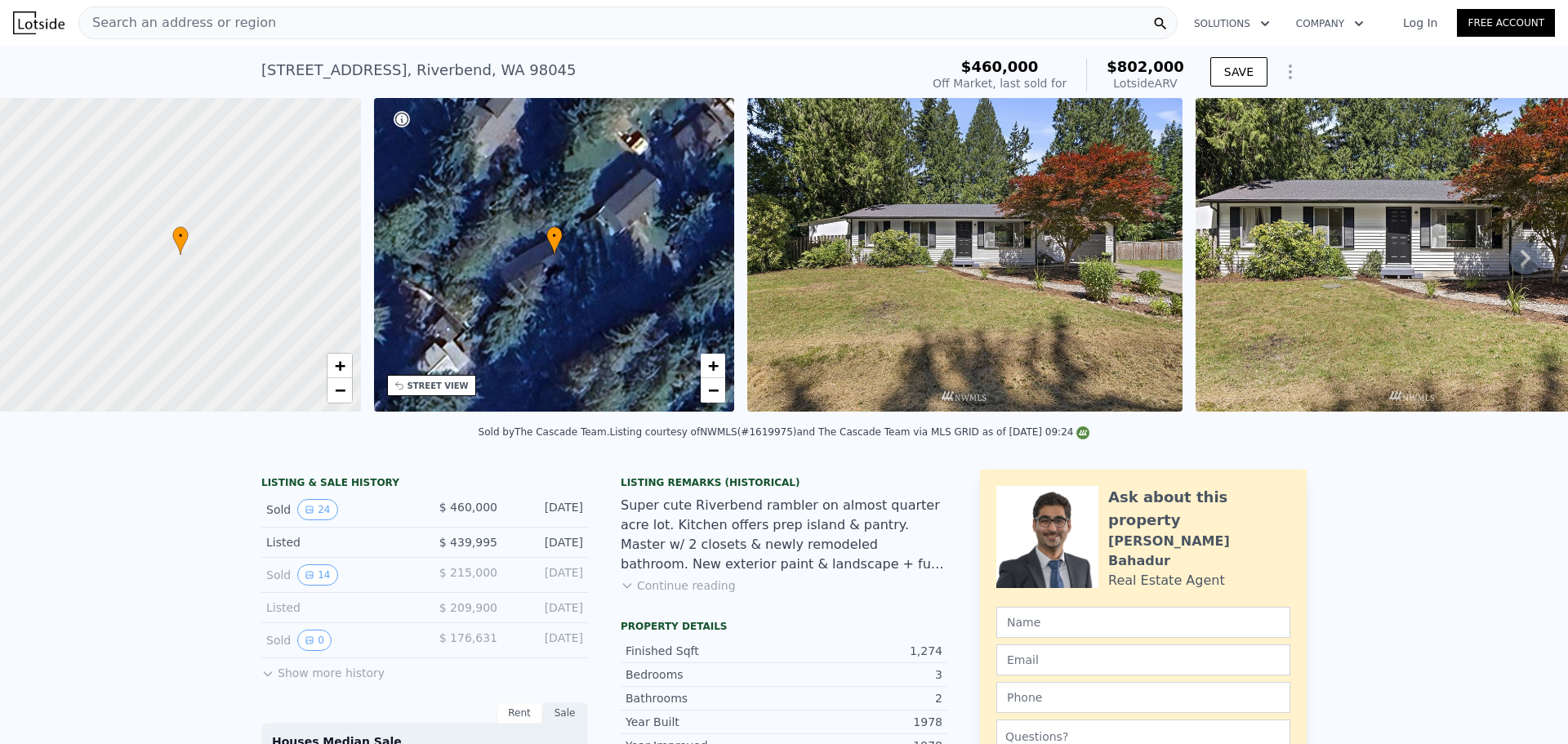
click at [273, 21] on div "Search an address or region" at bounding box center [627, 23] width 1099 height 33
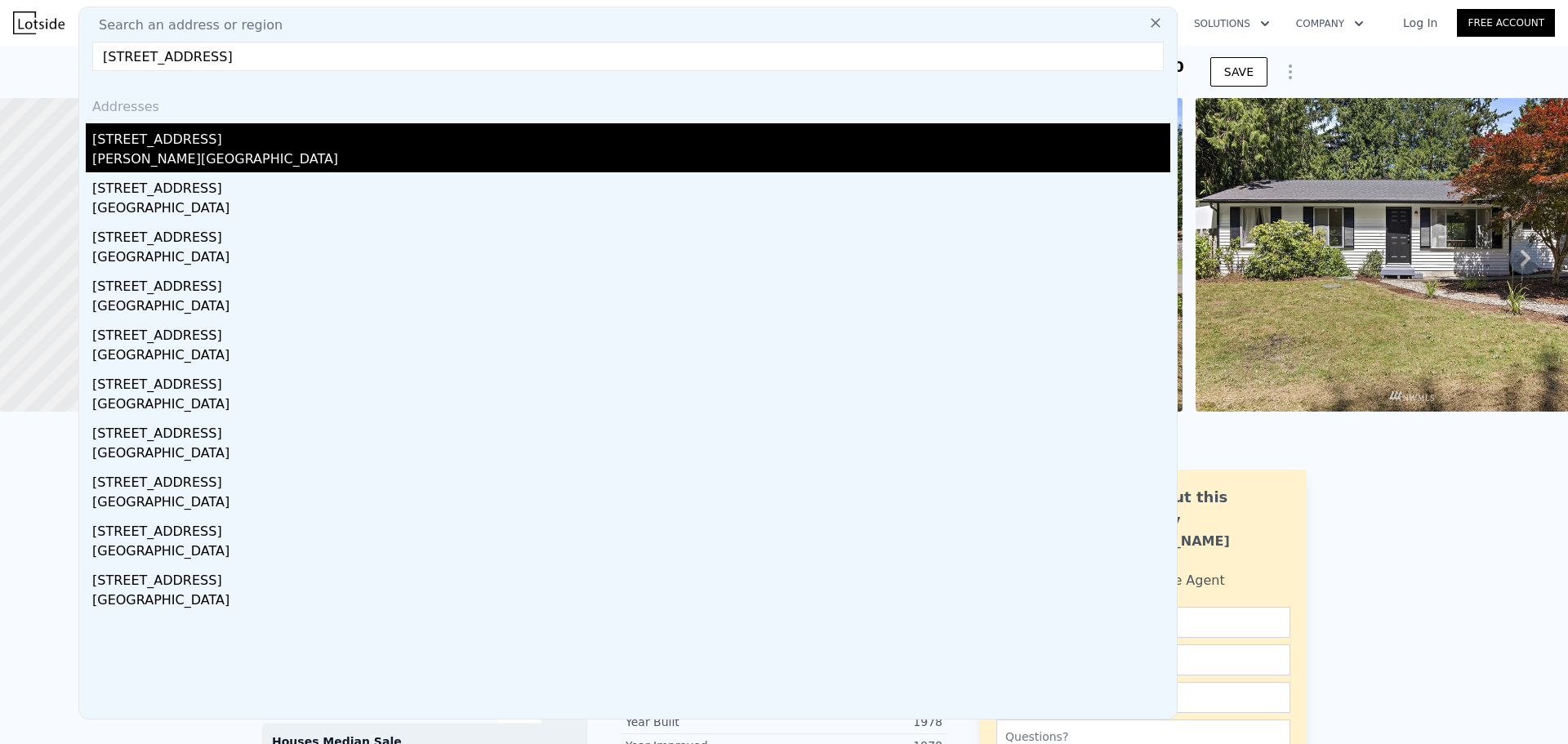
type input "[STREET_ADDRESS]"
click at [318, 168] on div "[PERSON_NAME][GEOGRAPHIC_DATA]" at bounding box center [630, 161] width 1077 height 23
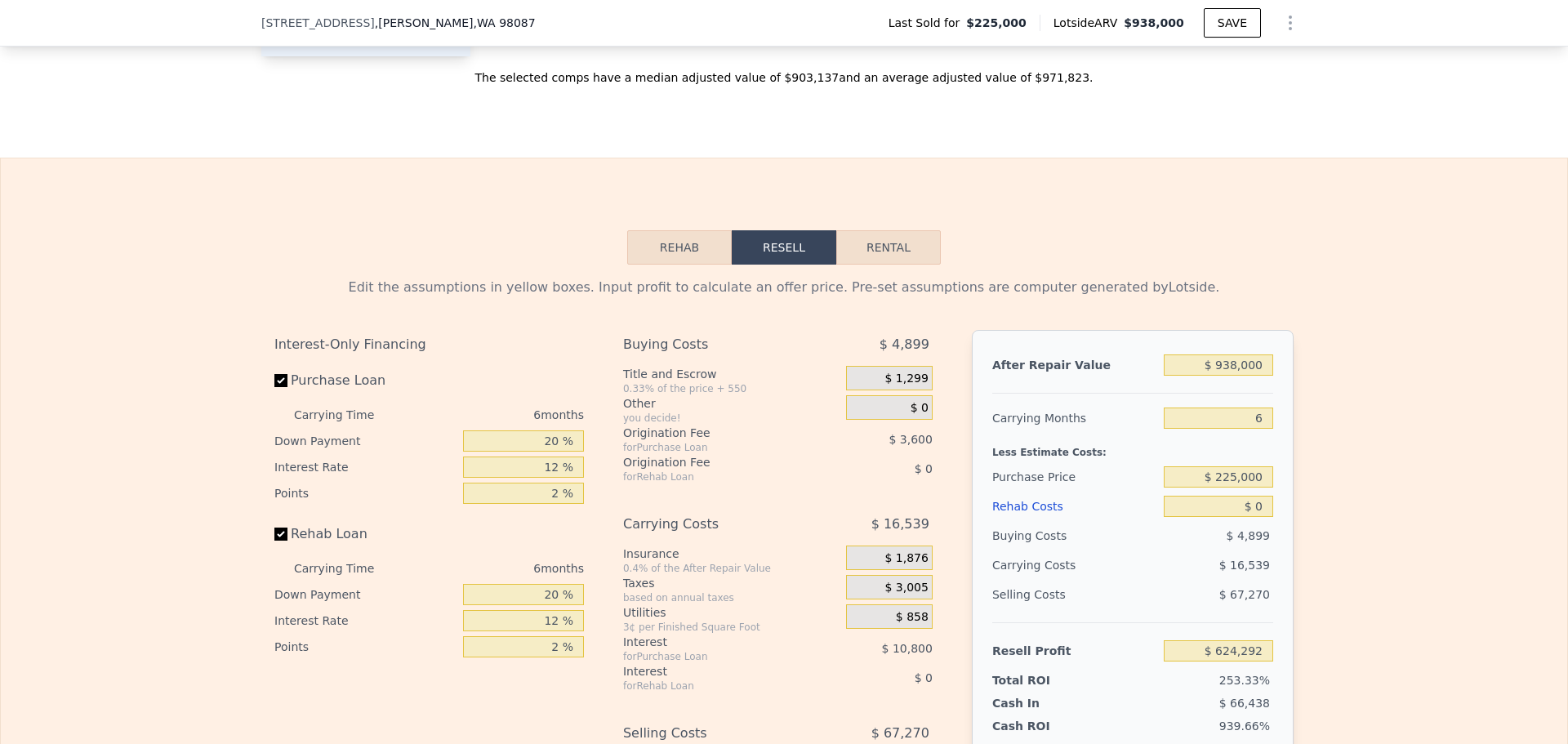
scroll to position [2123, 0]
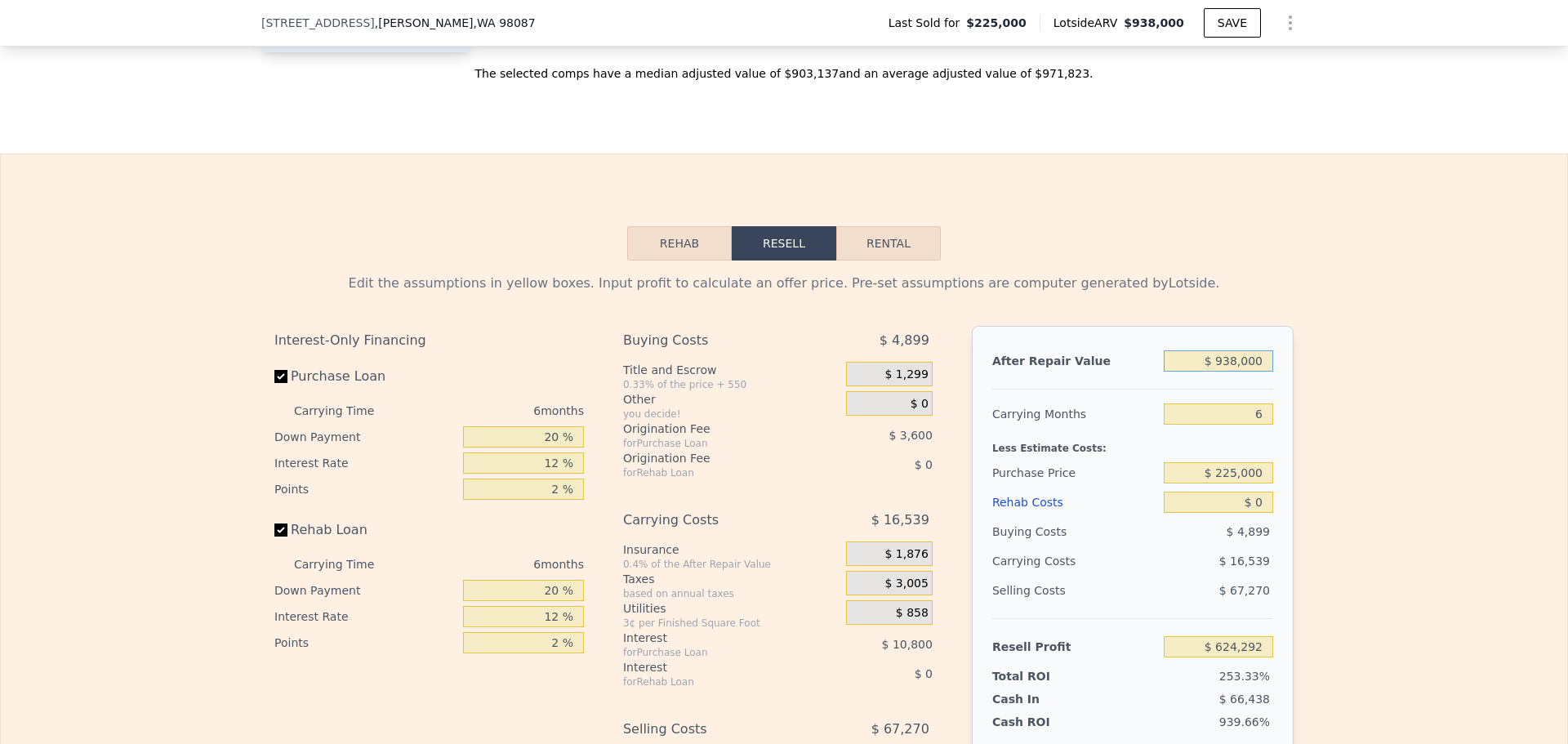
click at [1234, 372] on input "$ 938,000" at bounding box center [1218, 361] width 110 height 21
type input "$ 930,000"
type input "$ 616,877"
type input "$ 930,000"
click at [1352, 388] on div "Edit the assumptions in yellow boxes. Input profit to calculate an offer price.…" at bounding box center [784, 565] width 1566 height 607
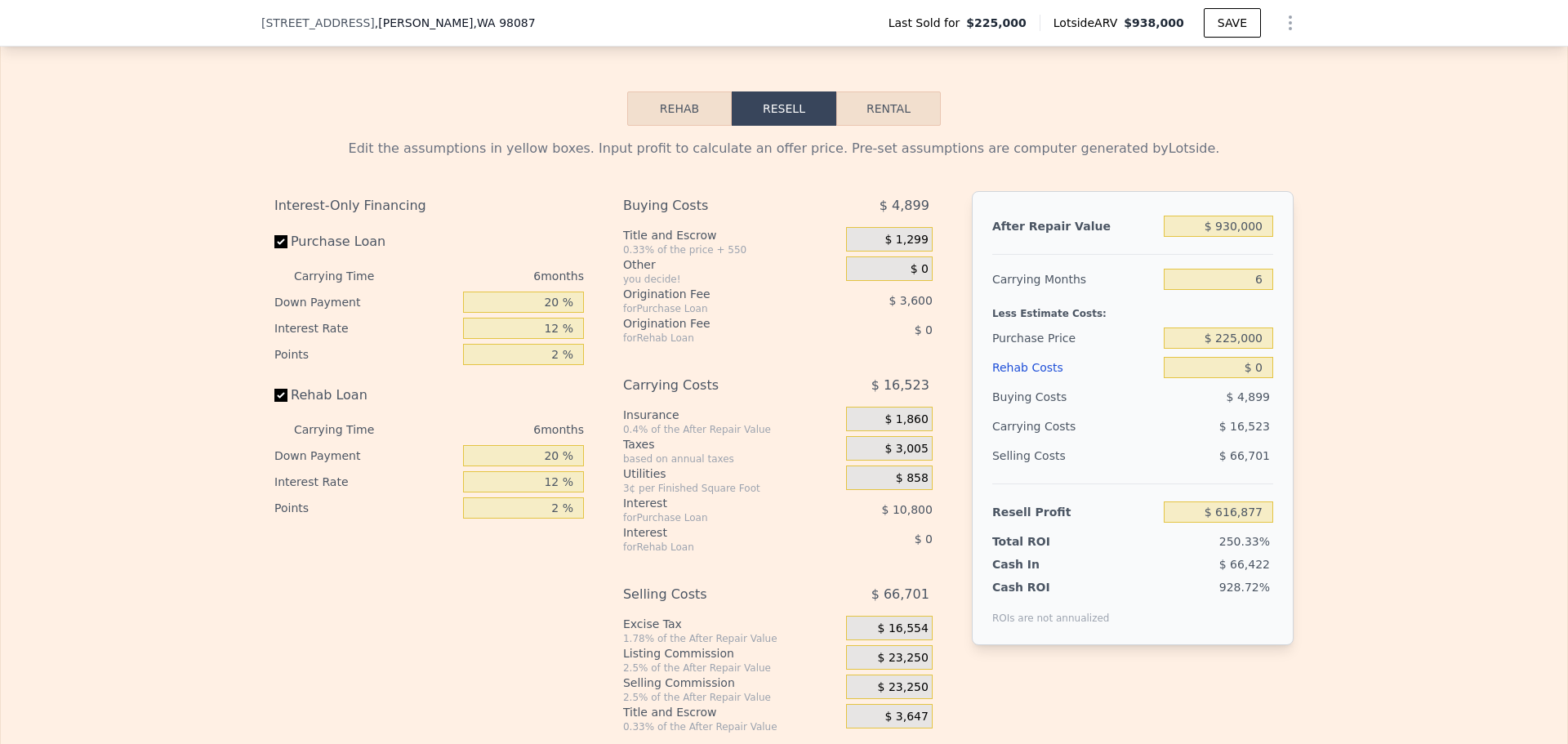
scroll to position [2287, 0]
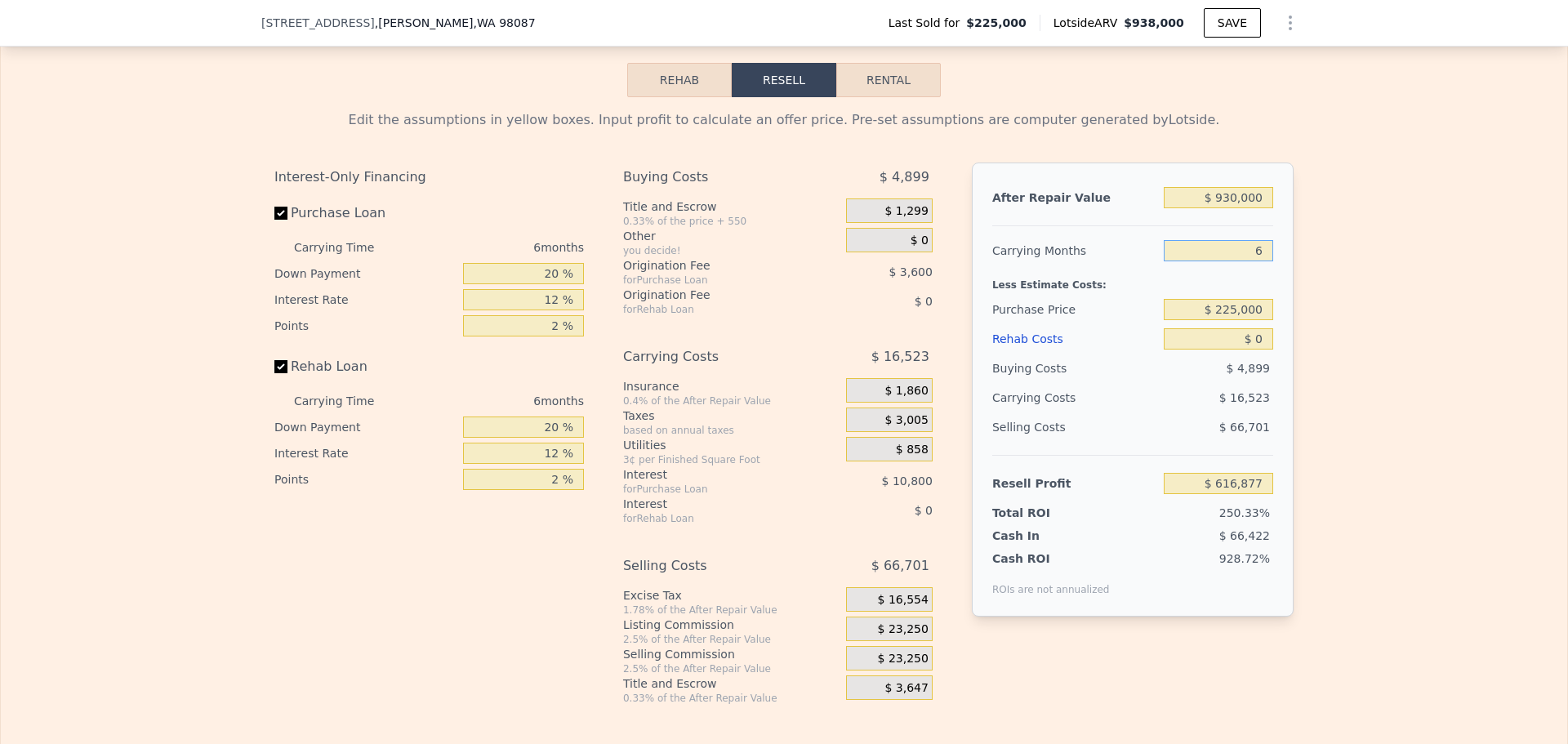
drag, startPoint x: 1266, startPoint y: 261, endPoint x: 1243, endPoint y: 263, distance: 23.1
click at [1243, 261] on input "6" at bounding box center [1218, 251] width 110 height 21
type input "5"
type input "$ 619,631"
type input "5"
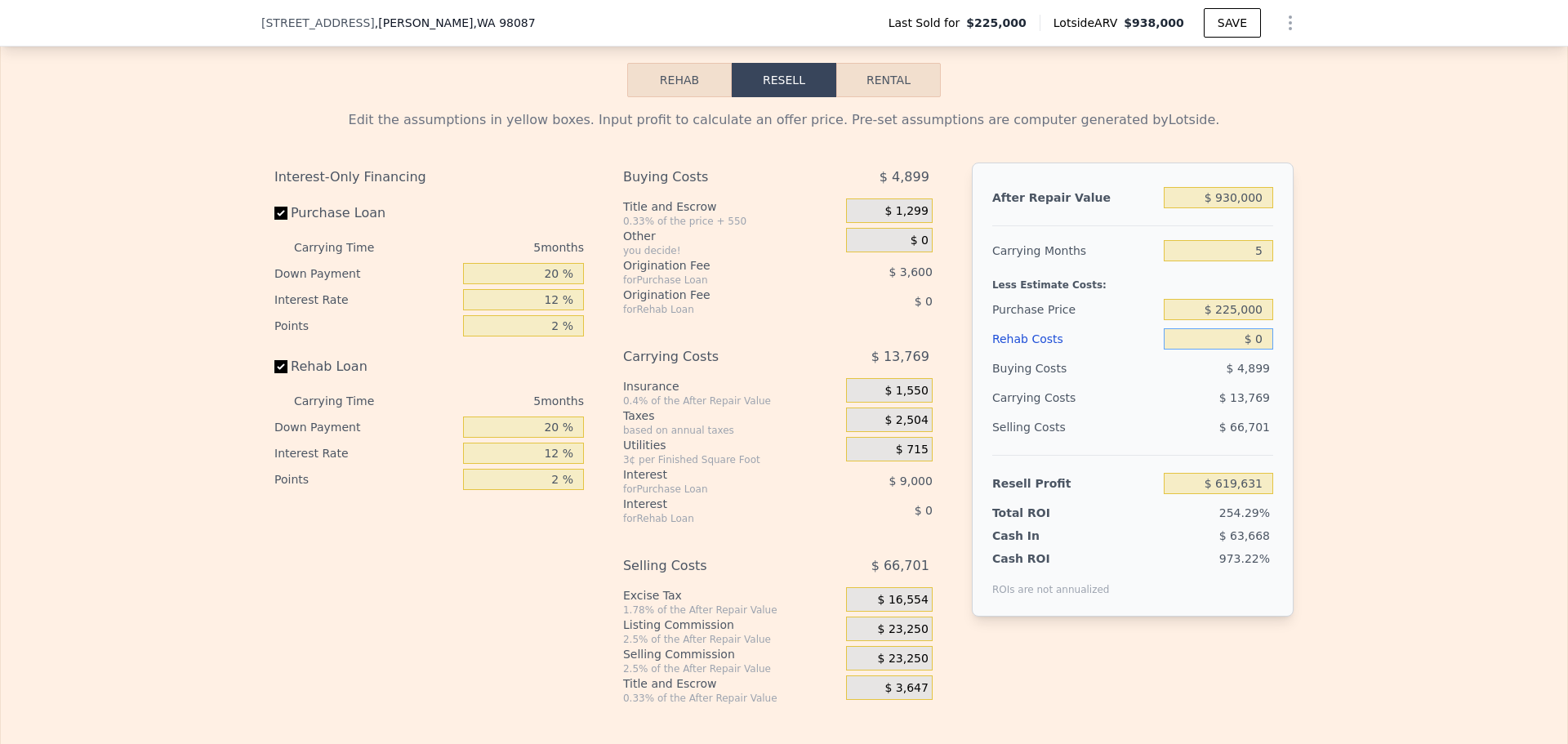
click at [1257, 349] on input "$ 0" at bounding box center [1218, 340] width 110 height 21
type input "$ 60,000"
type input "$ 556,271"
type input "$ 60,000"
click at [546, 283] on input "20 %" at bounding box center [523, 274] width 121 height 21
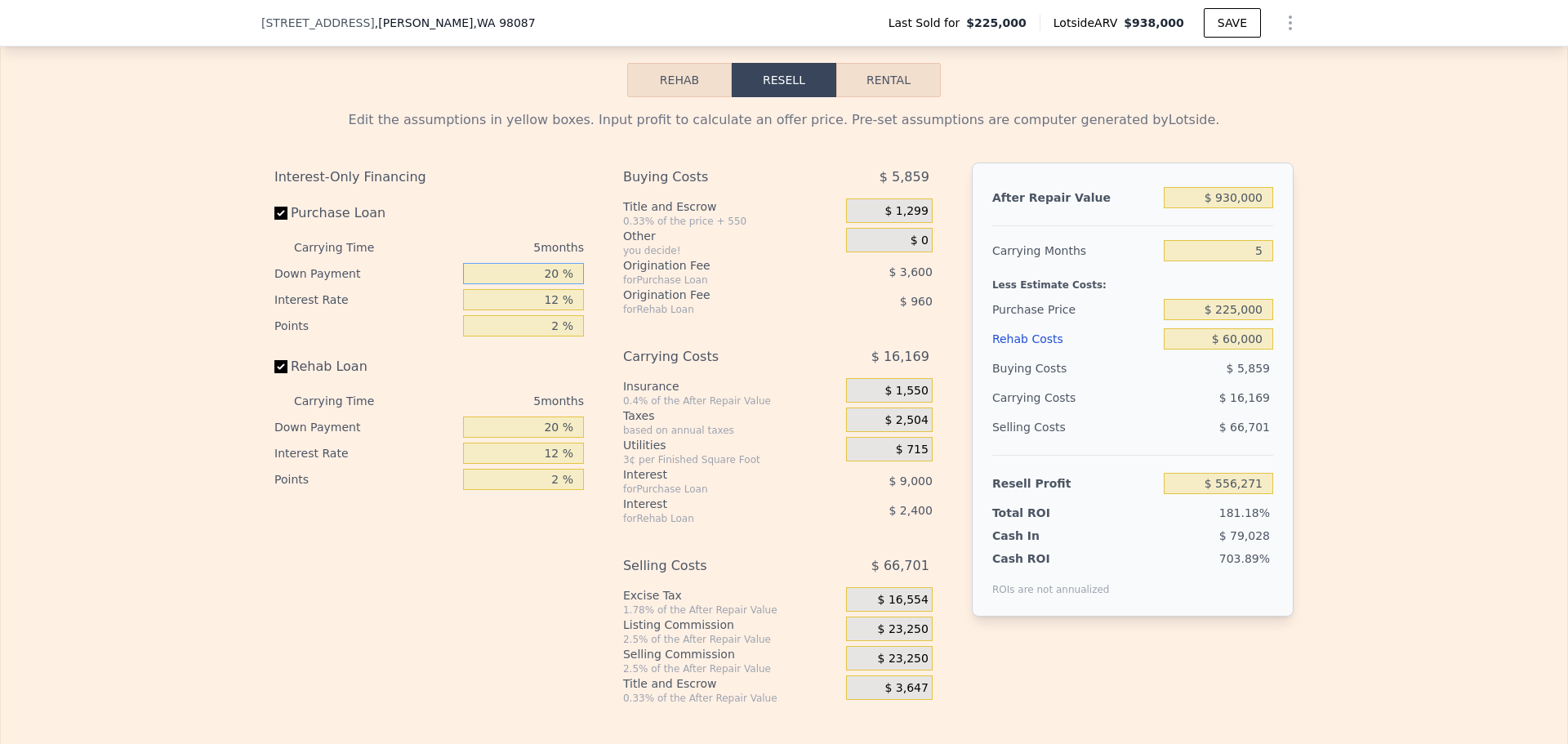
click at [546, 283] on input "20 %" at bounding box center [523, 274] width 121 height 21
type input "10 %"
type input "1 %"
type input "$ 558,406"
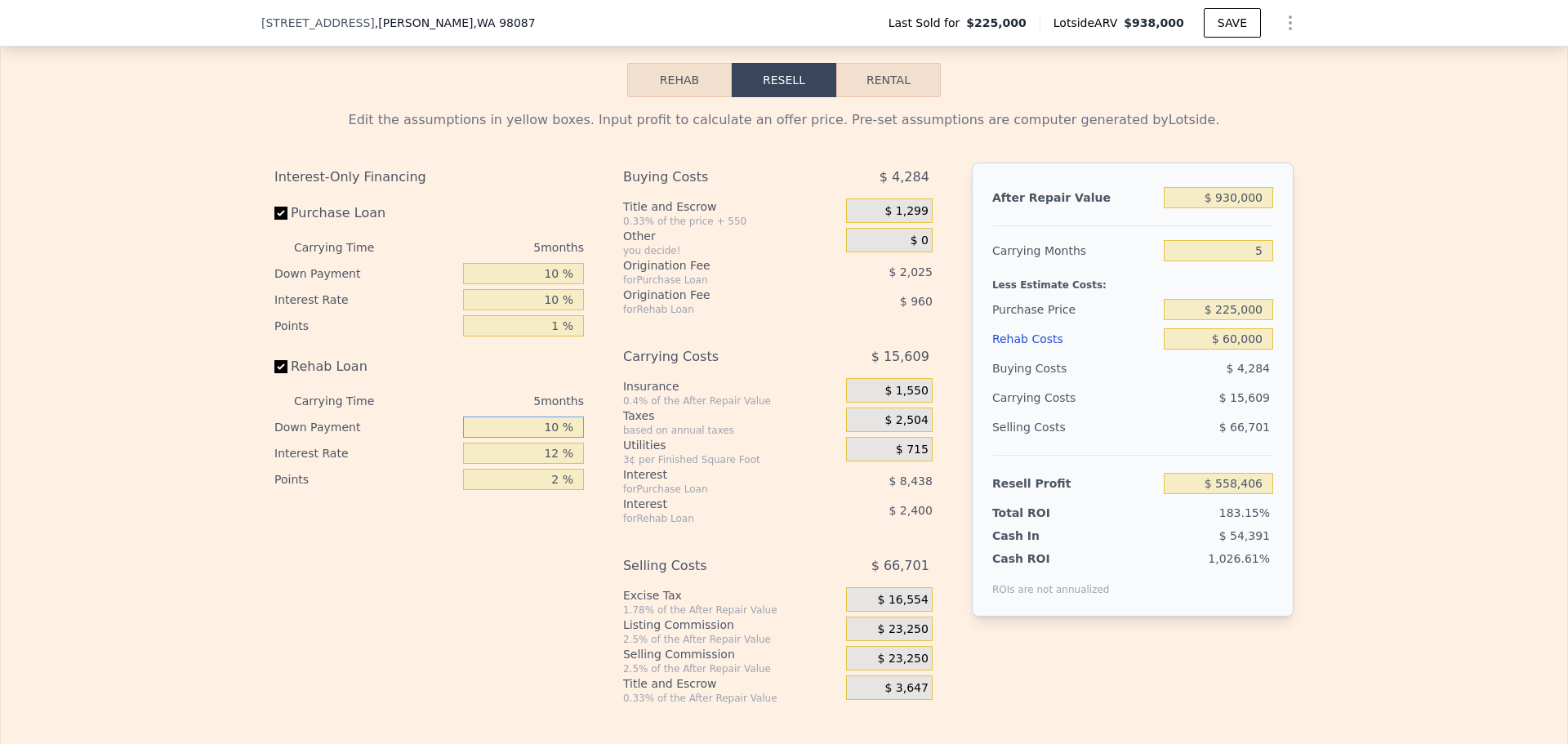
type input "10 %"
type input "1 %"
type input "$ 558,976"
type input "1 %"
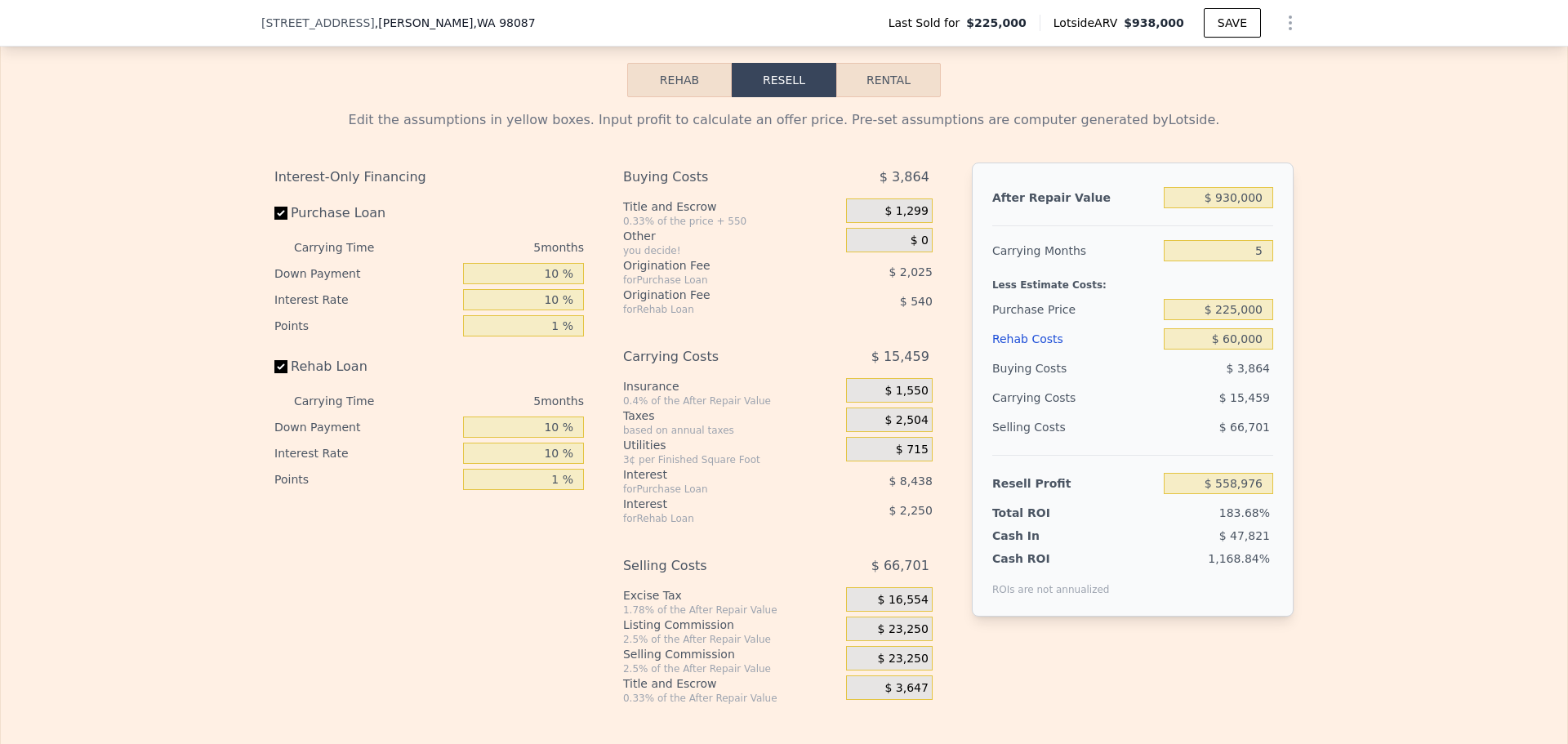
click at [903, 637] on span "$ 23,250" at bounding box center [903, 630] width 50 height 15
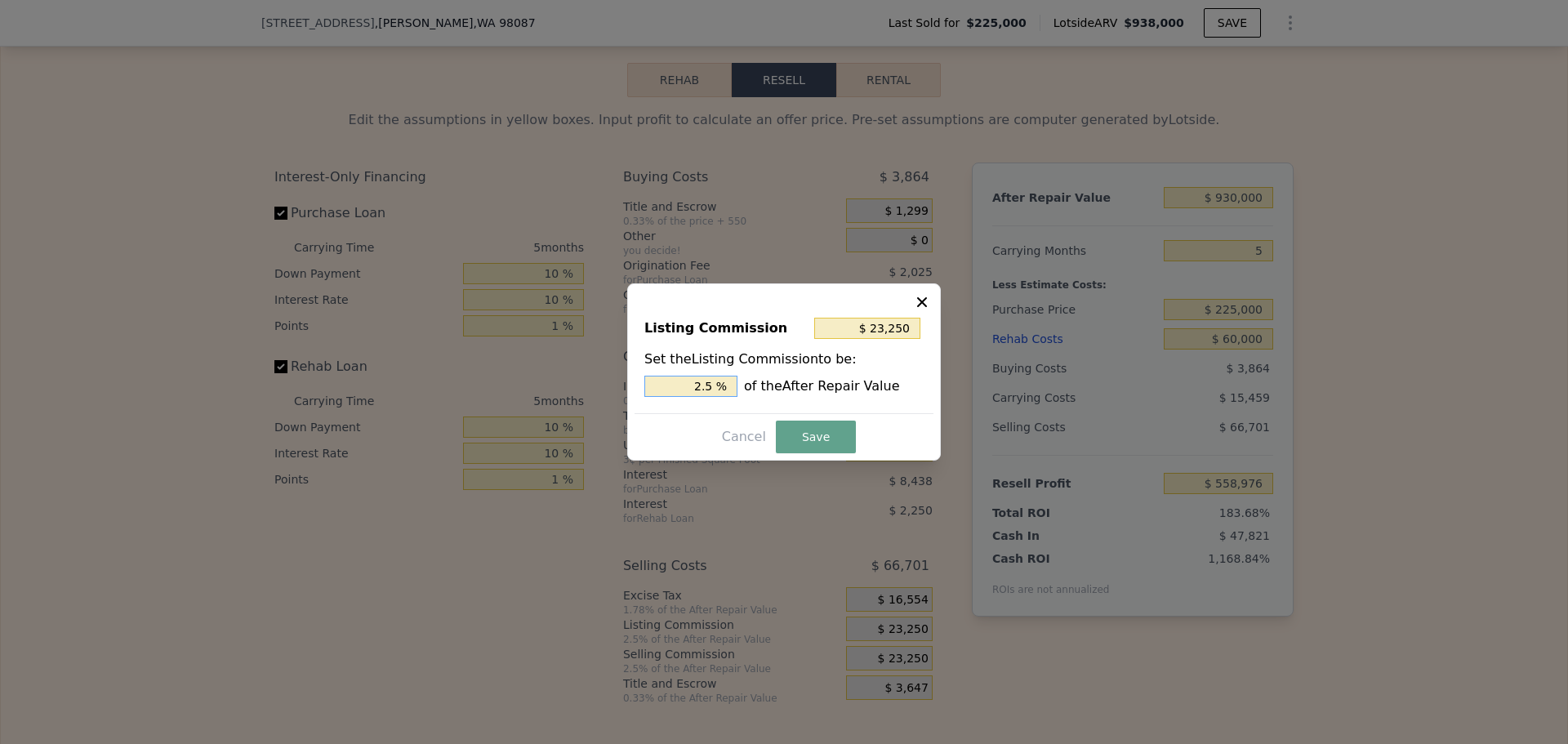
drag, startPoint x: 705, startPoint y: 383, endPoint x: 720, endPoint y: 384, distance: 15.0
click at [719, 384] on input "2.5 %" at bounding box center [690, 386] width 93 height 21
type input "$ 18,600"
type input "2 %"
click at [832, 437] on button "Save" at bounding box center [816, 437] width 80 height 33
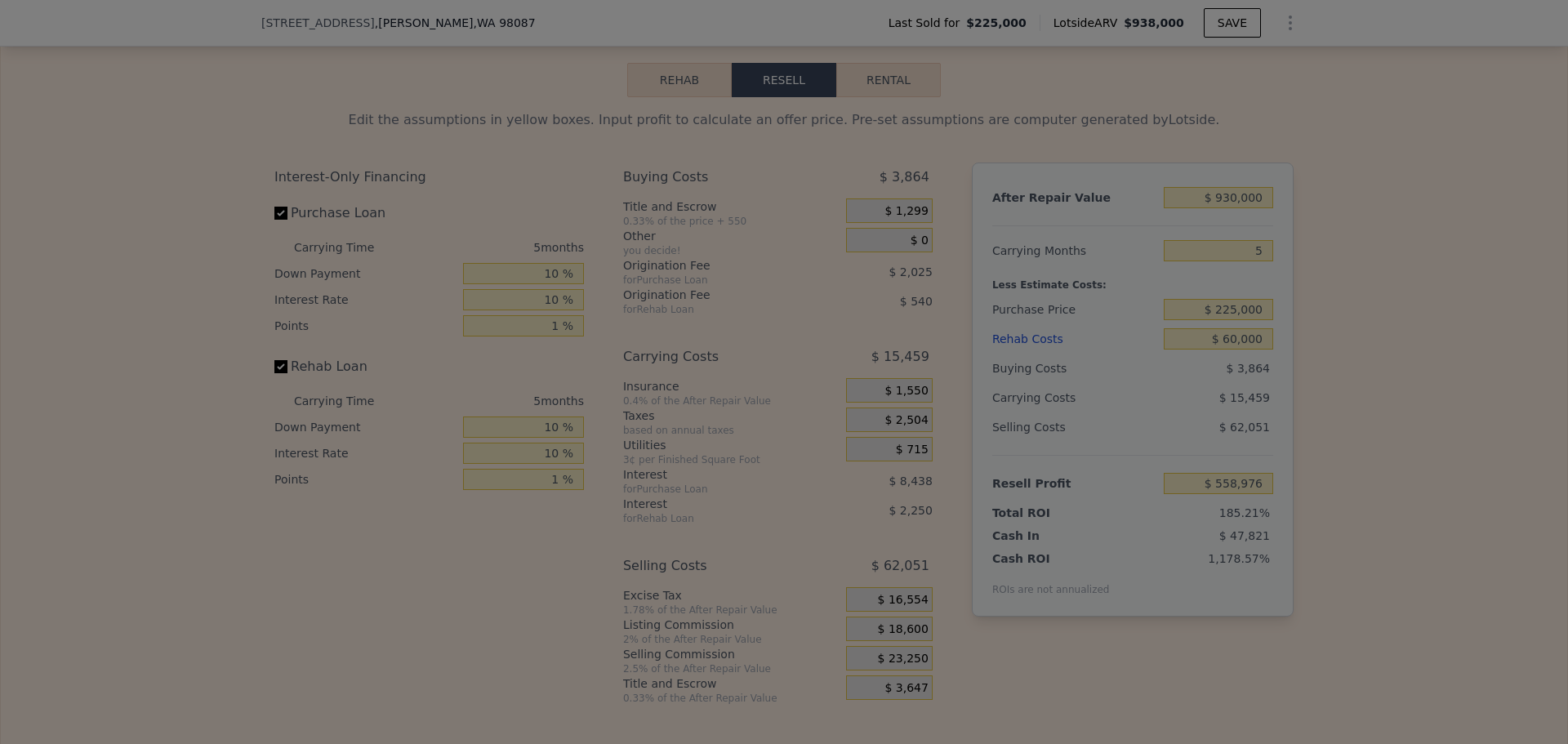
type input "$ 563,626"
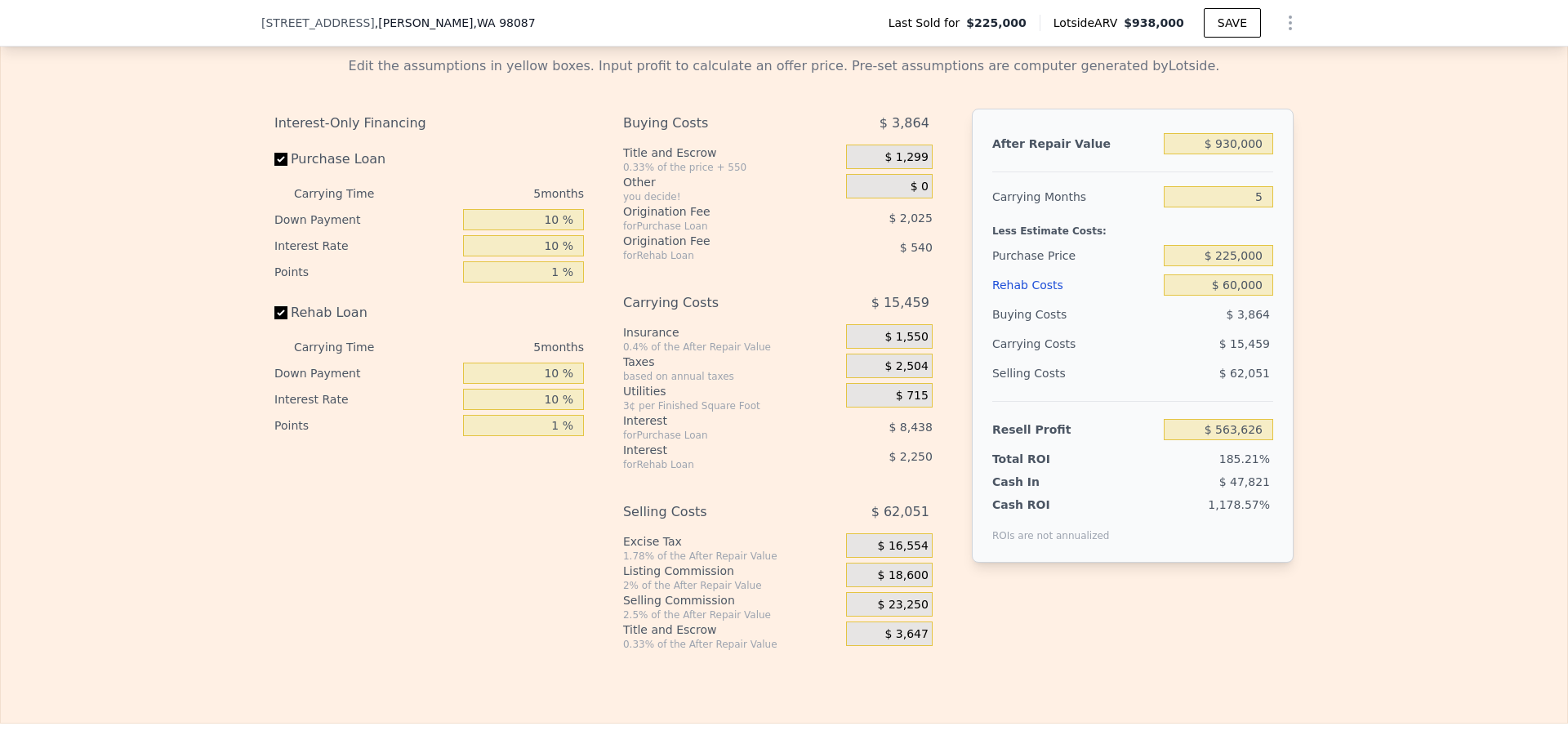
scroll to position [2369, 0]
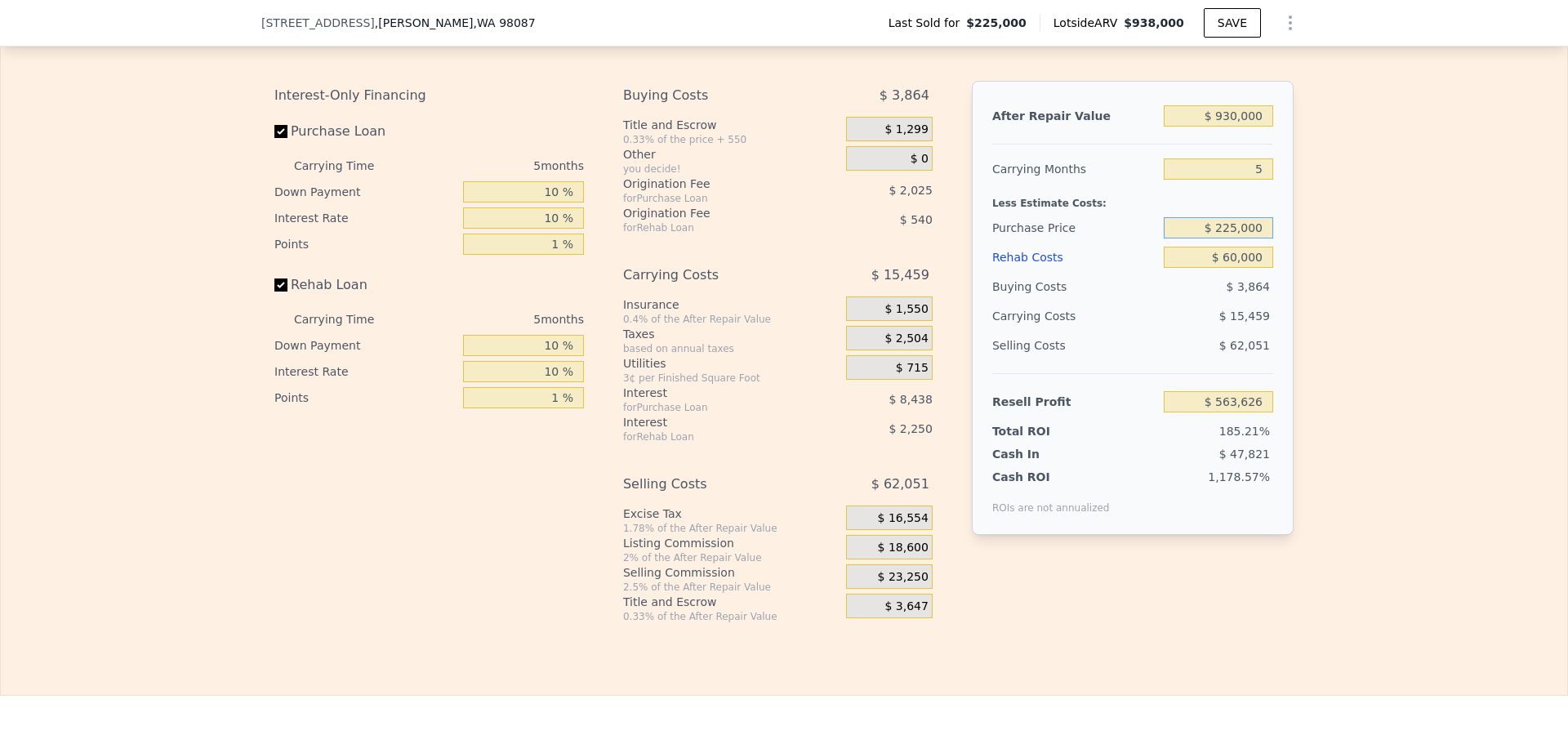
click at [1234, 239] on input "$ 225,000" at bounding box center [1218, 228] width 110 height 21
type input "$ 650,000"
click at [1307, 329] on div "Edit the assumptions in yellow boxes. Input profit to calculate an offer price.…" at bounding box center [784, 319] width 1566 height 607
type input "$ 117,450"
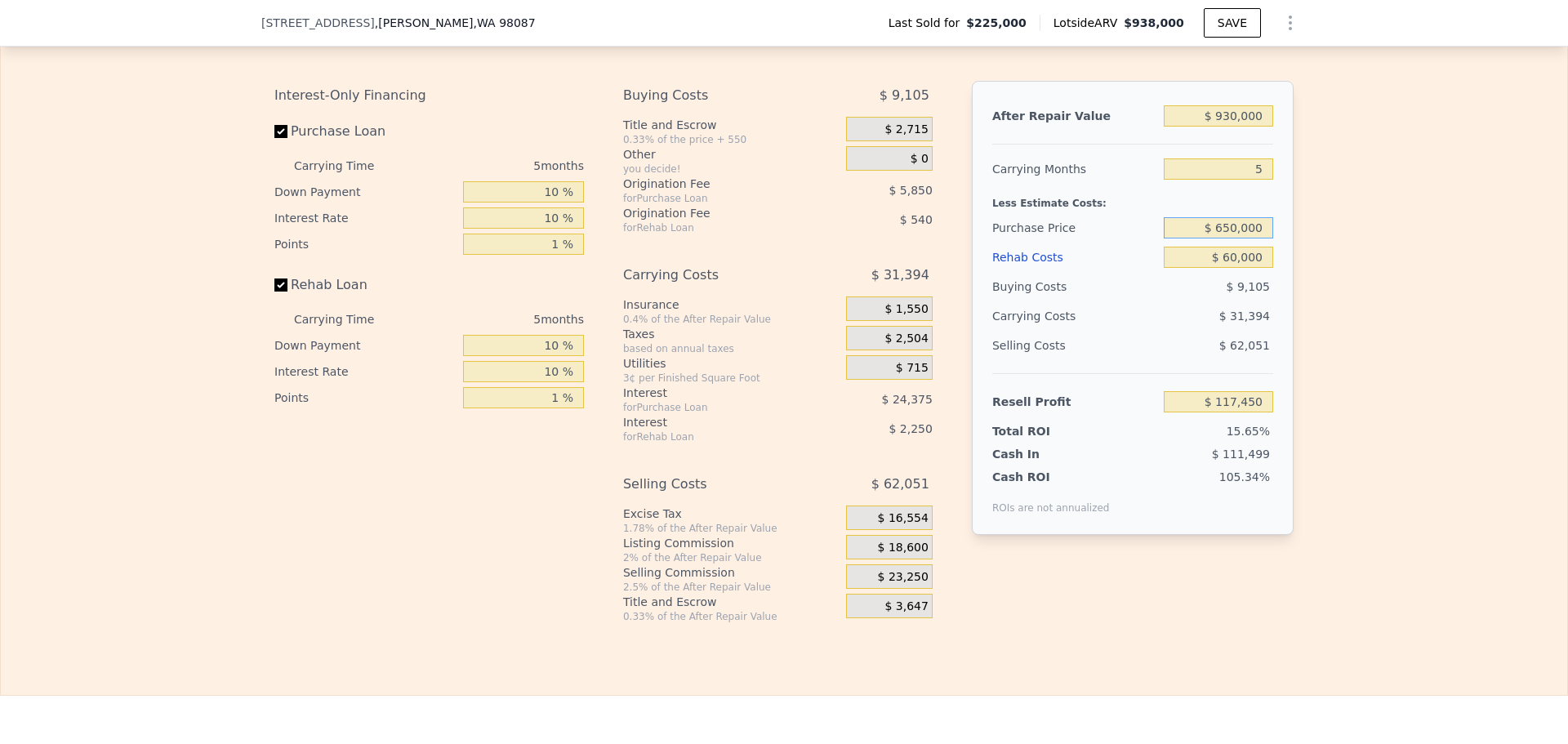
click at [1228, 236] on input "$ 650,000" at bounding box center [1218, 228] width 110 height 21
type input "$ 680,000"
click at [1344, 267] on div "Edit the assumptions in yellow boxes. Input profit to calculate an offer price.…" at bounding box center [784, 319] width 1566 height 607
type input "$ 85,956"
click at [1232, 238] on input "$ 680,000" at bounding box center [1218, 228] width 110 height 21
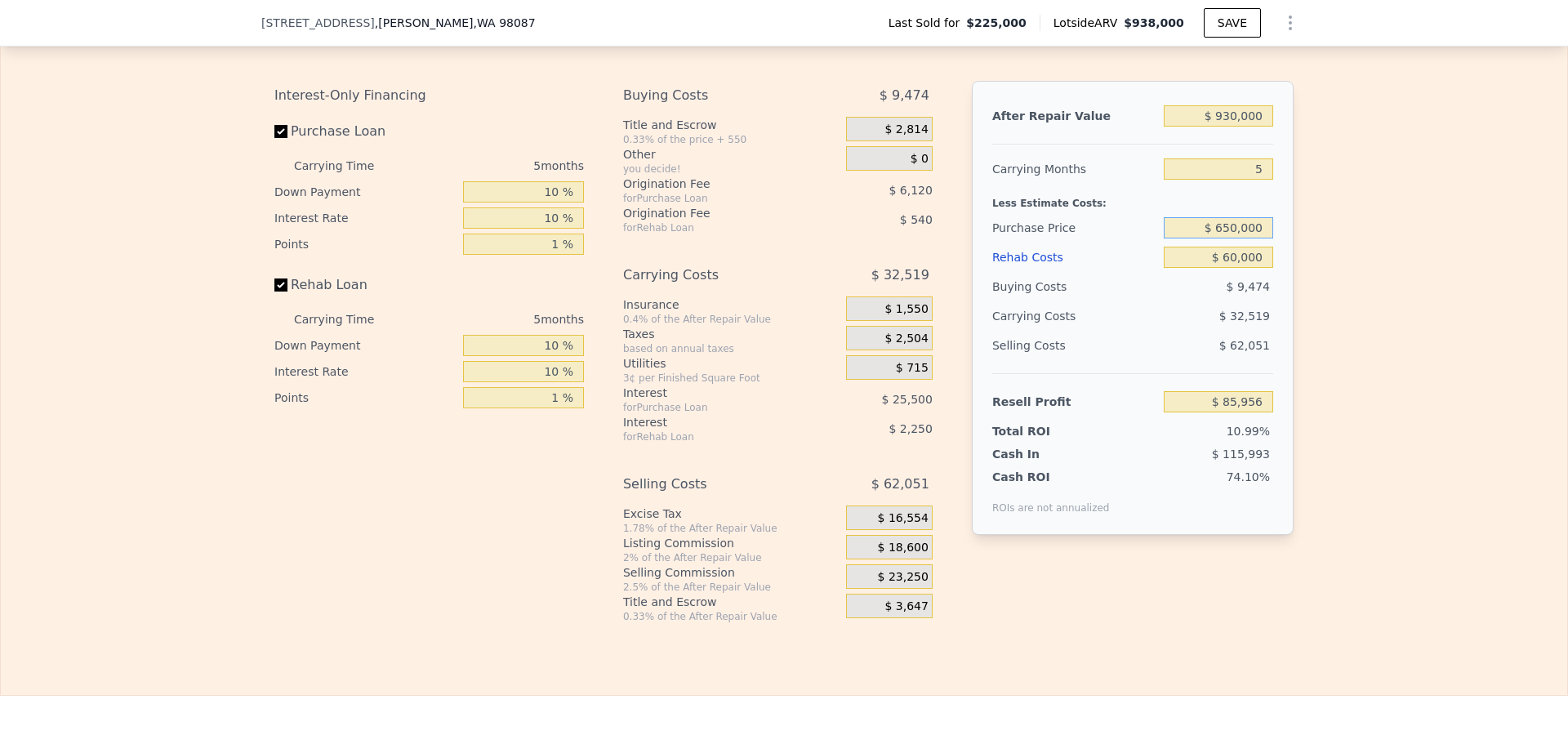
type input "$ 650,000"
click at [1322, 254] on div "Edit the assumptions in yellow boxes. Input profit to calculate an offer price.…" at bounding box center [784, 319] width 1566 height 607
type input "$ 117,450"
